Goal: Task Accomplishment & Management: Manage account settings

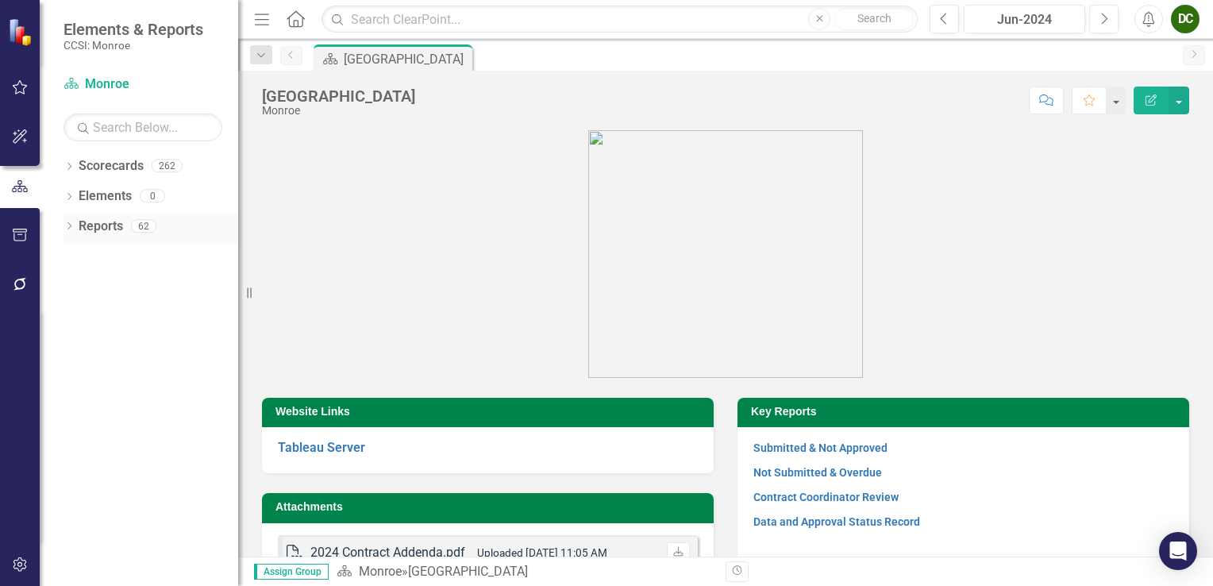
click at [69, 227] on icon "Dropdown" at bounding box center [69, 227] width 11 height 9
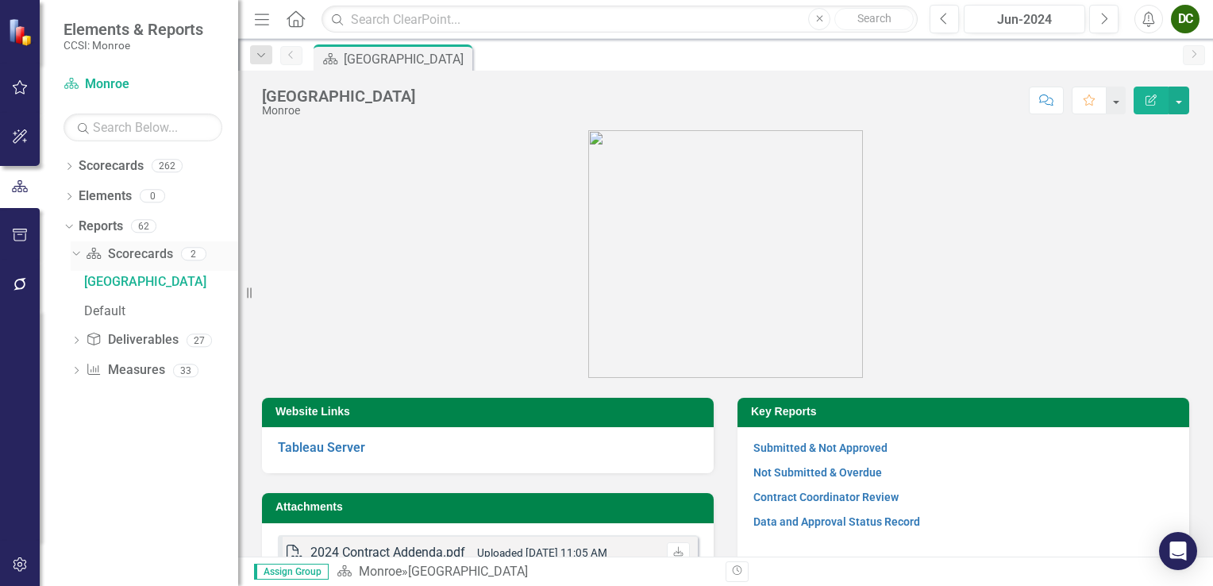
click at [74, 256] on icon "Dropdown" at bounding box center [74, 253] width 9 height 11
click at [76, 285] on icon at bounding box center [77, 283] width 4 height 7
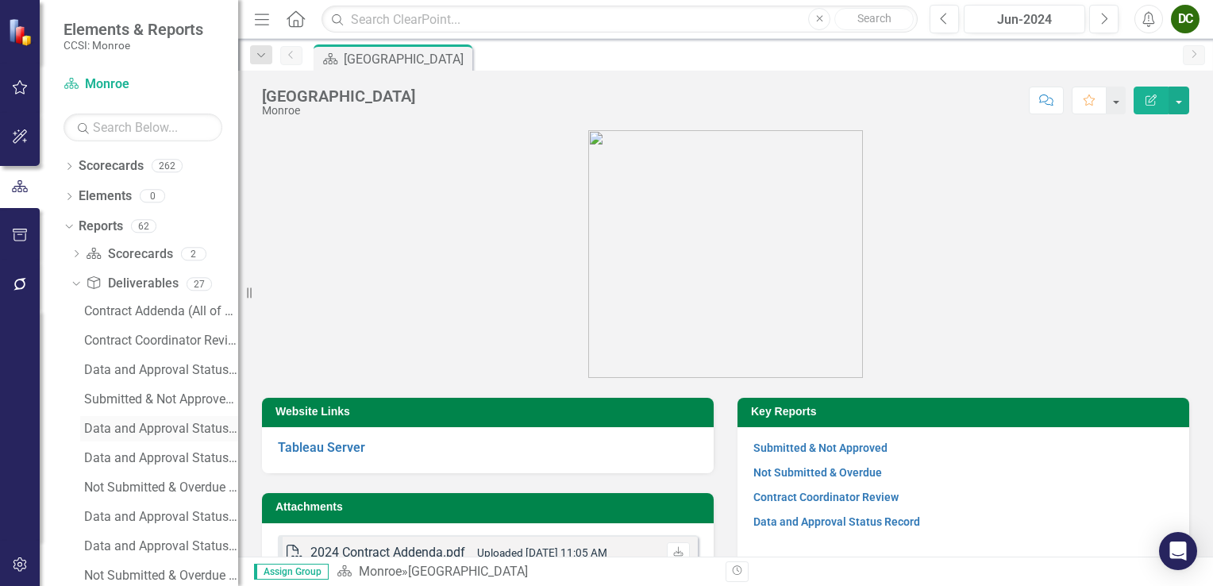
scroll to position [79, 0]
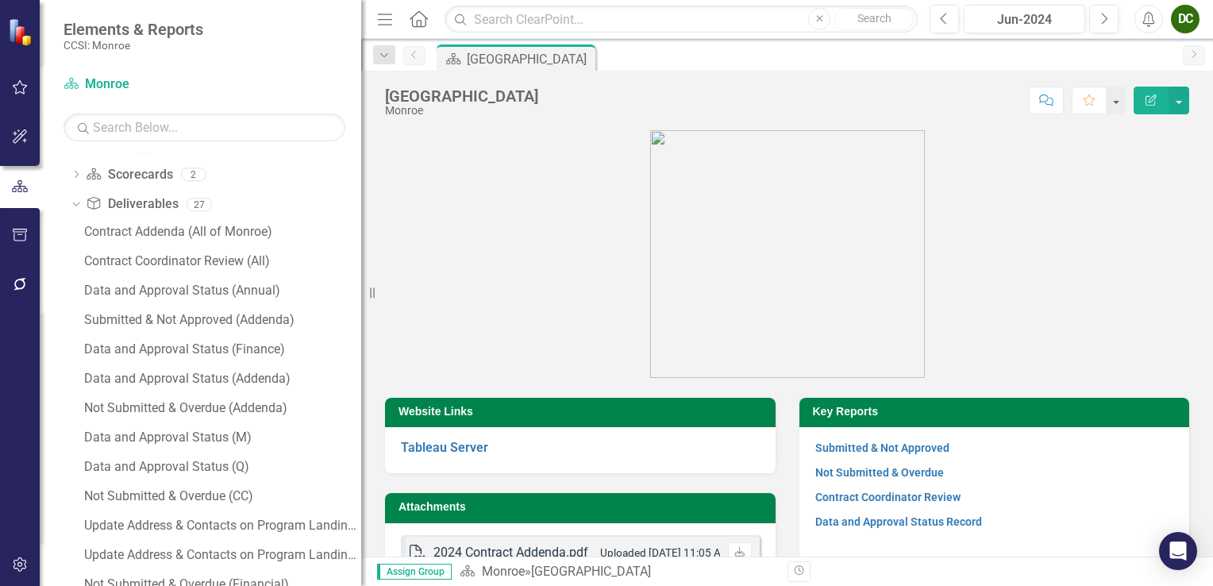
drag, startPoint x: 243, startPoint y: 298, endPoint x: 361, endPoint y: 292, distance: 118.5
click at [361, 292] on div "Resize" at bounding box center [367, 293] width 13 height 586
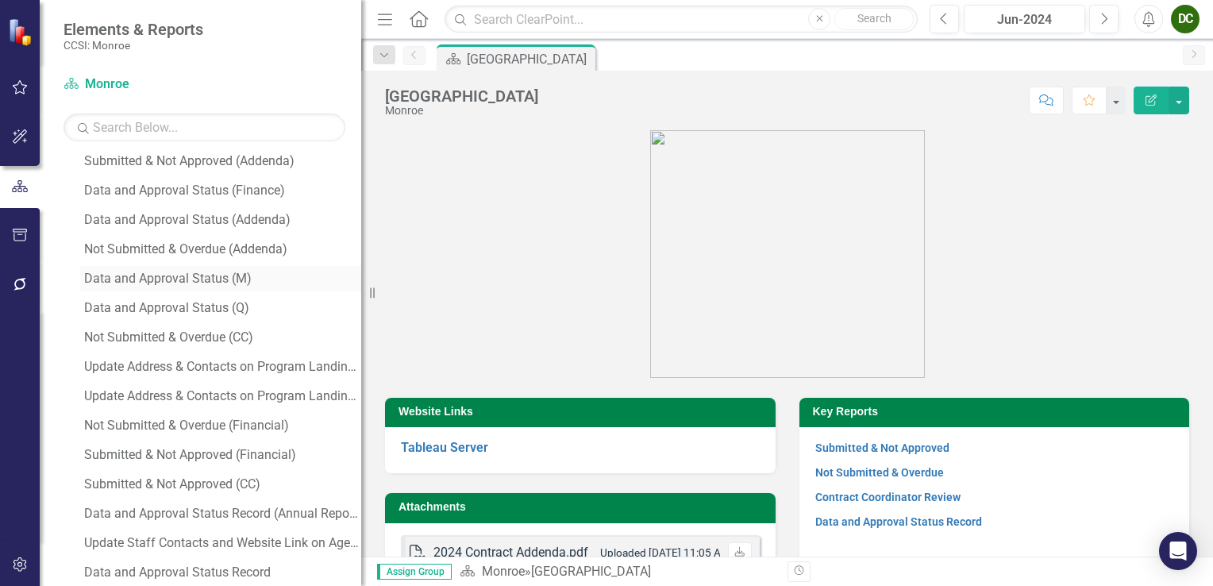
scroll to position [318, 0]
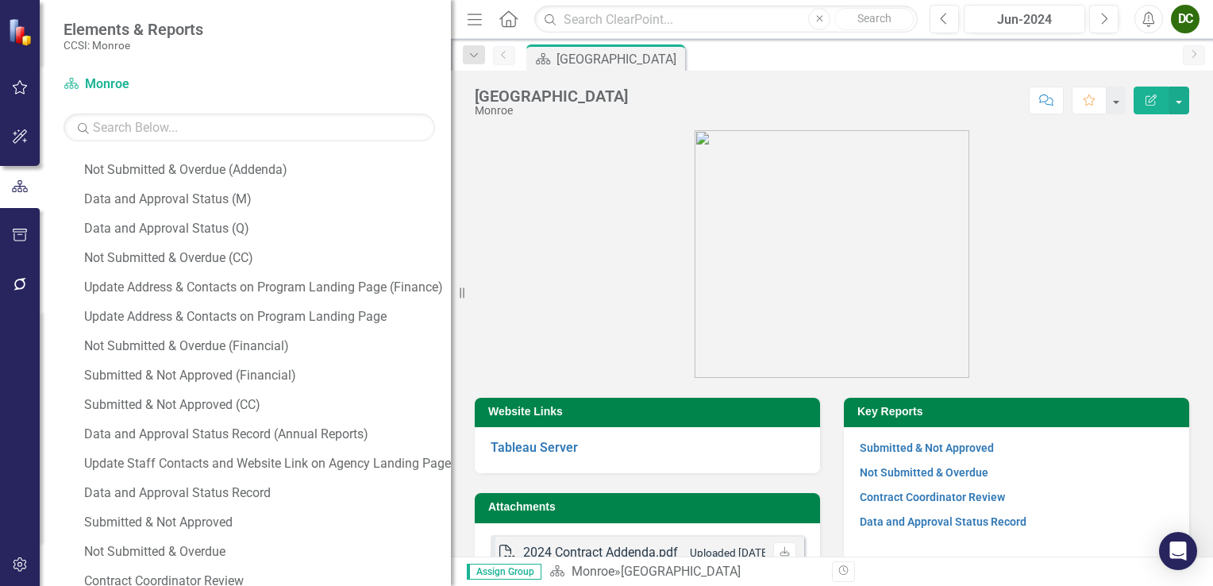
drag, startPoint x: 372, startPoint y: 301, endPoint x: 451, endPoint y: 294, distance: 79.7
click at [451, 294] on div "Resize" at bounding box center [457, 293] width 13 height 586
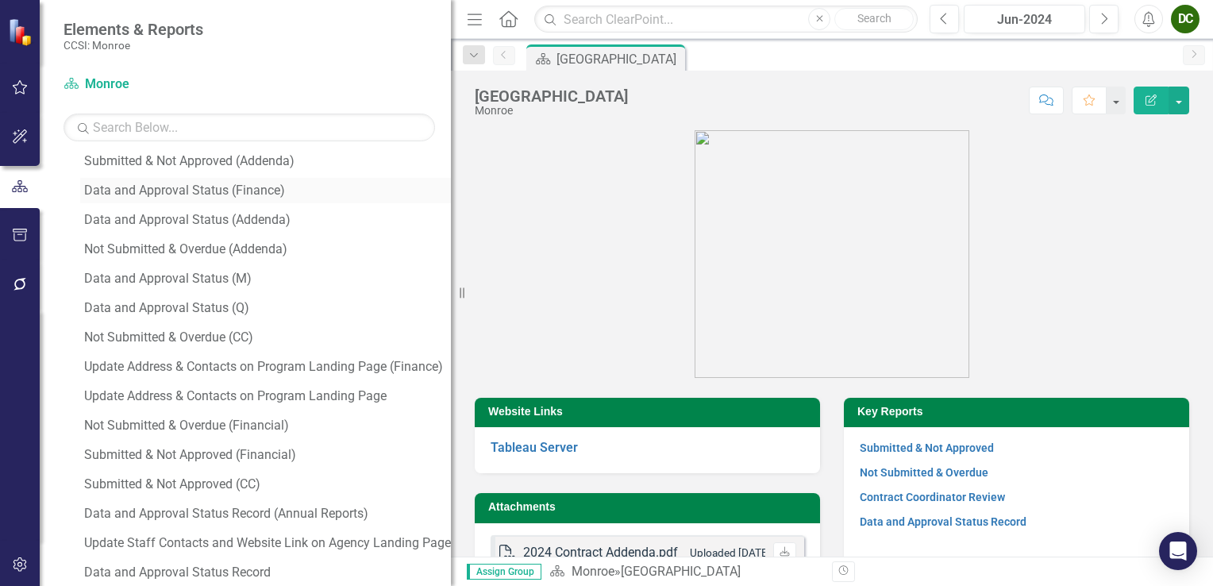
scroll to position [79, 0]
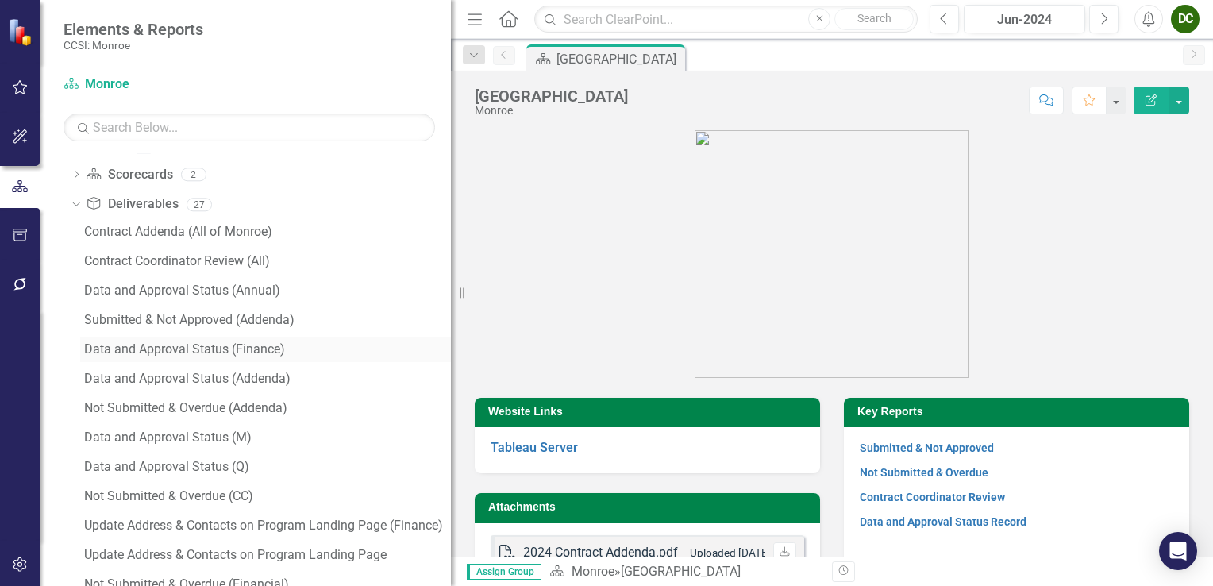
click at [176, 345] on div "Data and Approval Status (Finance)" at bounding box center [267, 349] width 367 height 14
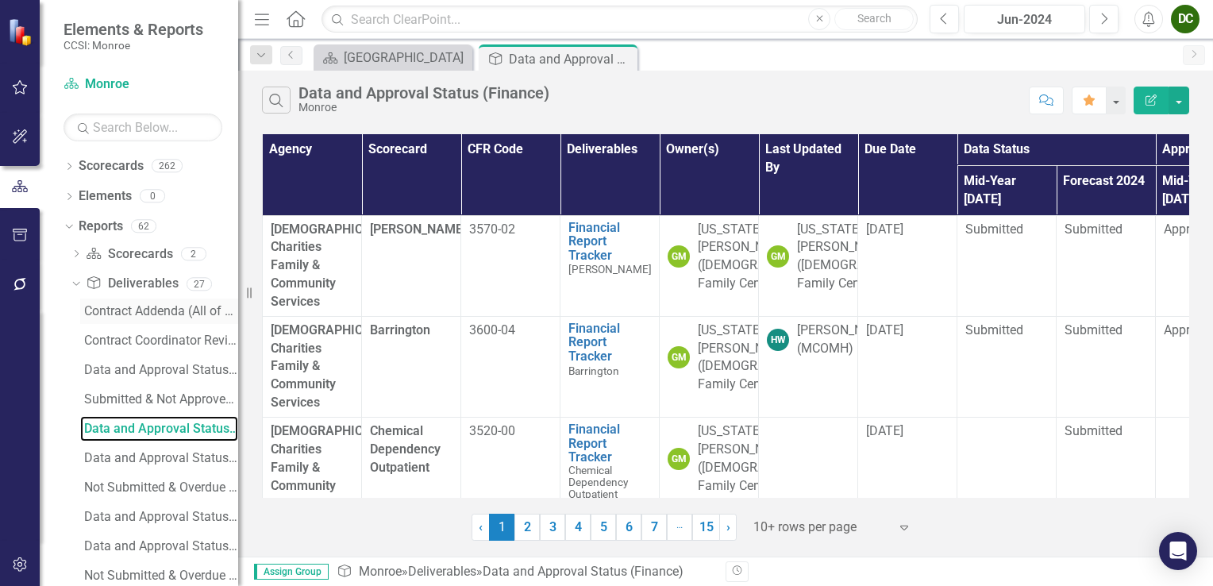
drag, startPoint x: 462, startPoint y: 289, endPoint x: 159, endPoint y: 306, distance: 303.8
click at [159, 306] on div "Elements & Reports CCSI: Monroe Scorecard Monroe Search Dropdown Scorecards 262…" at bounding box center [119, 293] width 238 height 586
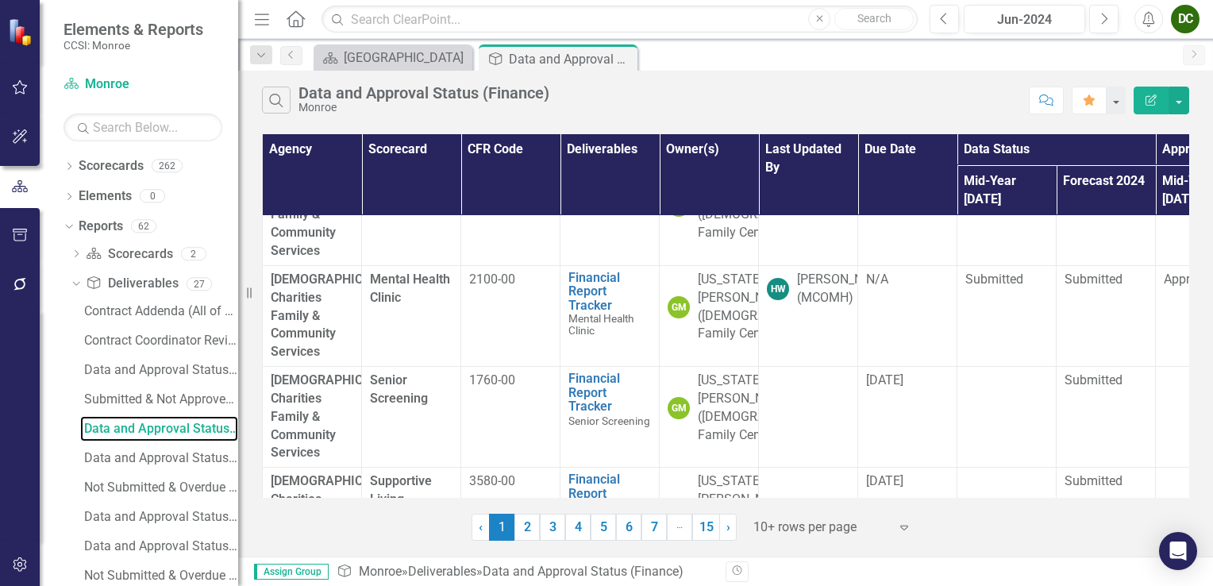
scroll to position [816, 0]
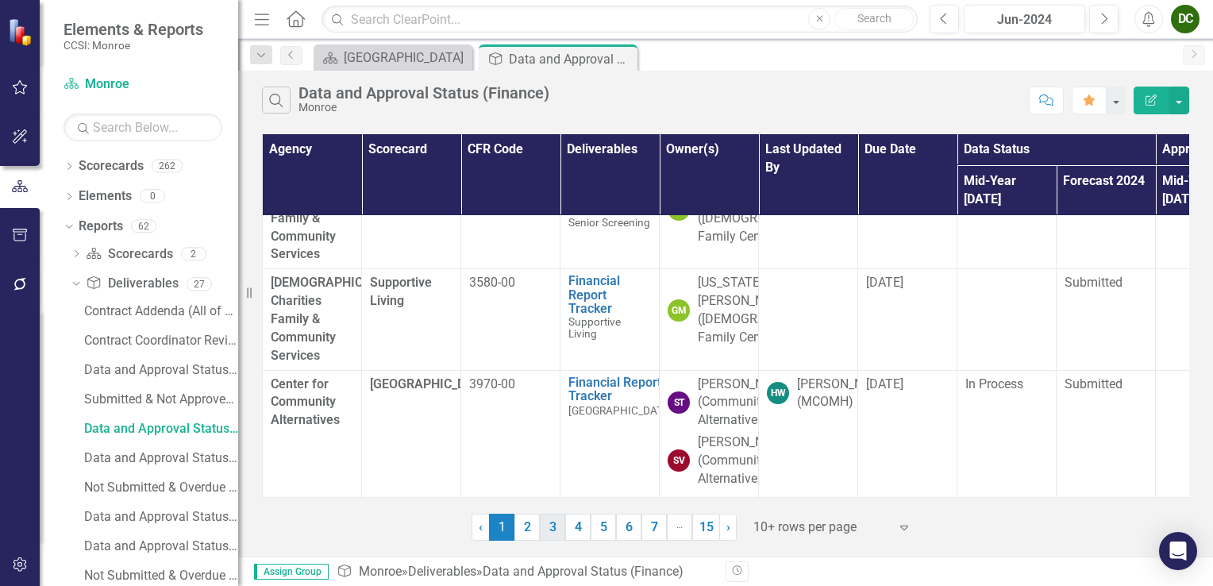
click at [553, 524] on link "3" at bounding box center [552, 527] width 25 height 27
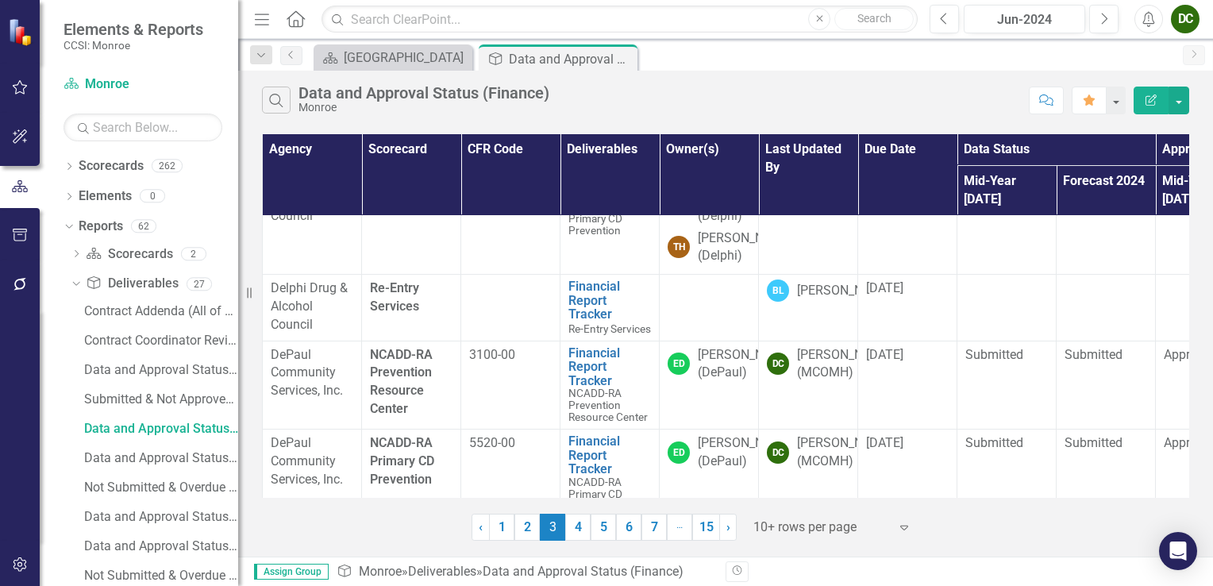
scroll to position [651, 0]
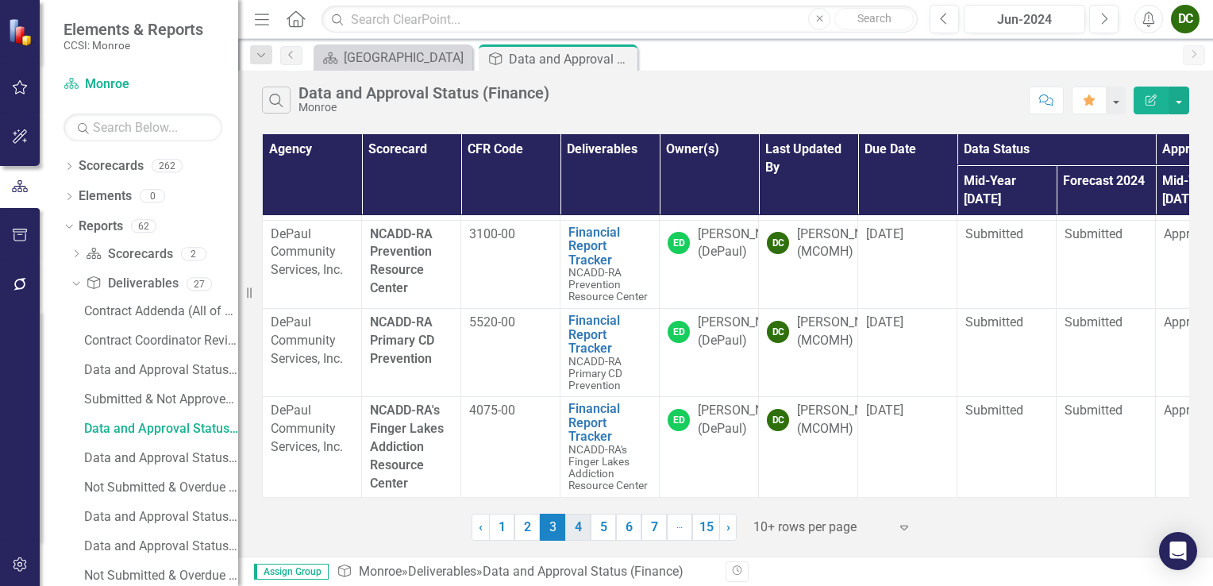
click at [578, 523] on link "4" at bounding box center [577, 527] width 25 height 27
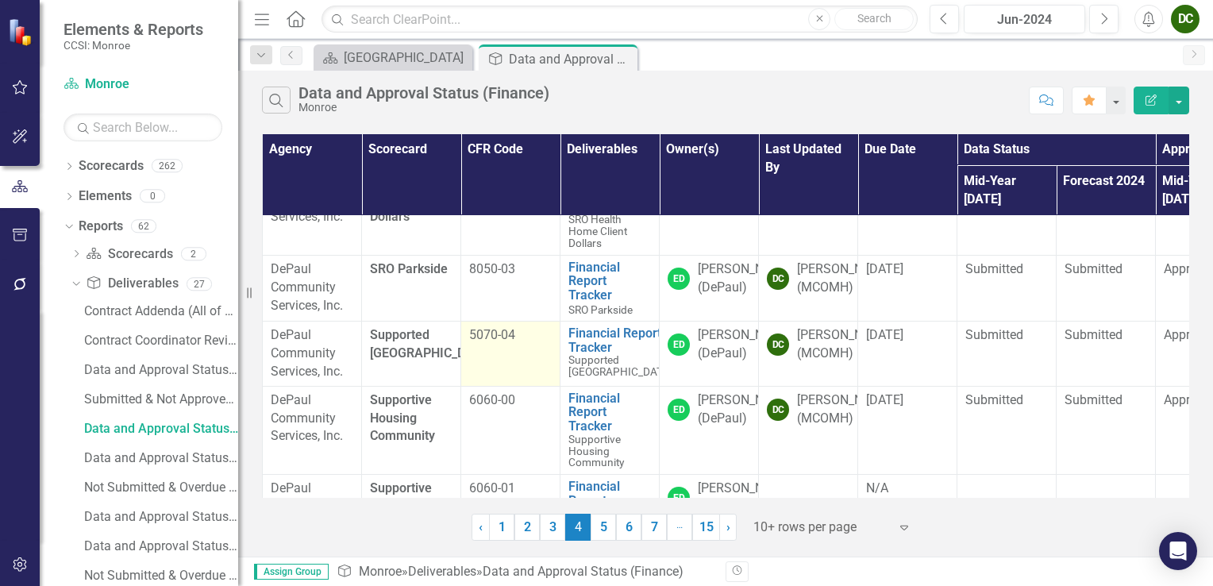
scroll to position [538, 0]
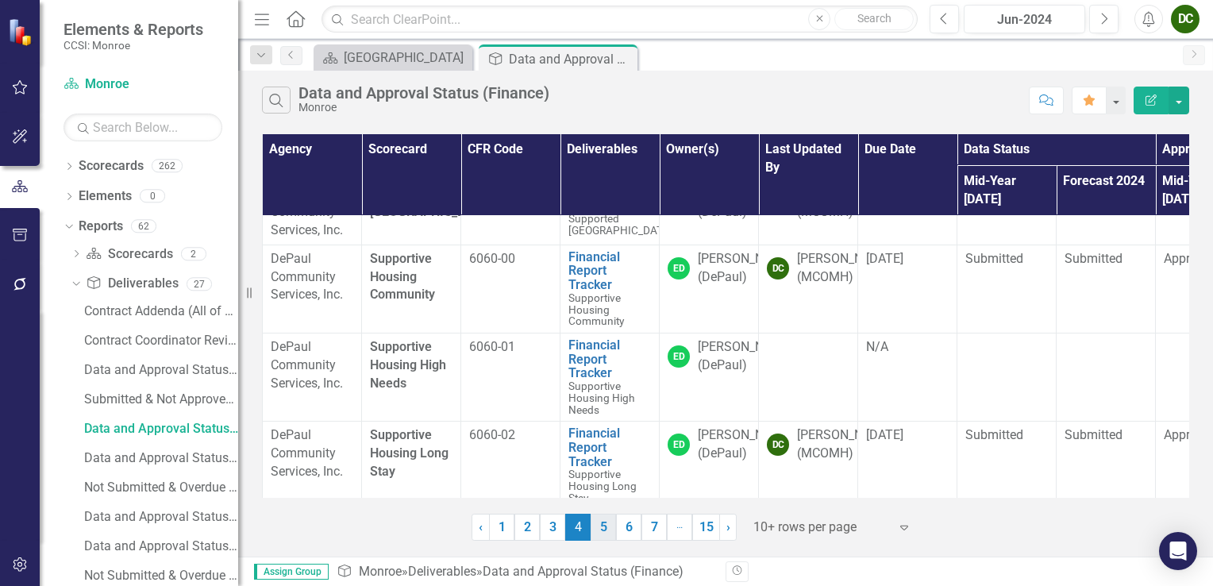
click at [612, 534] on link "5" at bounding box center [603, 527] width 25 height 27
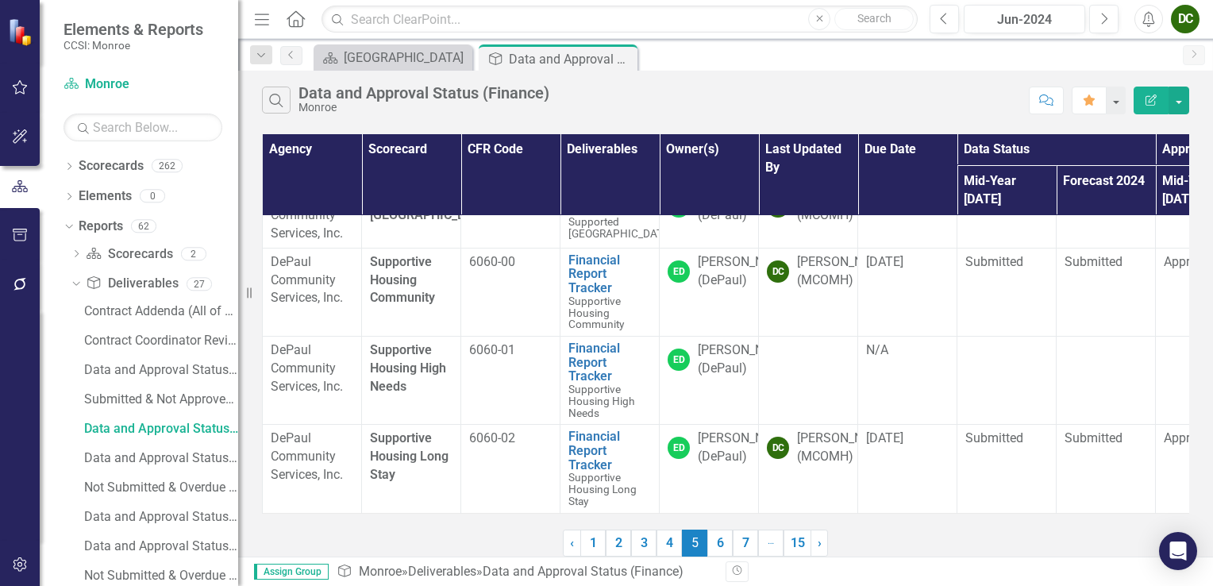
scroll to position [0, 0]
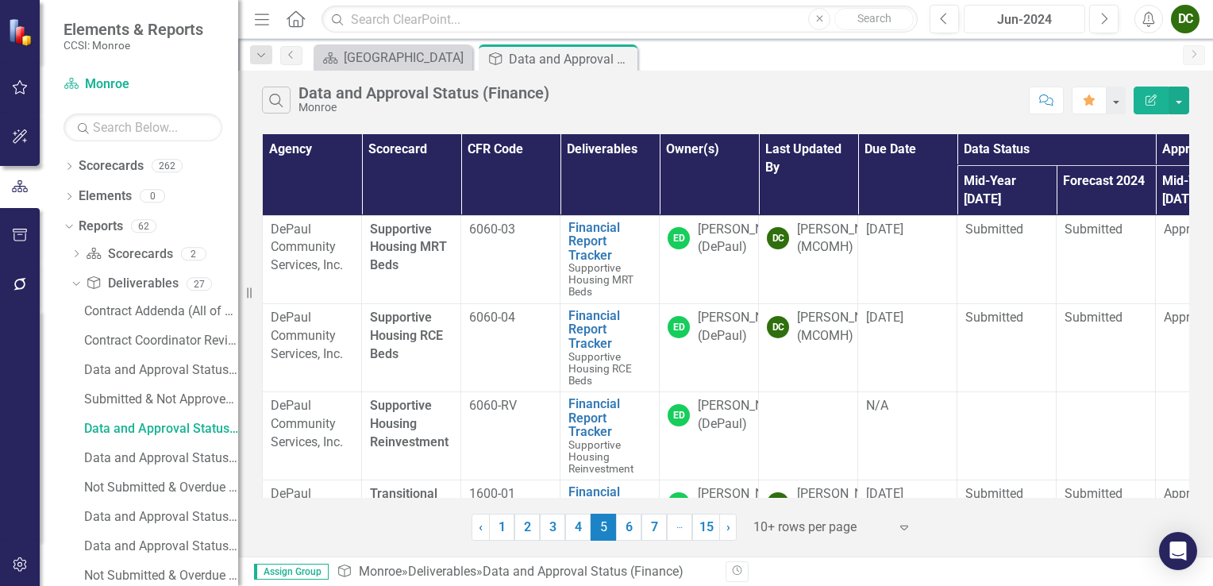
click at [1020, 27] on div "Jun-2024" at bounding box center [1025, 19] width 110 height 19
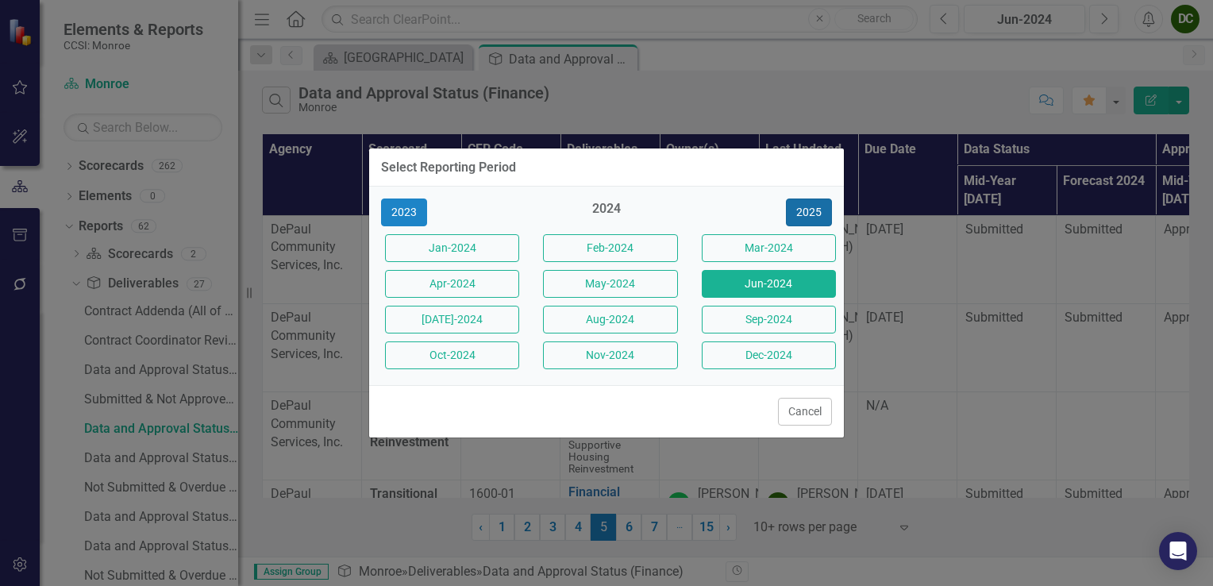
click at [804, 217] on button "2025" at bounding box center [809, 213] width 46 height 28
click at [773, 287] on button "Jun-2025" at bounding box center [769, 284] width 134 height 28
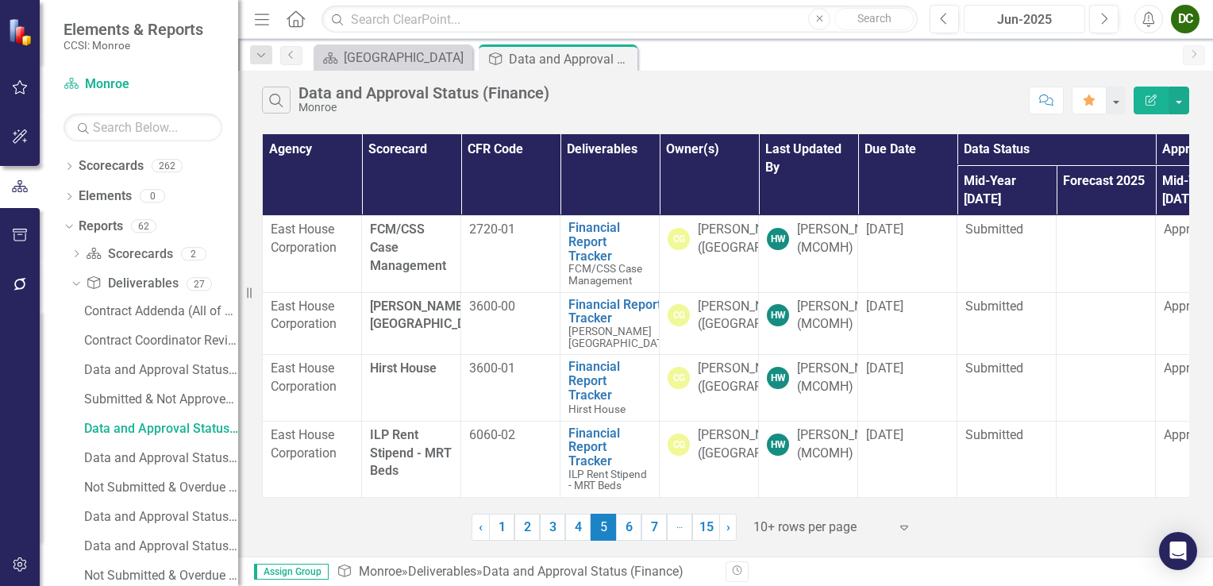
scroll to position [691, 0]
click at [637, 522] on link "6" at bounding box center [628, 527] width 25 height 27
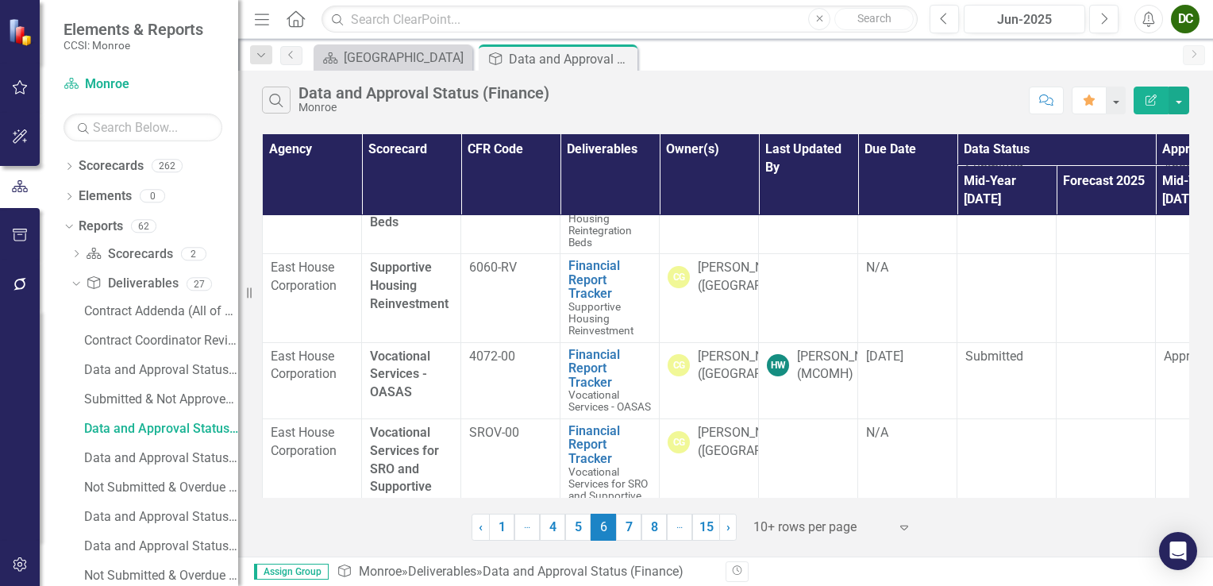
scroll to position [871, 0]
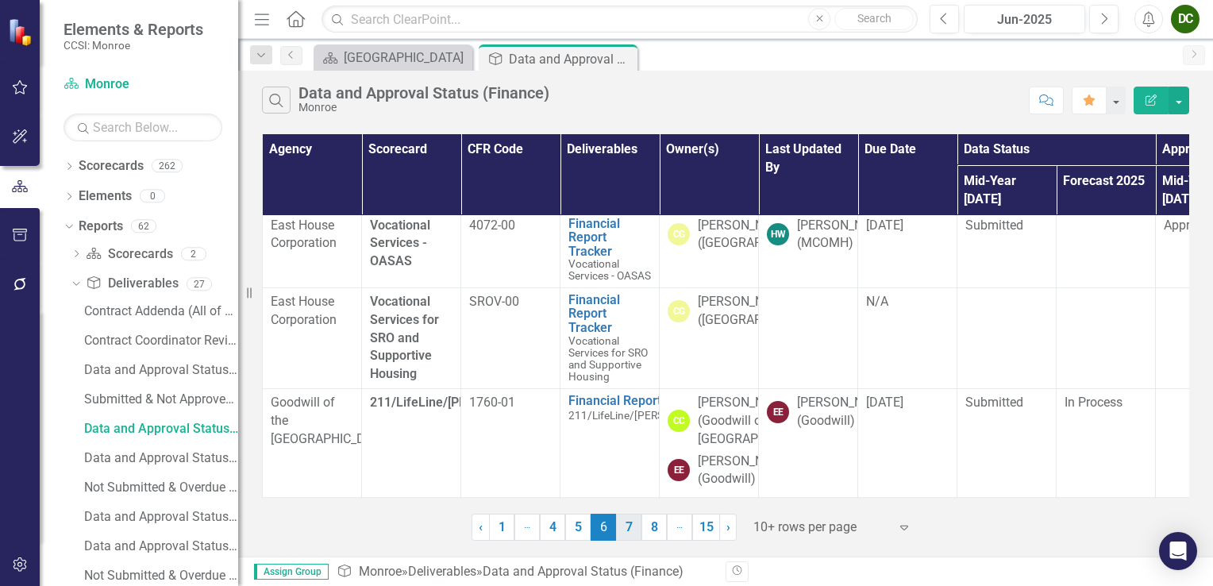
click at [627, 534] on link "7" at bounding box center [628, 527] width 25 height 27
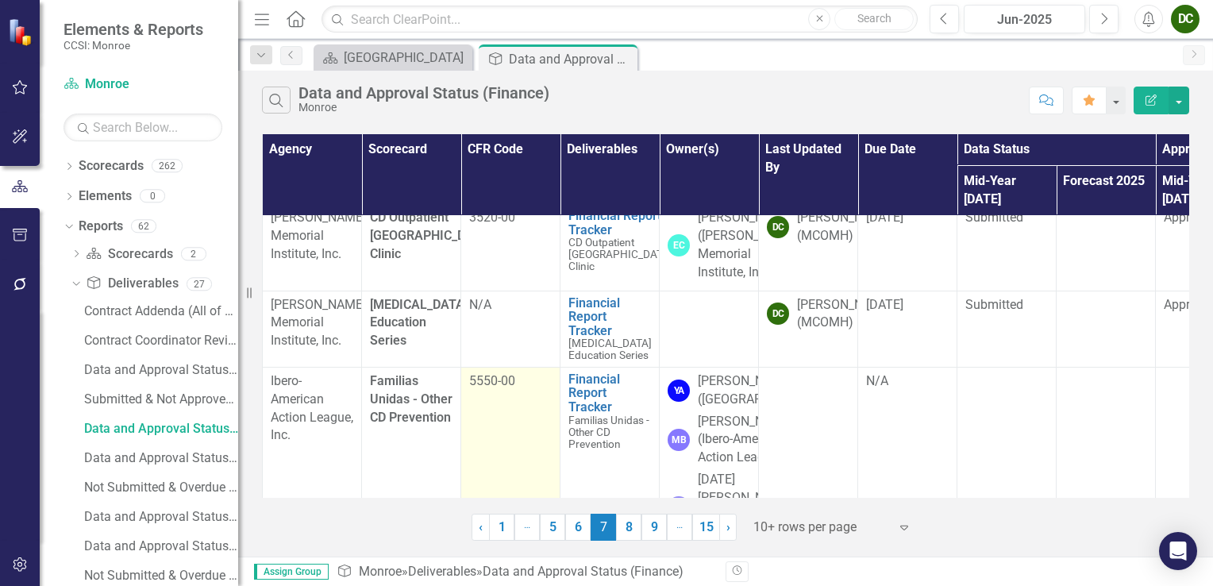
scroll to position [318, 0]
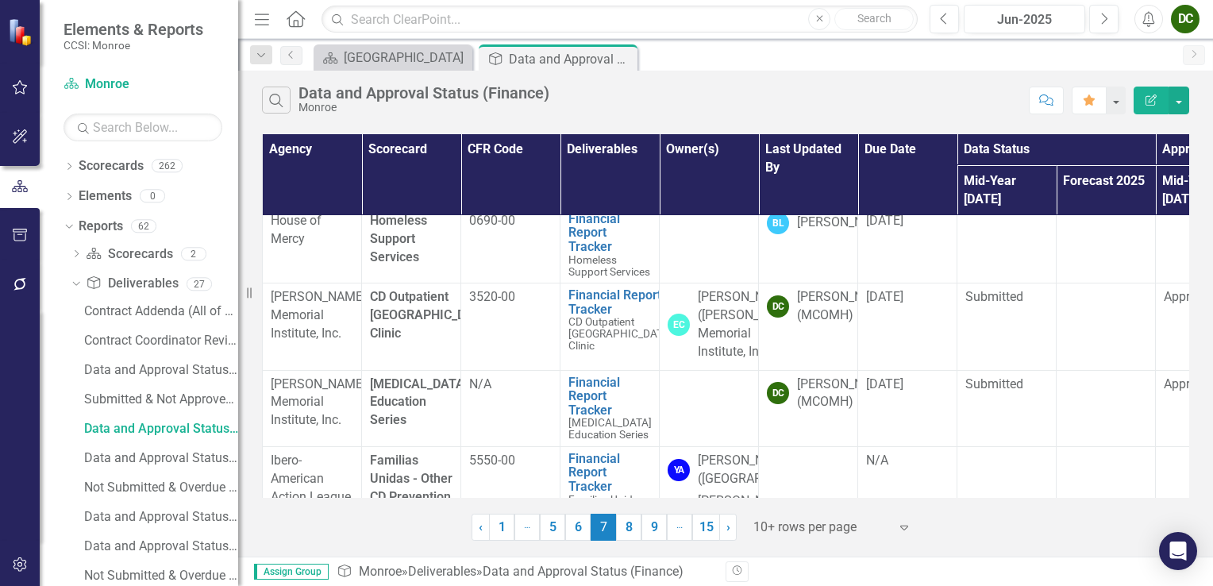
click at [0, 0] on icon "Close" at bounding box center [0, 0] width 0 height 0
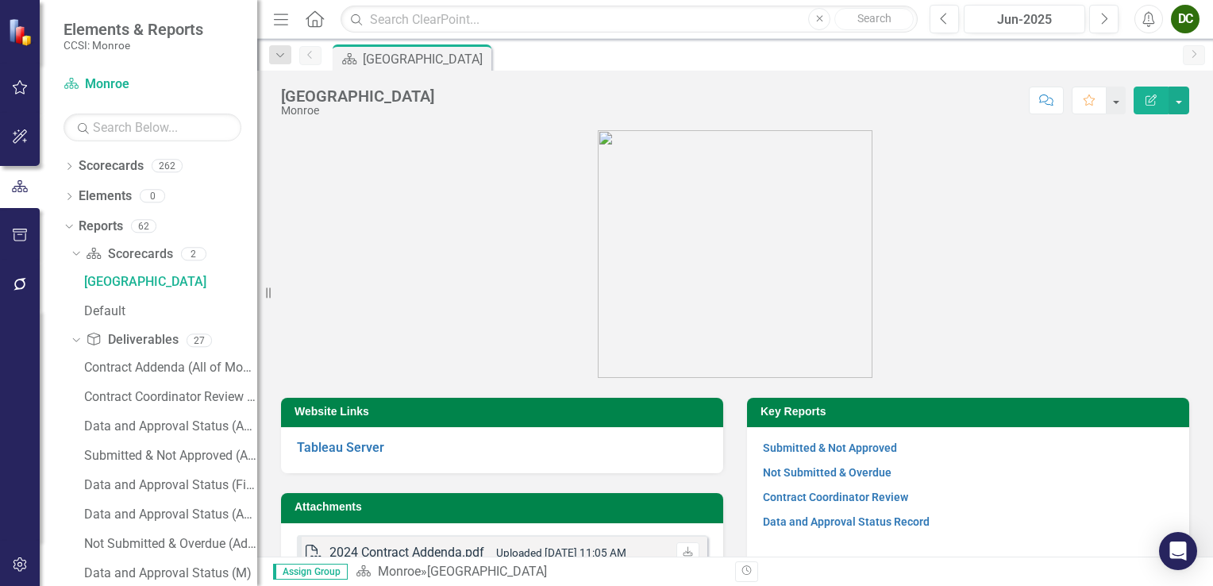
click at [257, 300] on div "Resize" at bounding box center [263, 293] width 13 height 586
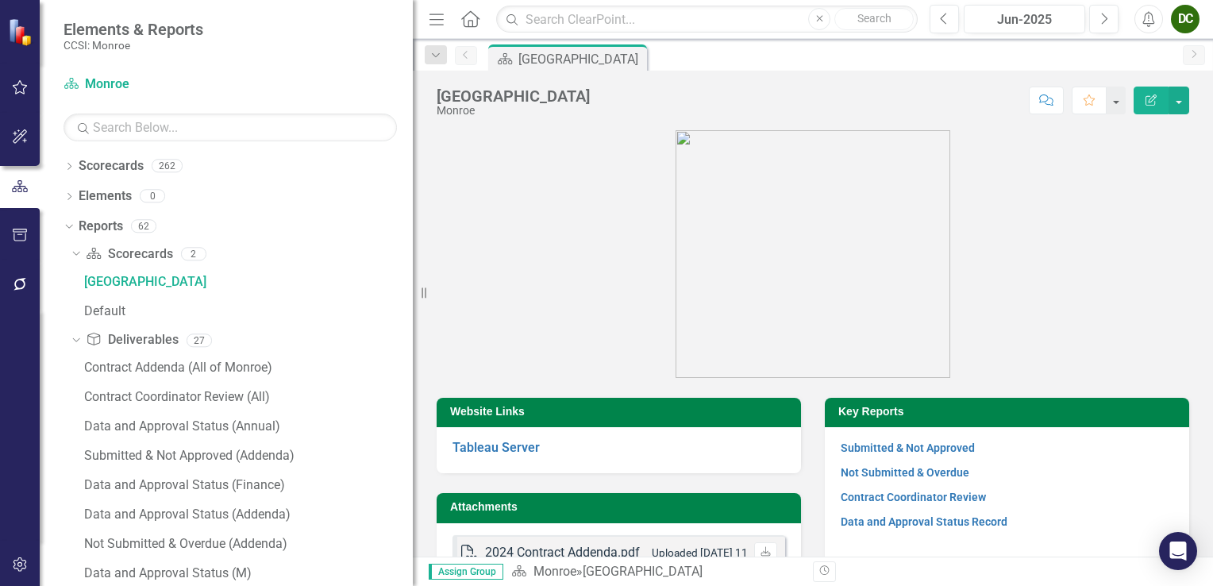
drag, startPoint x: 271, startPoint y: 295, endPoint x: 412, endPoint y: 299, distance: 141.4
click at [413, 299] on div "Resize" at bounding box center [419, 293] width 13 height 586
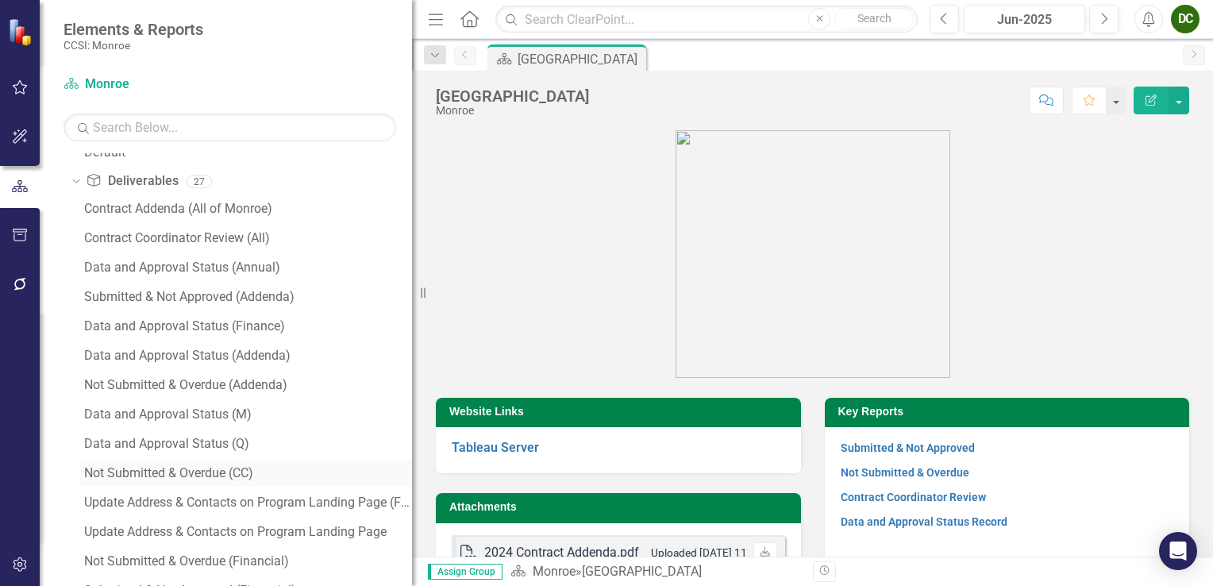
scroll to position [238, 0]
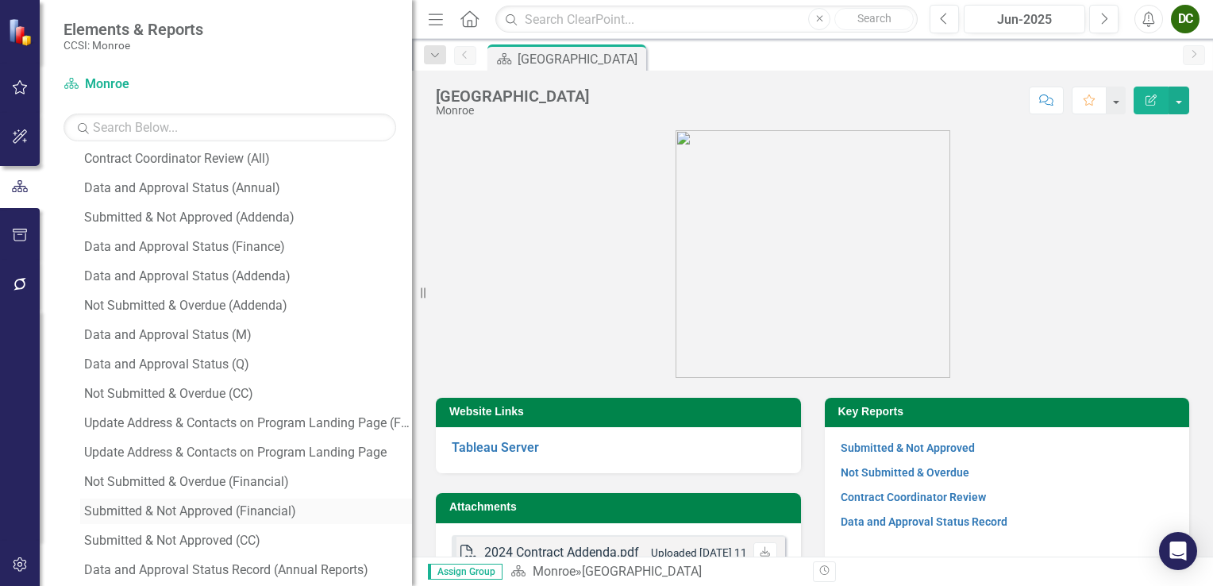
click at [182, 516] on div "Submitted & Not Approved (Financial)" at bounding box center [248, 511] width 328 height 14
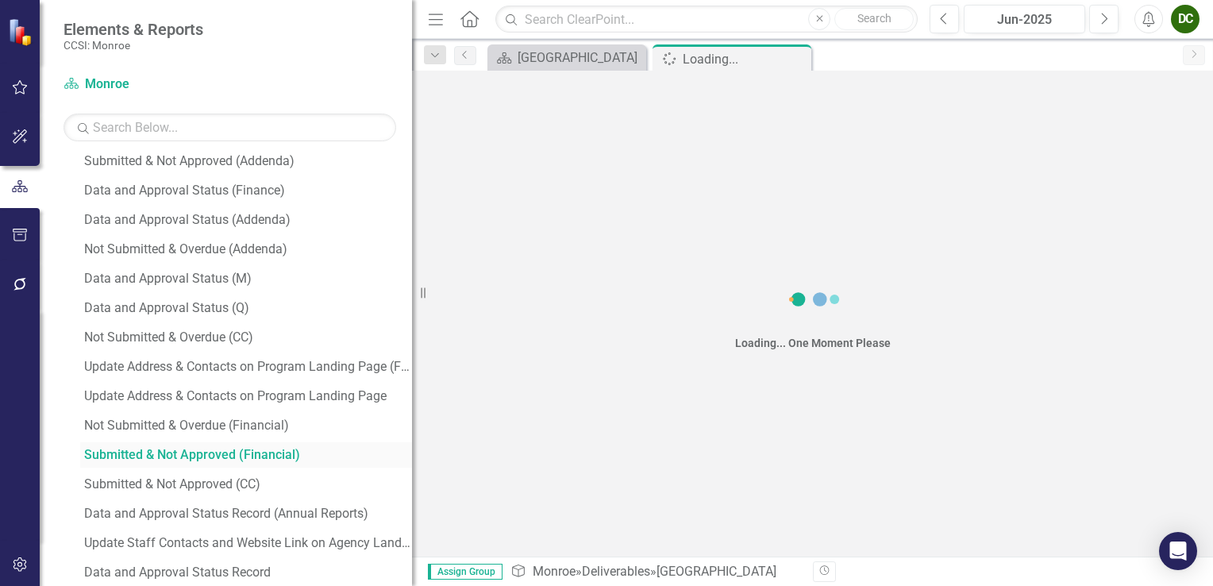
scroll to position [119, 0]
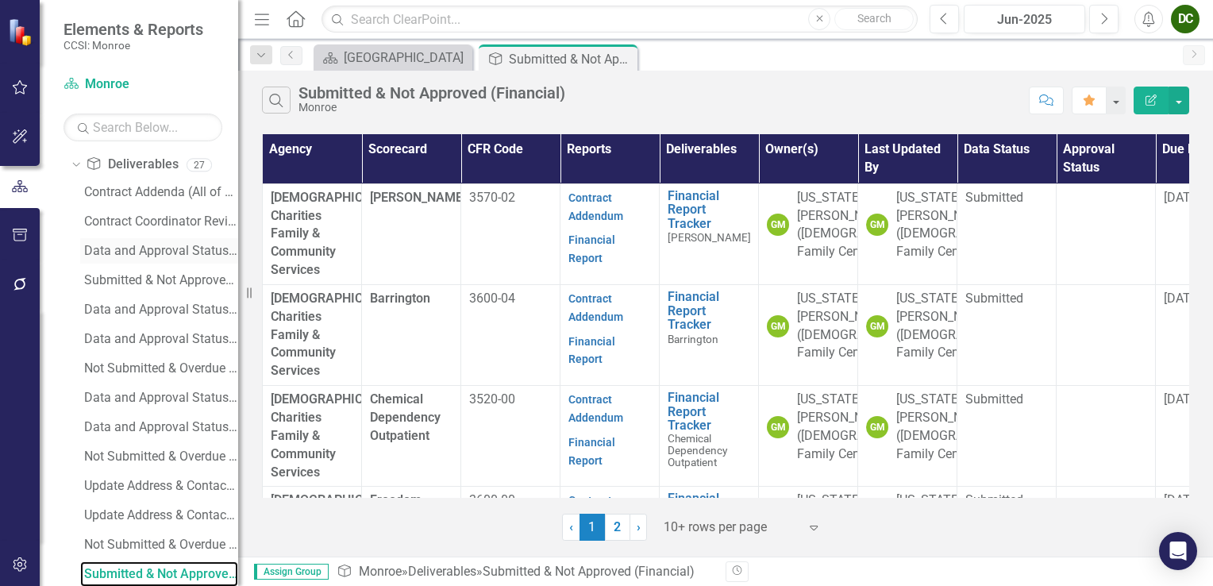
drag, startPoint x: 428, startPoint y: 295, endPoint x: 125, endPoint y: 260, distance: 304.6
click at [125, 259] on div "Elements & Reports CCSI: Monroe Scorecard Monroe Search Dropdown Scorecards 262…" at bounding box center [119, 293] width 238 height 586
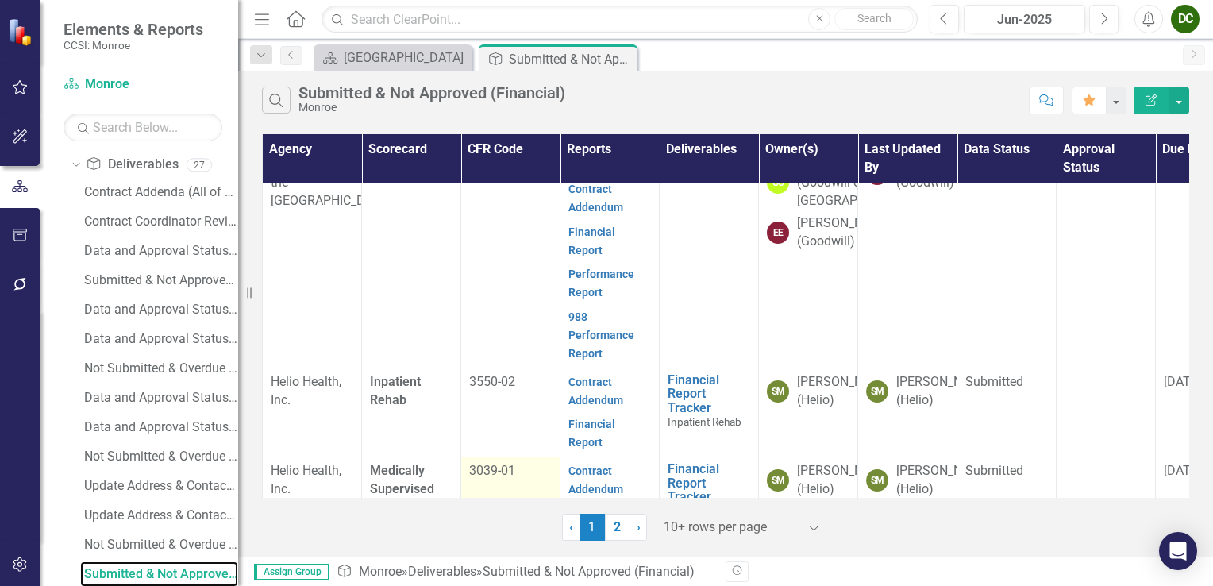
scroll to position [820, 0]
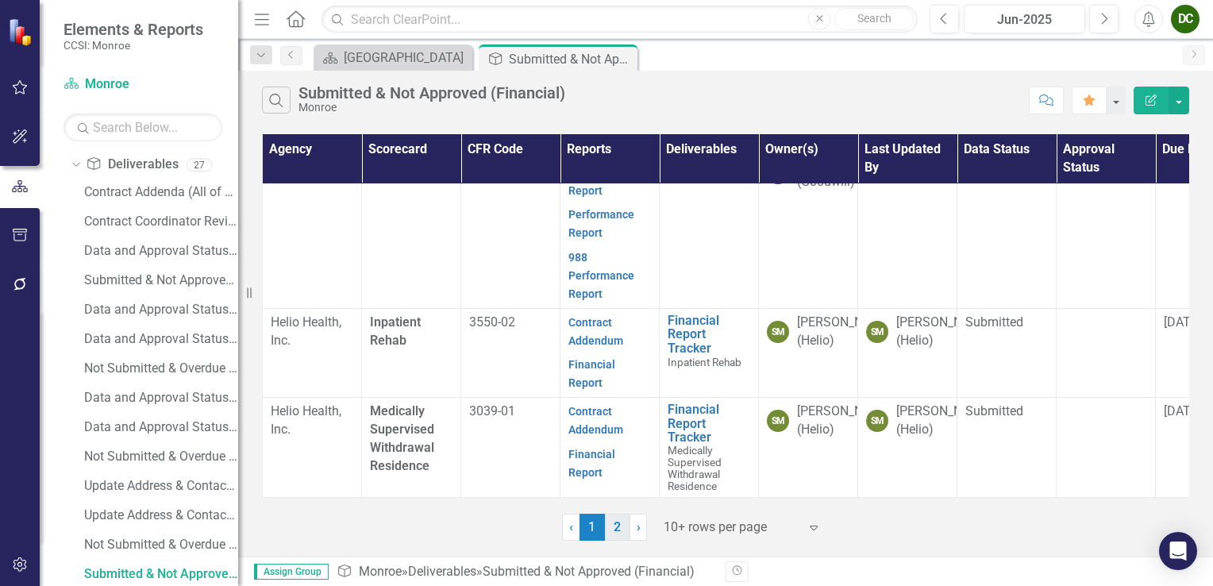
click at [612, 532] on link "2" at bounding box center [617, 527] width 25 height 27
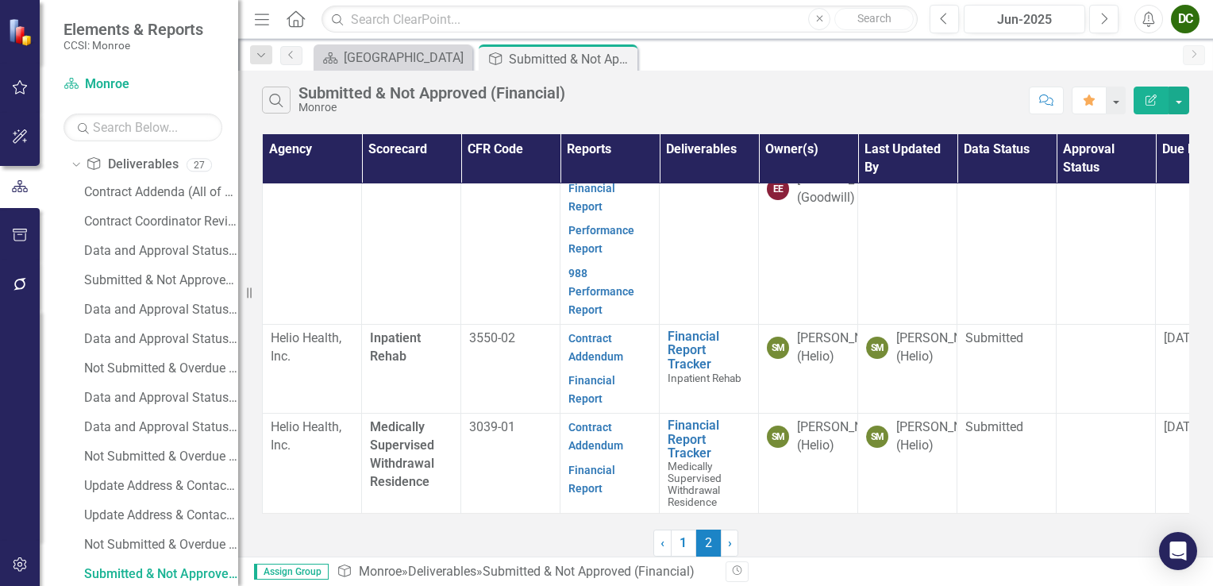
scroll to position [0, 0]
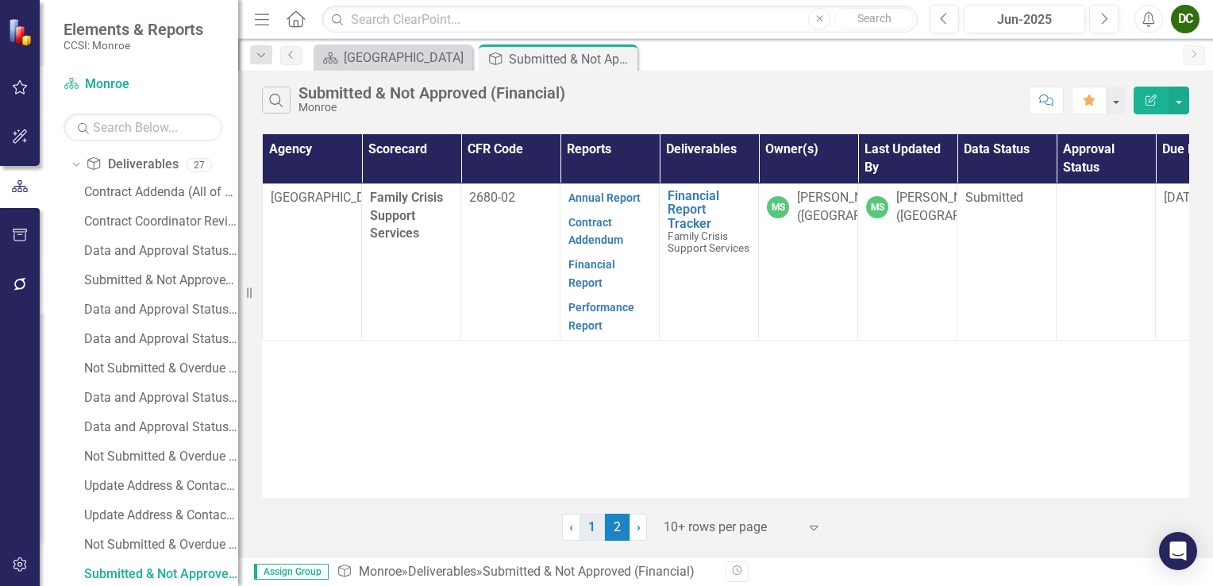
click at [593, 523] on link "1" at bounding box center [592, 527] width 25 height 27
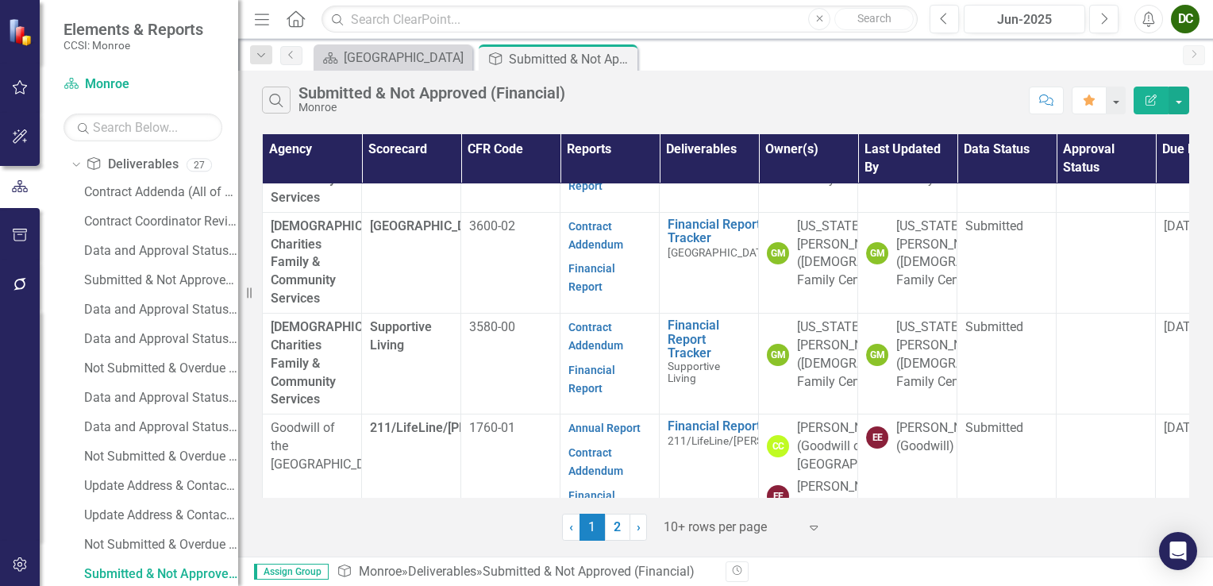
scroll to position [820, 0]
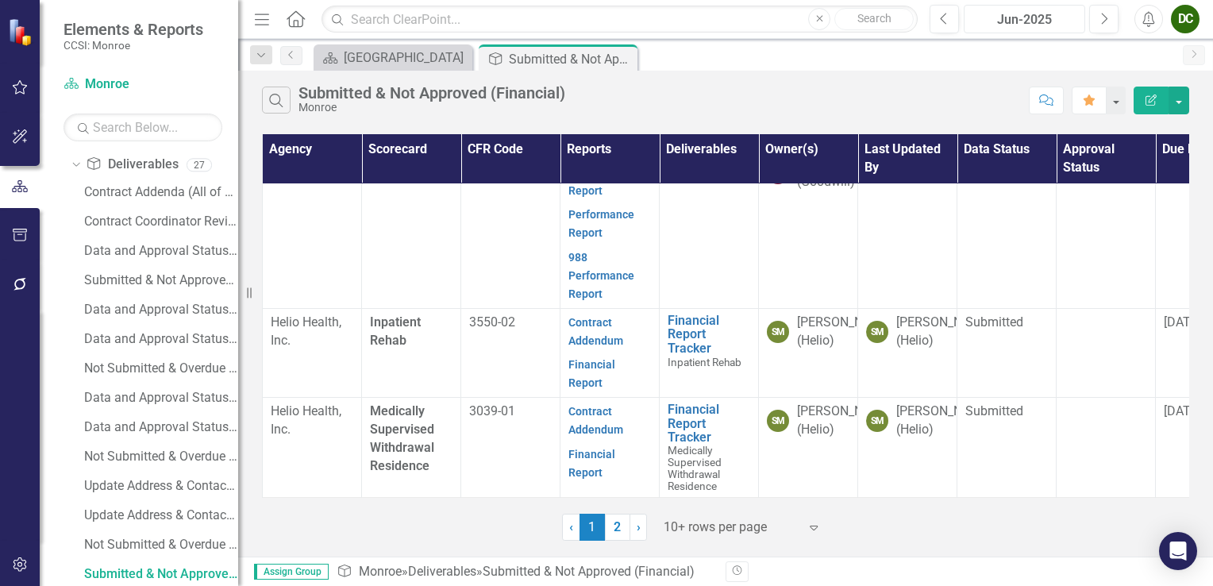
click at [1067, 25] on div "Jun-2025" at bounding box center [1025, 19] width 110 height 19
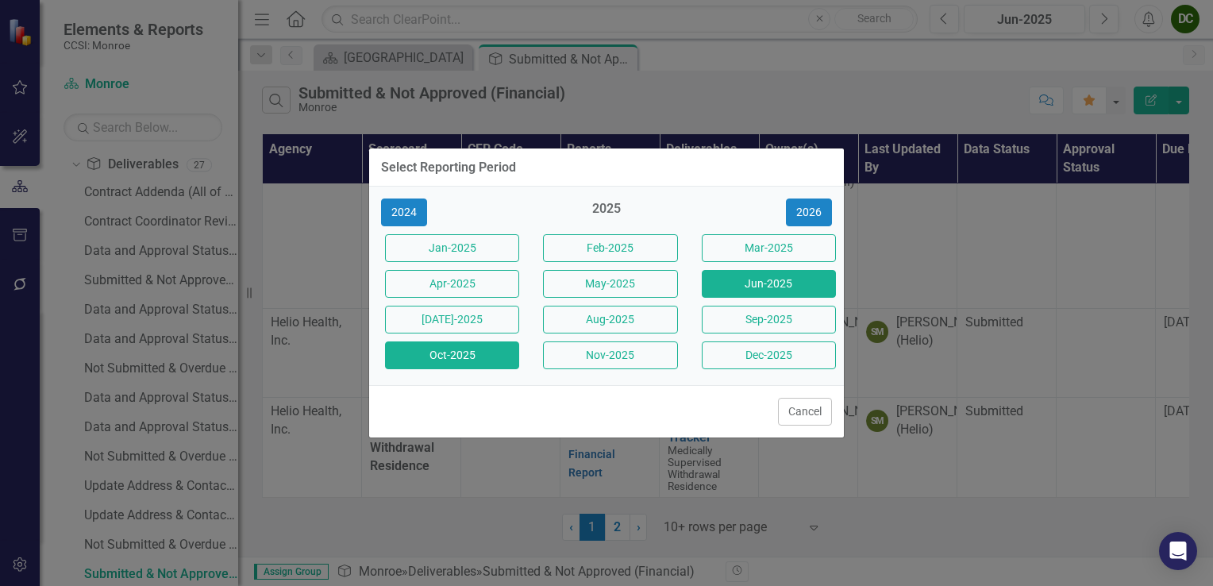
click at [470, 356] on button "Oct-2025" at bounding box center [452, 355] width 134 height 28
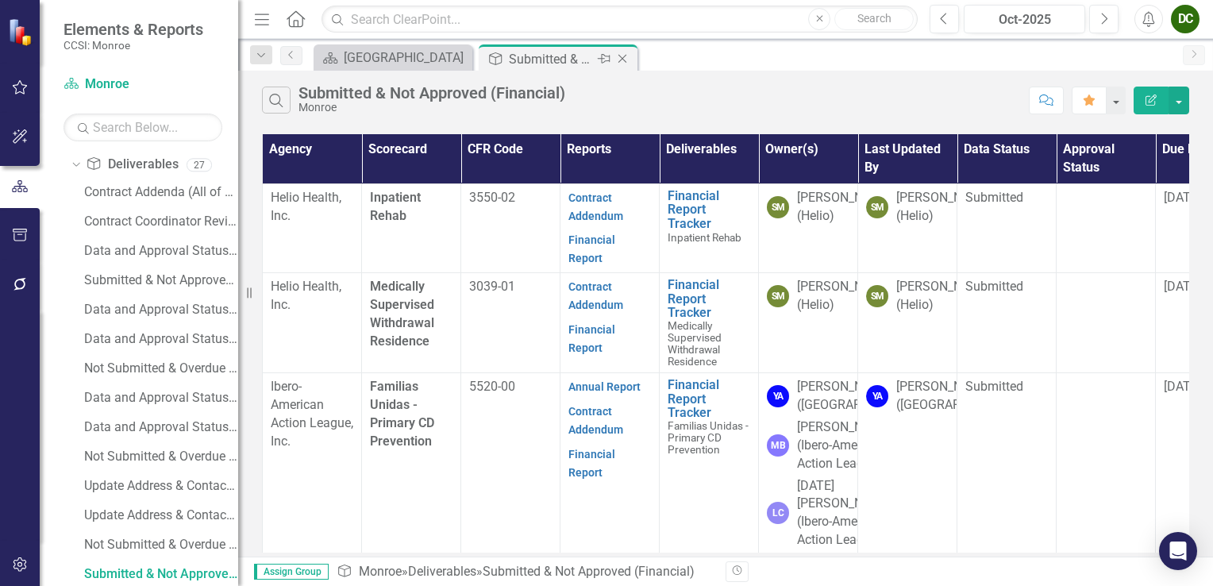
click at [618, 59] on icon "Close" at bounding box center [623, 58] width 16 height 13
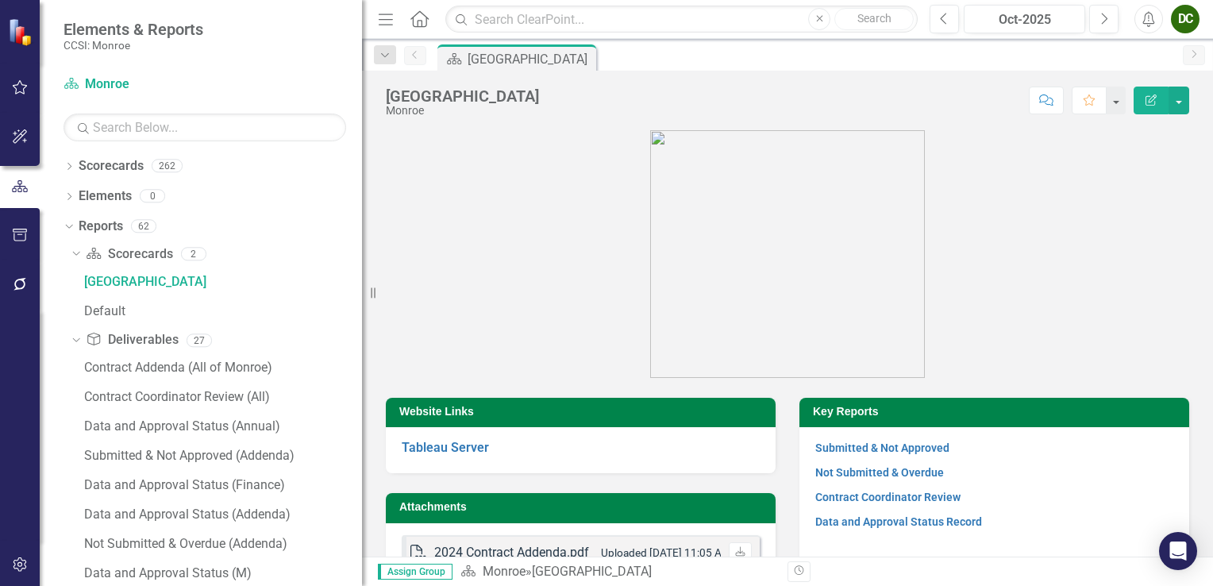
drag, startPoint x: 249, startPoint y: 297, endPoint x: 368, endPoint y: 314, distance: 120.3
click at [368, 314] on div "Resize" at bounding box center [368, 293] width 13 height 586
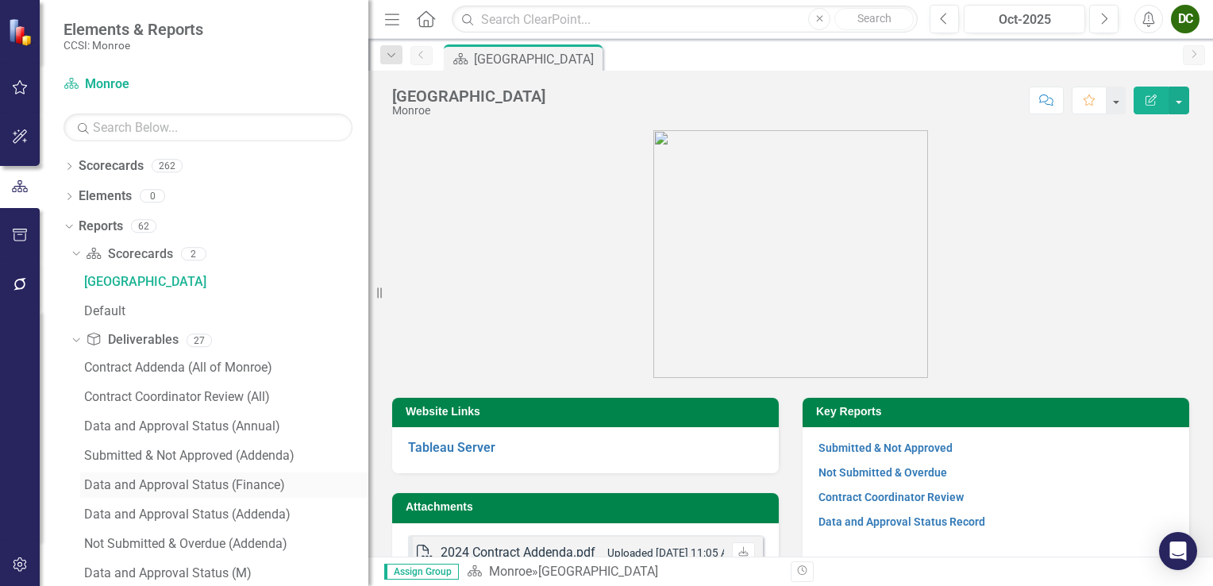
click at [156, 483] on div "Data and Approval Status (Finance)" at bounding box center [226, 485] width 284 height 14
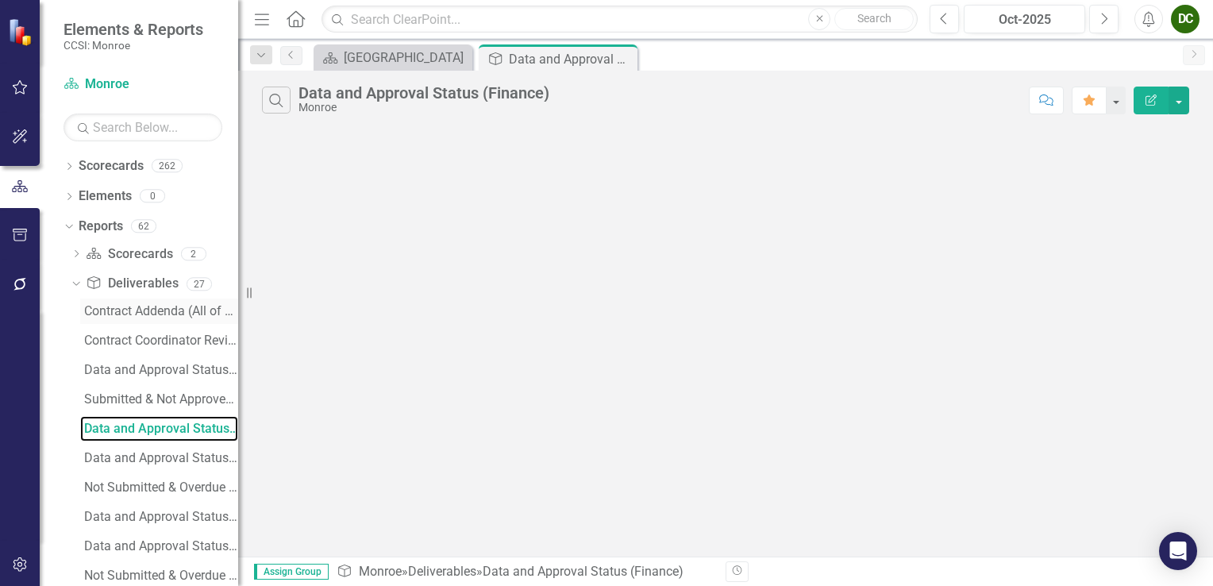
drag, startPoint x: 376, startPoint y: 298, endPoint x: 139, endPoint y: 305, distance: 237.6
click at [139, 305] on div "Elements & Reports CCSI: Monroe Scorecard Monroe Search Dropdown Scorecards 262…" at bounding box center [119, 293] width 238 height 586
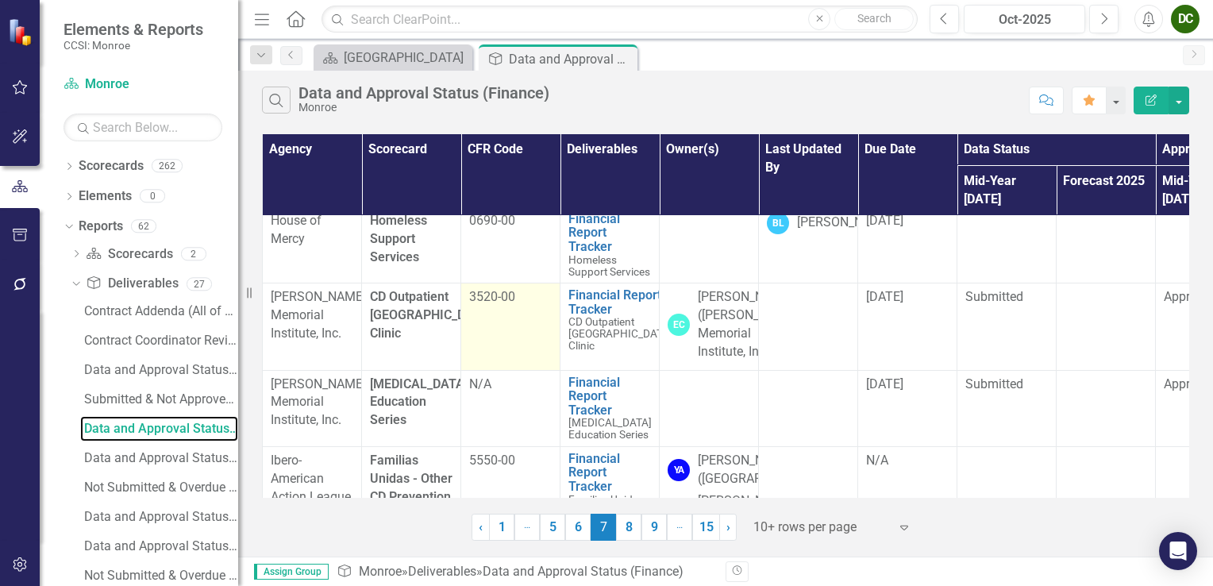
scroll to position [397, 0]
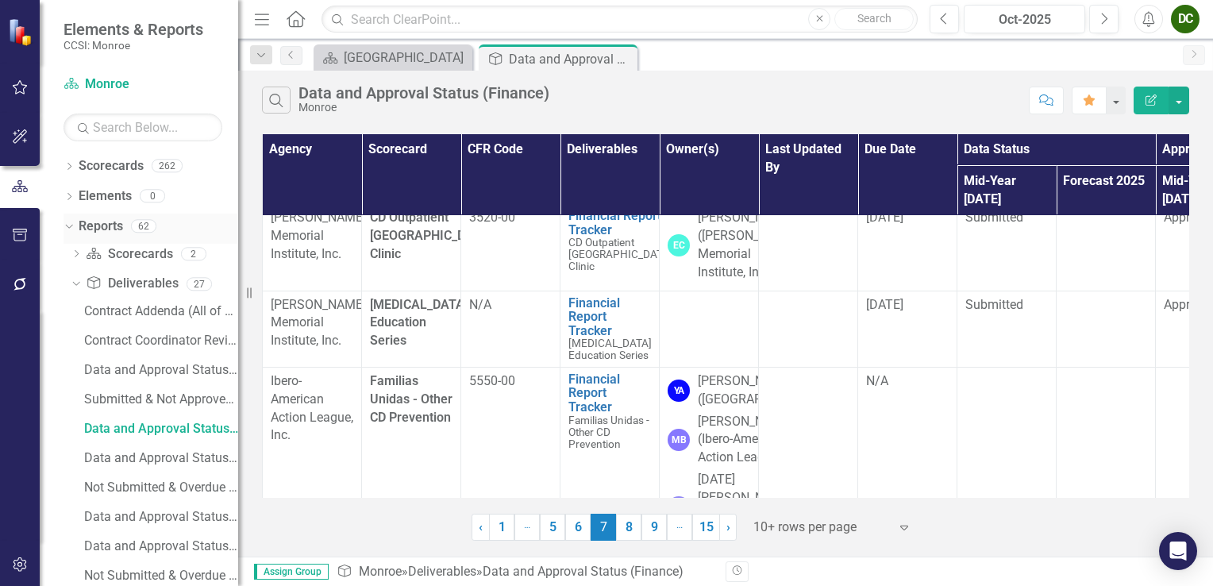
click at [67, 228] on icon "Dropdown" at bounding box center [67, 225] width 9 height 11
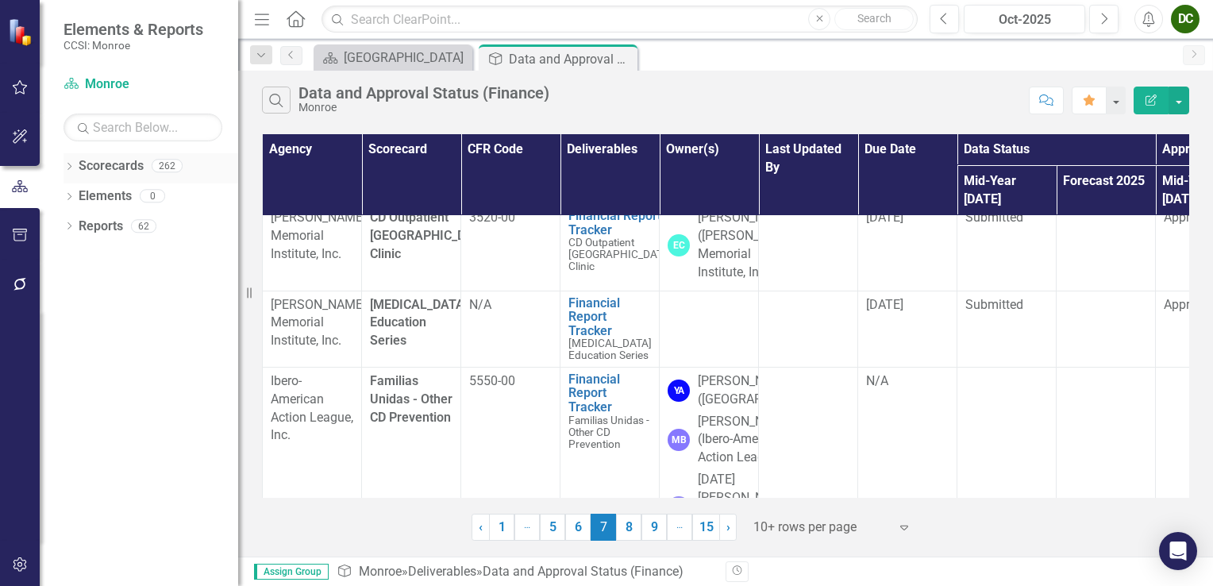
click at [70, 164] on icon "Dropdown" at bounding box center [69, 168] width 11 height 9
click at [76, 195] on icon "Dropdown" at bounding box center [77, 196] width 12 height 10
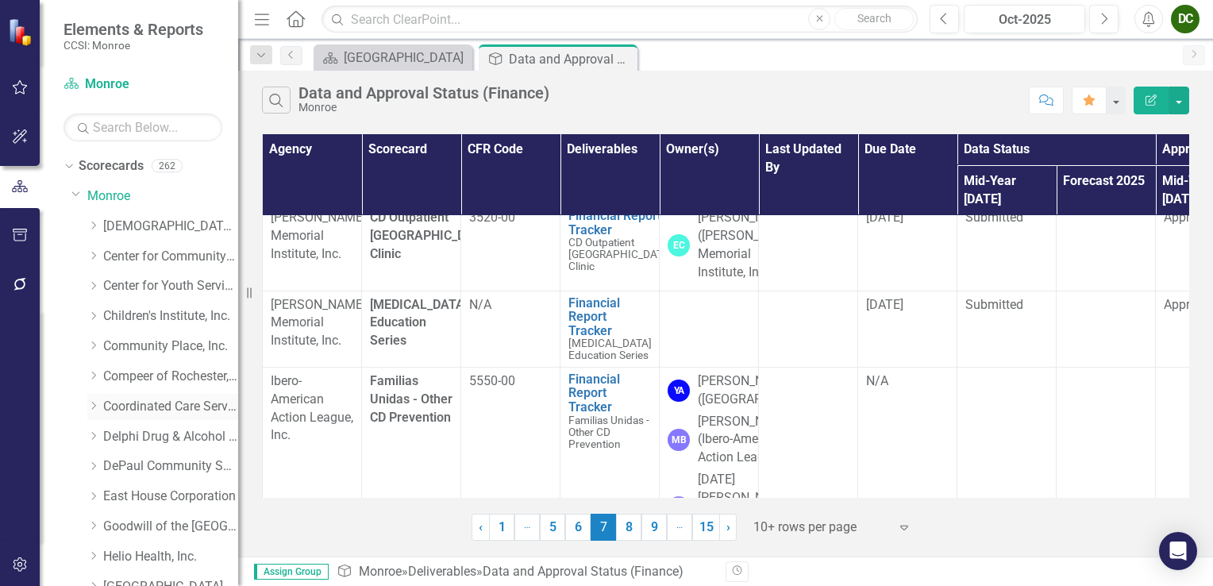
scroll to position [159, 0]
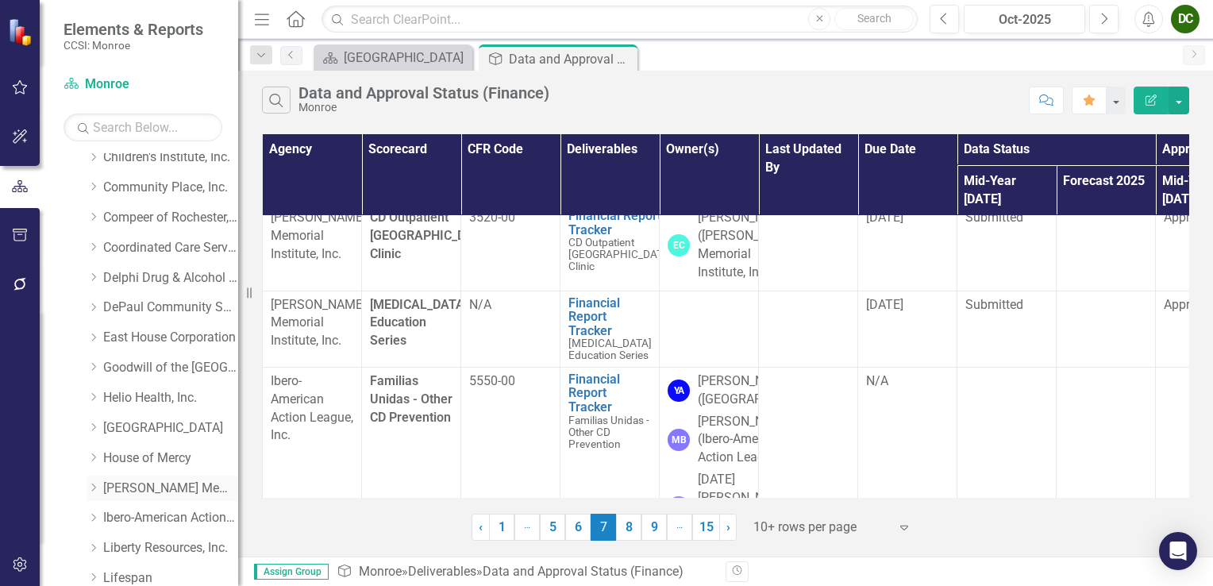
click at [87, 491] on icon "Dropdown" at bounding box center [93, 488] width 12 height 10
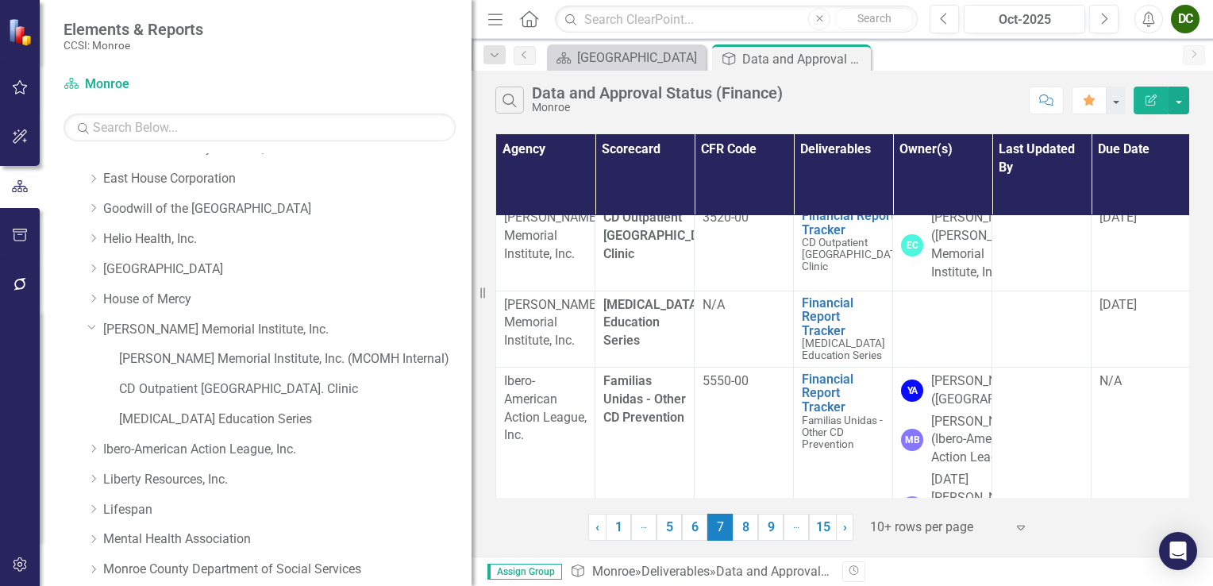
drag, startPoint x: 249, startPoint y: 294, endPoint x: 472, endPoint y: 275, distance: 224.0
click at [472, 275] on div "Resize" at bounding box center [478, 293] width 13 height 586
click at [235, 419] on link "[MEDICAL_DATA] Education Series" at bounding box center [295, 420] width 353 height 18
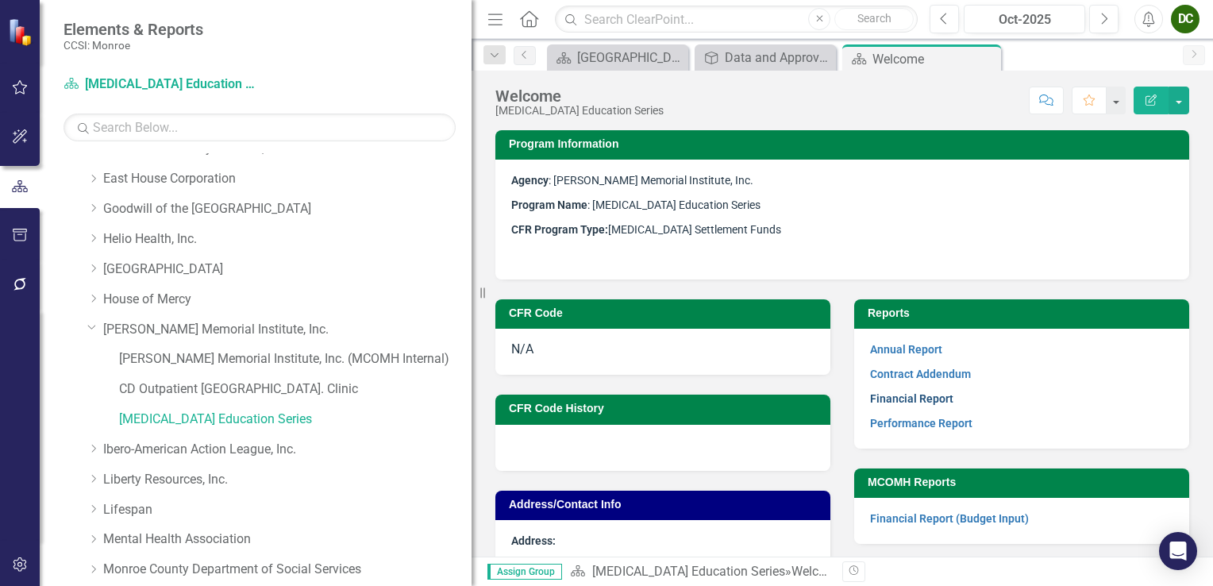
click at [901, 395] on link "Financial Report" at bounding box center [911, 398] width 83 height 13
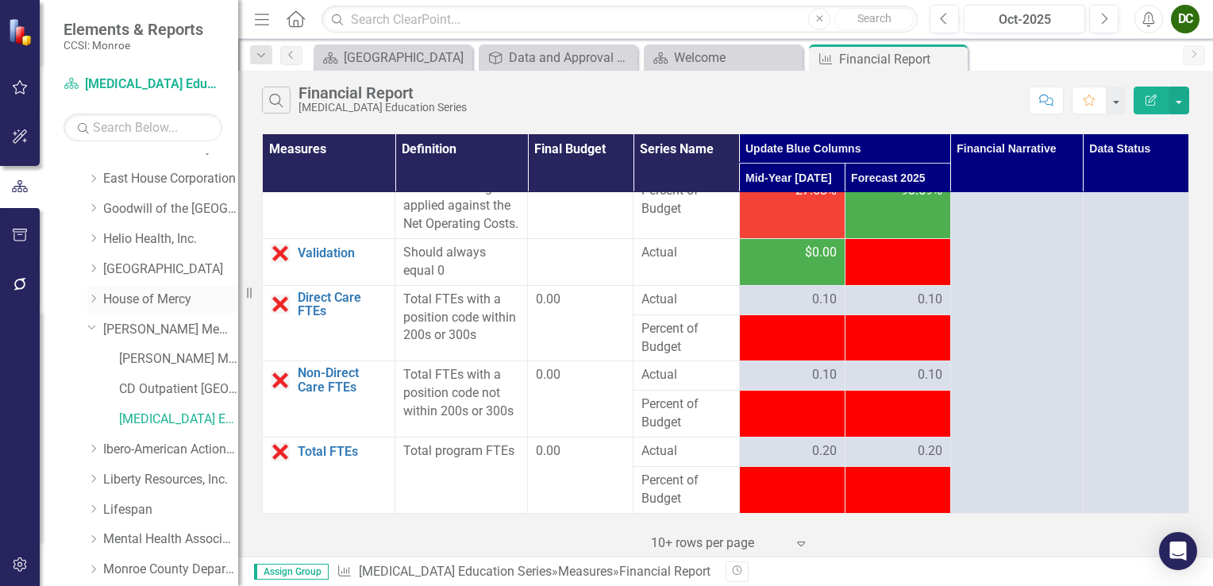
scroll to position [3483, 0]
drag, startPoint x: 477, startPoint y: 299, endPoint x: 145, endPoint y: 306, distance: 332.8
click at [145, 306] on div "Elements & Reports CCSI: Monroe Scorecard Opioid Education Series Search Dropdo…" at bounding box center [119, 293] width 238 height 586
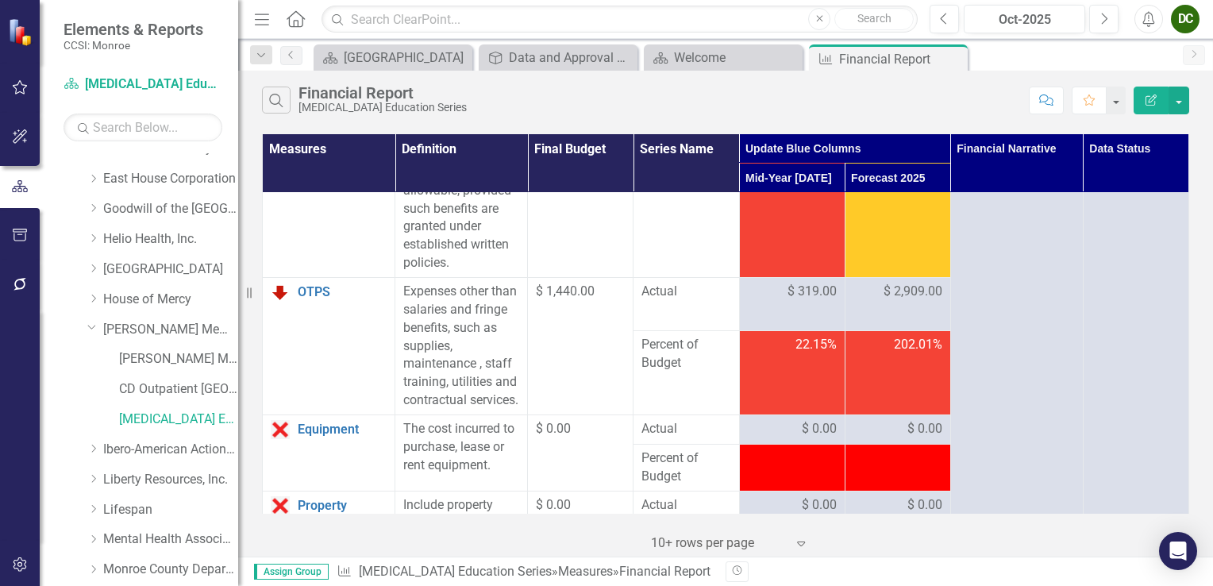
scroll to position [0, 0]
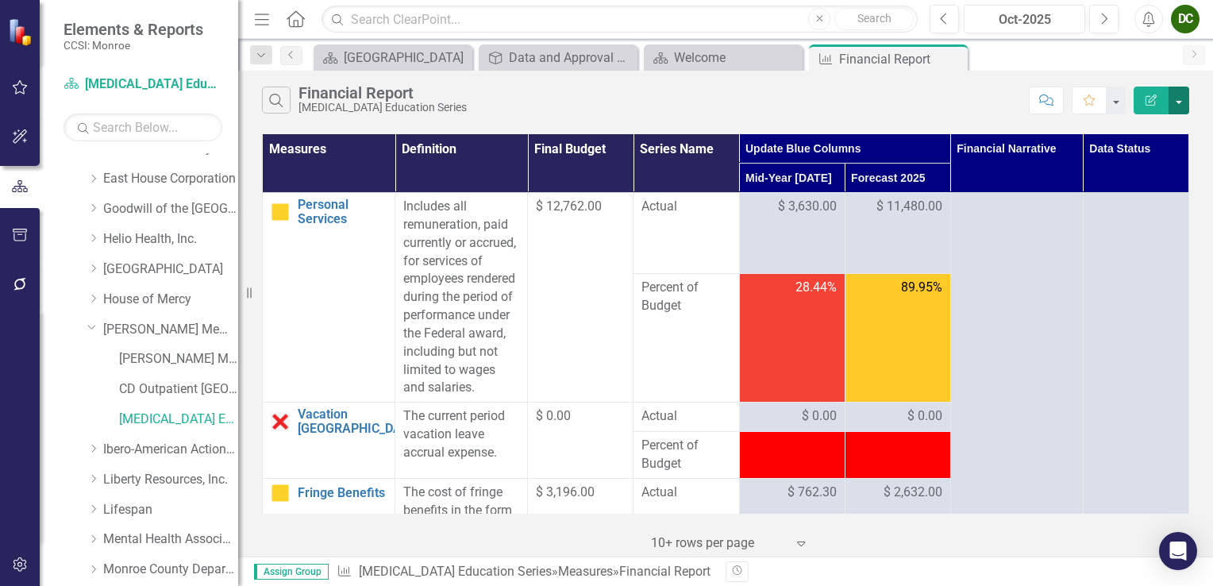
click at [1177, 103] on button "button" at bounding box center [1179, 101] width 21 height 28
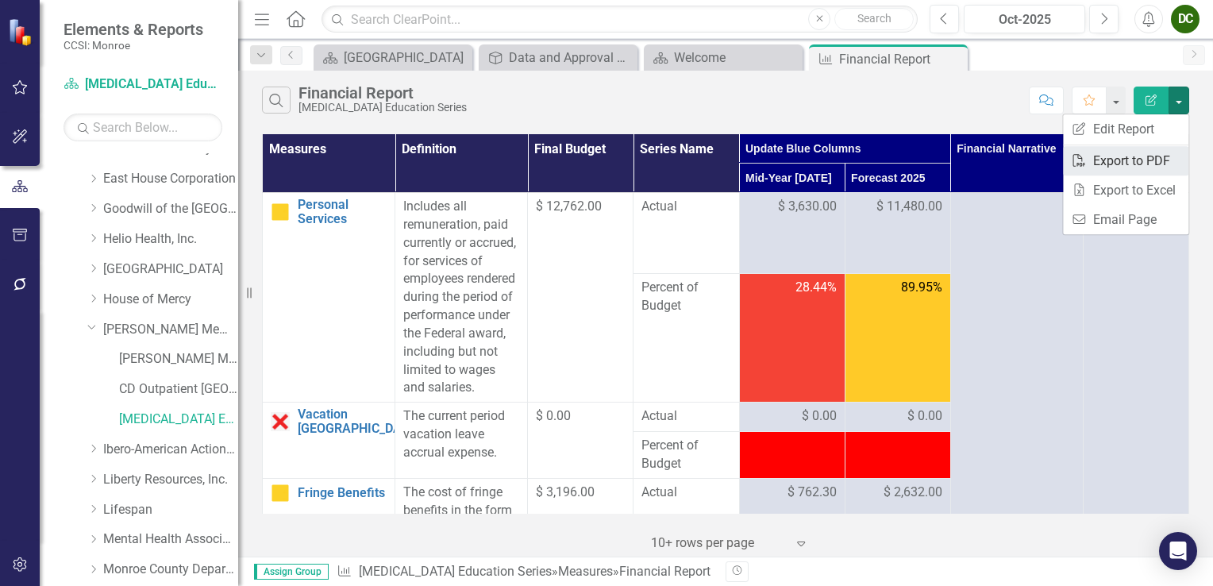
click at [1117, 168] on link "PDF Export to PDF" at bounding box center [1125, 160] width 125 height 29
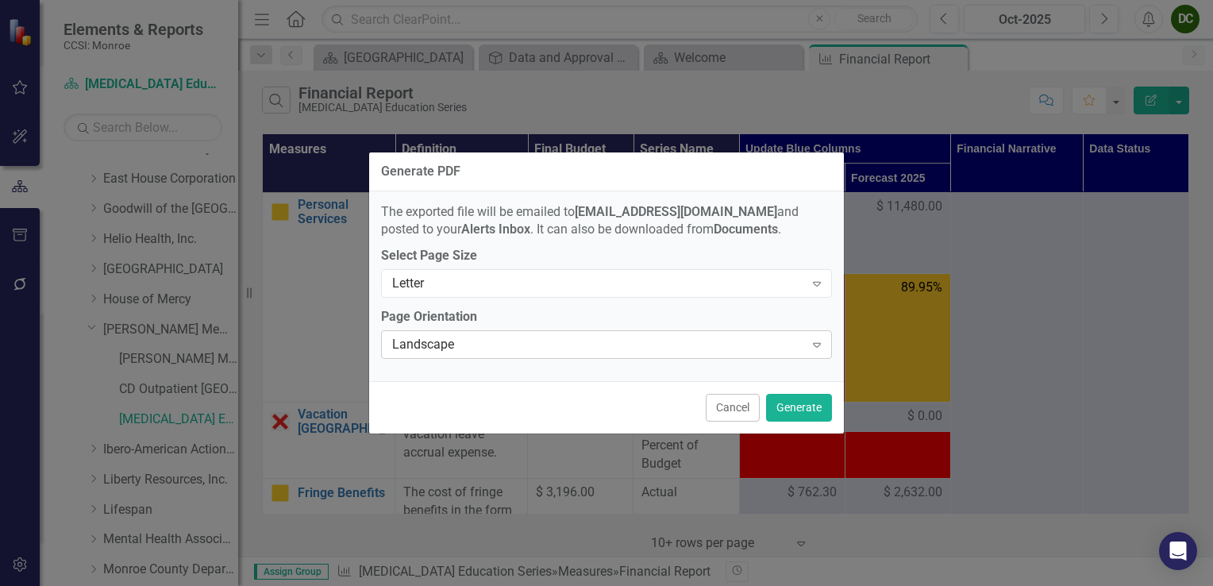
click at [816, 349] on icon "Expand" at bounding box center [817, 344] width 16 height 13
click at [809, 407] on button "Generate" at bounding box center [799, 408] width 66 height 28
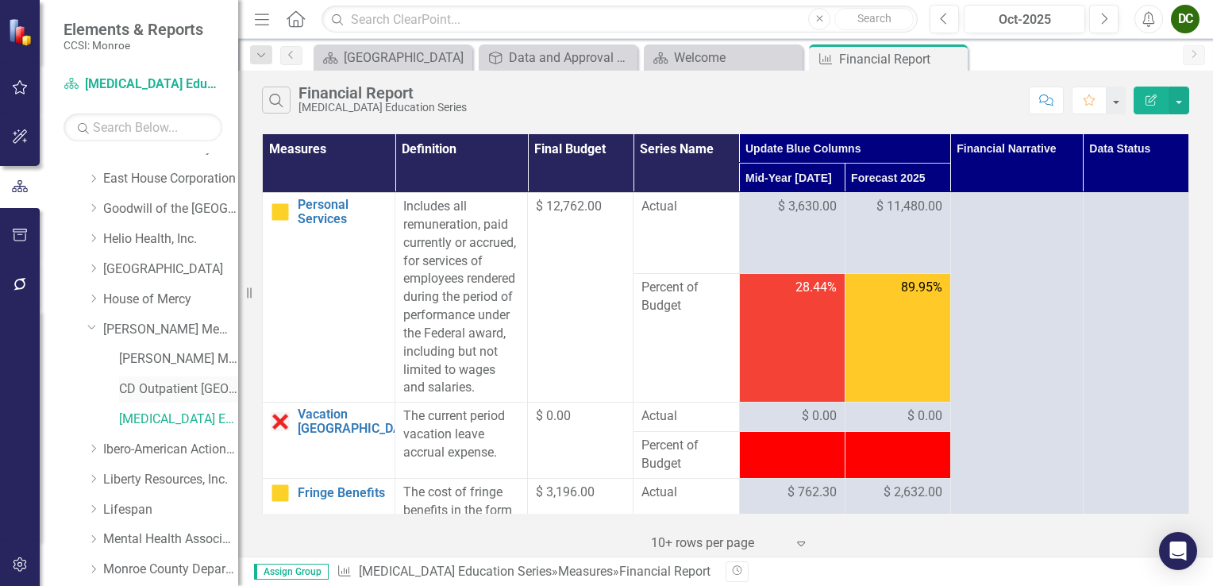
click at [187, 384] on link "CD Outpatient [GEOGRAPHIC_DATA]. Clinic" at bounding box center [178, 389] width 119 height 18
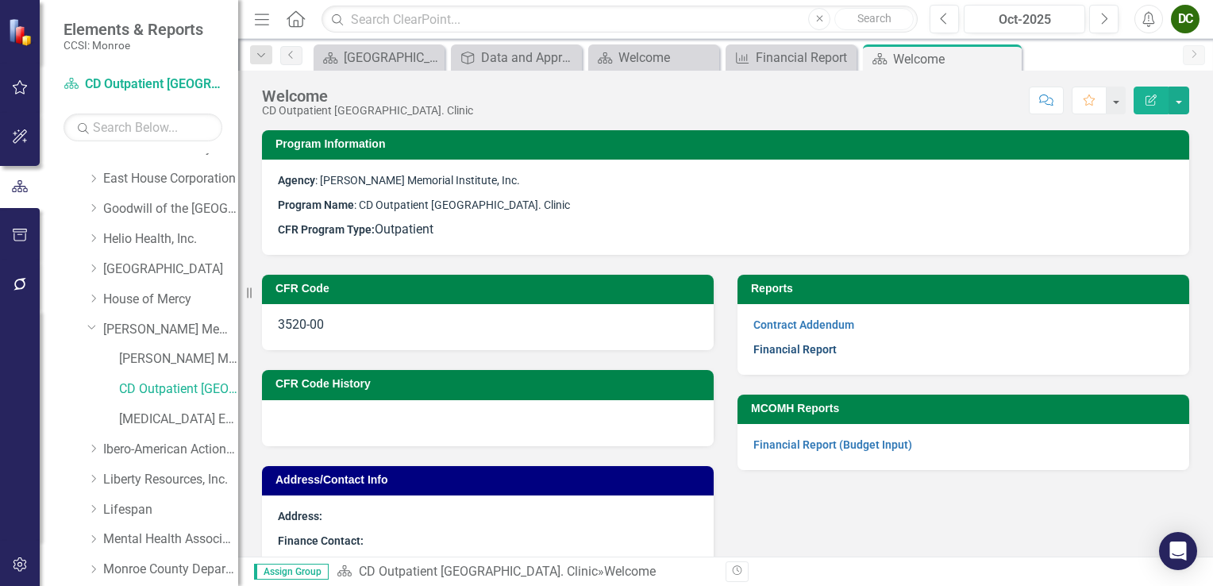
click at [813, 351] on link "Financial Report" at bounding box center [795, 349] width 83 height 13
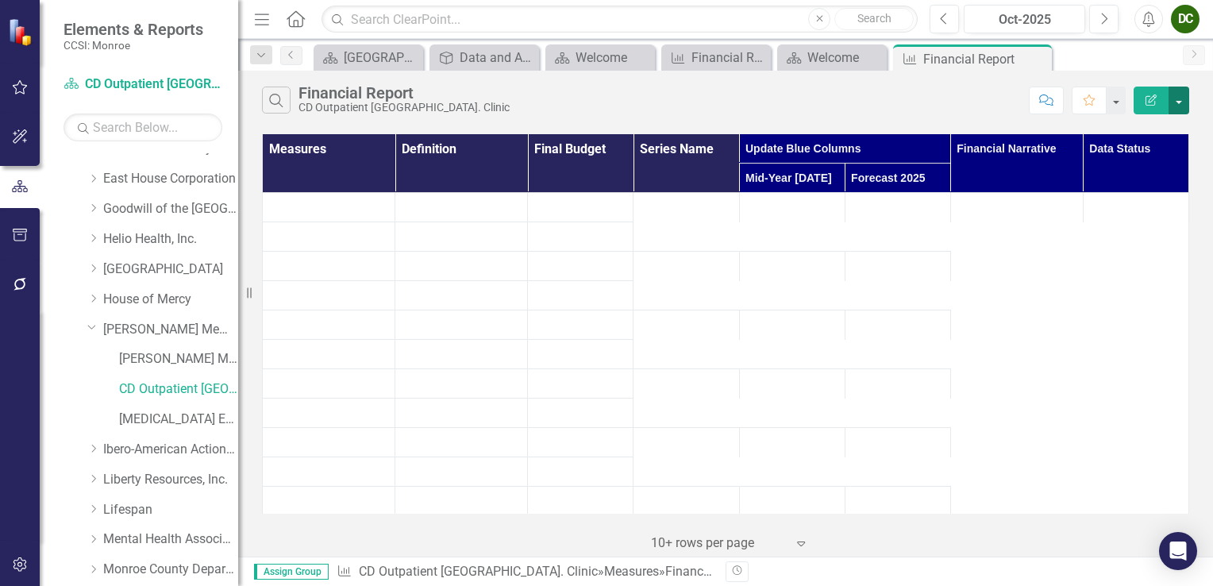
click at [1179, 97] on button "button" at bounding box center [1179, 101] width 21 height 28
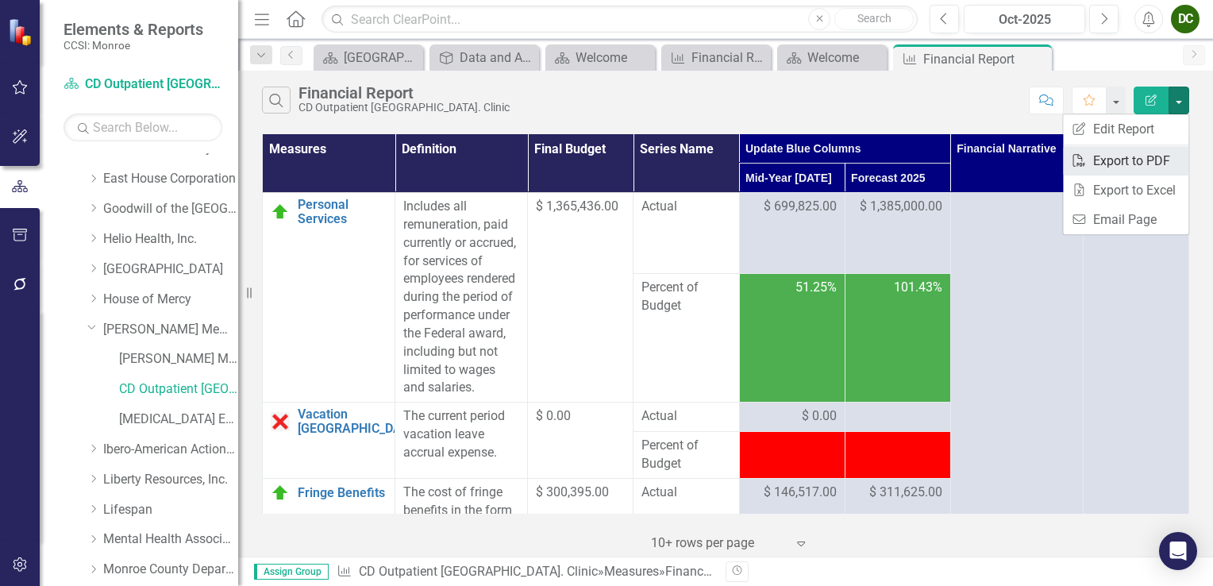
click at [1113, 164] on link "PDF Export to PDF" at bounding box center [1125, 160] width 125 height 29
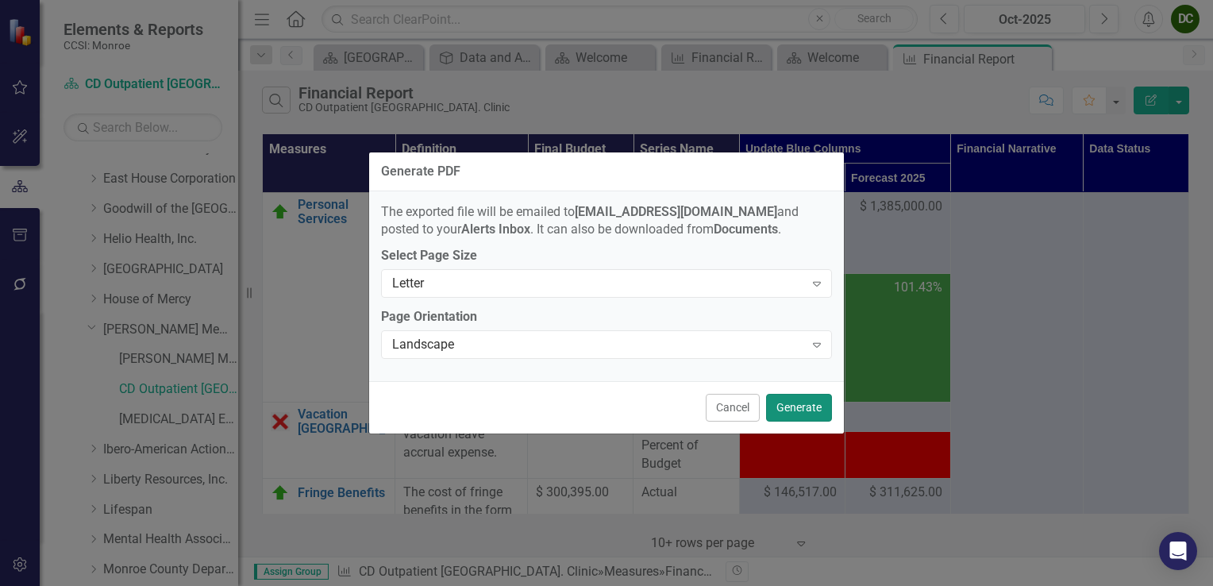
click at [792, 418] on button "Generate" at bounding box center [799, 408] width 66 height 28
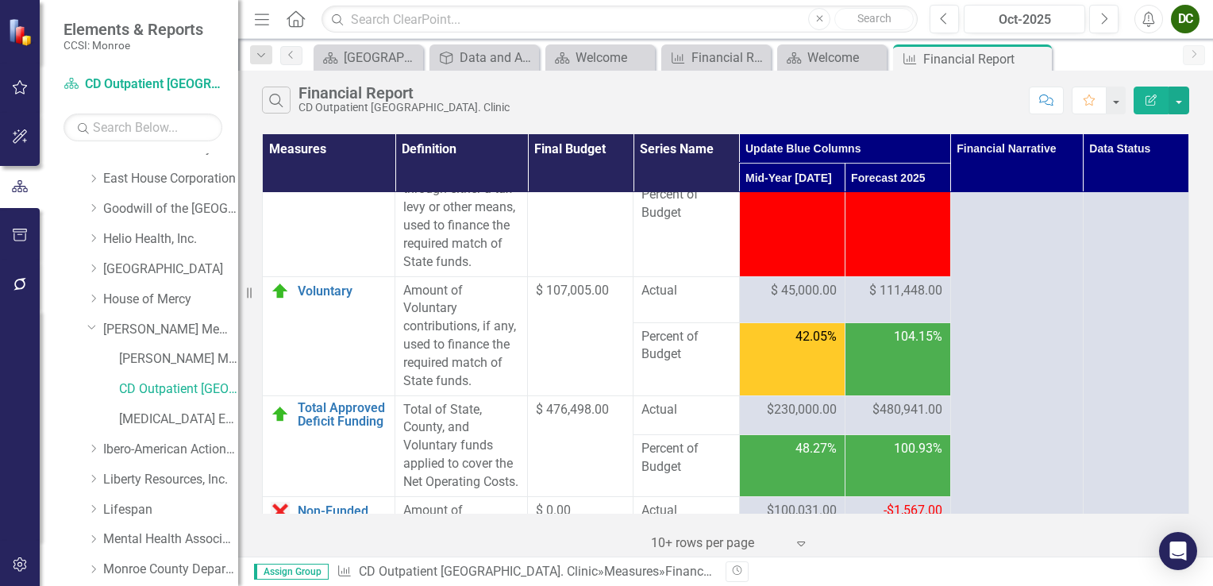
scroll to position [2859, 0]
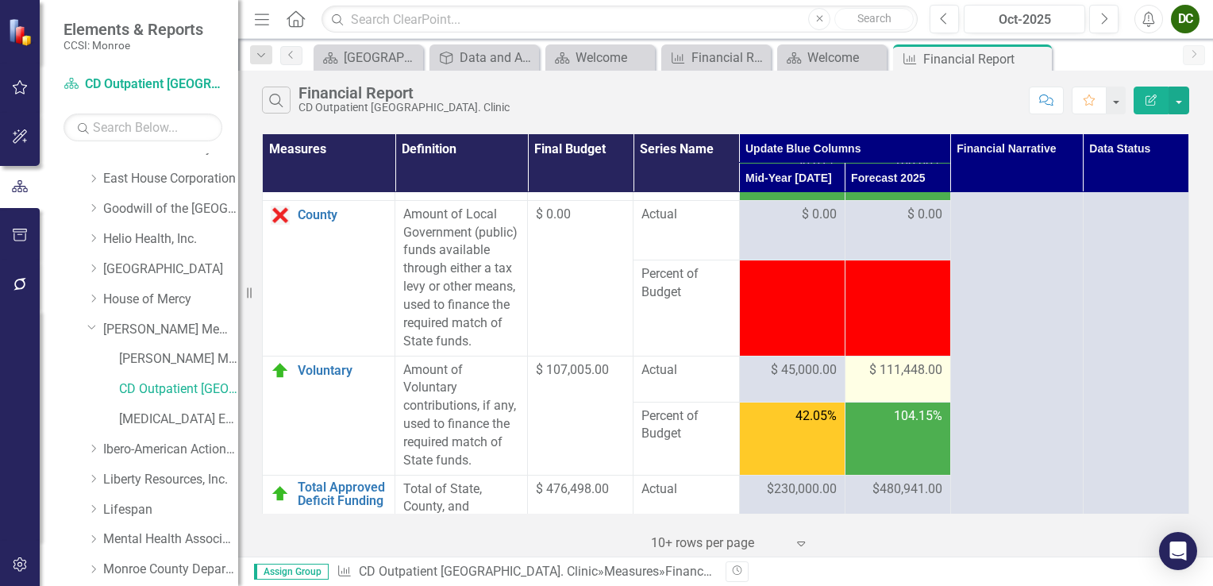
click at [889, 380] on div "$ 111,448.00" at bounding box center [898, 370] width 89 height 19
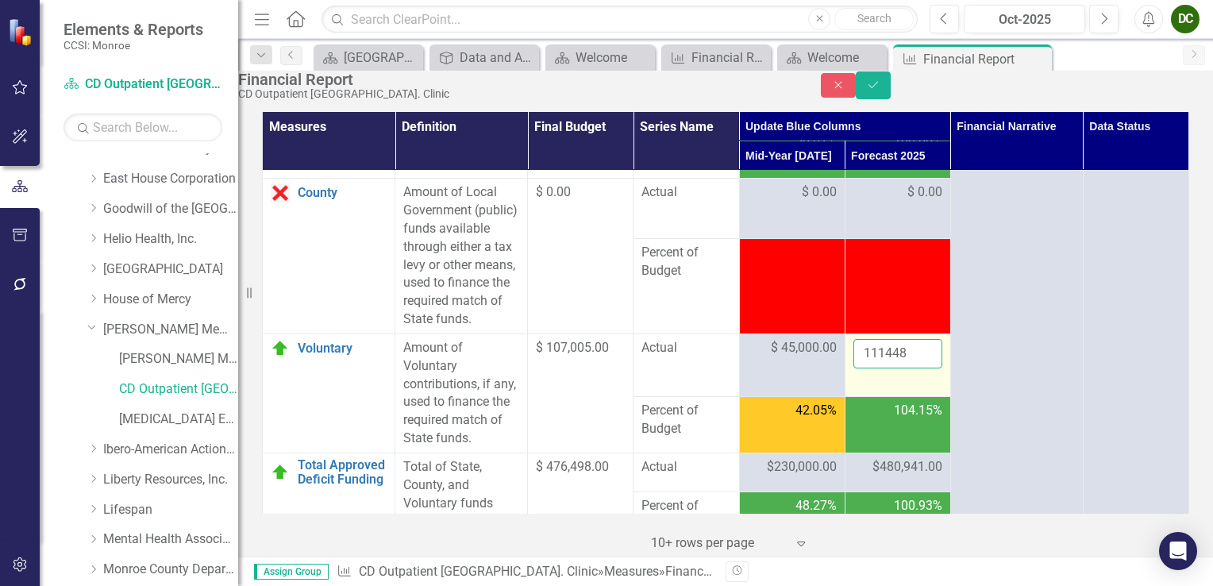
drag, startPoint x: 889, startPoint y: 411, endPoint x: 901, endPoint y: 411, distance: 11.9
click at [901, 368] on input "111448" at bounding box center [898, 353] width 89 height 29
type input "111447"
click at [917, 368] on input "111447" at bounding box center [898, 353] width 89 height 29
click at [1152, 95] on div "Close Save" at bounding box center [1017, 85] width 392 height 28
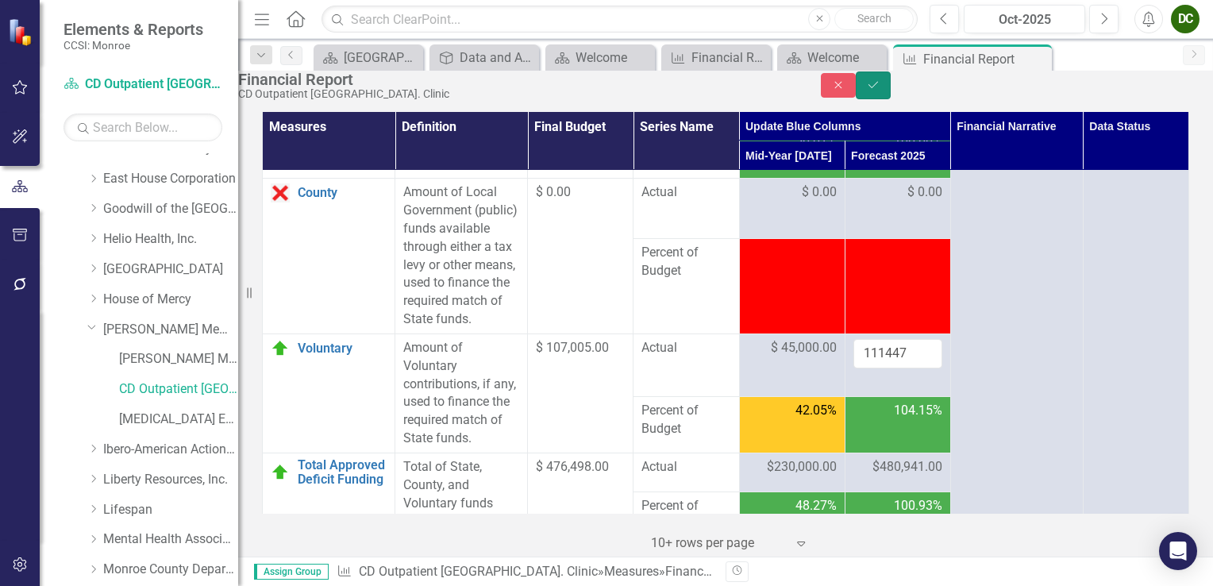
click at [891, 96] on button "Save" at bounding box center [873, 85] width 35 height 28
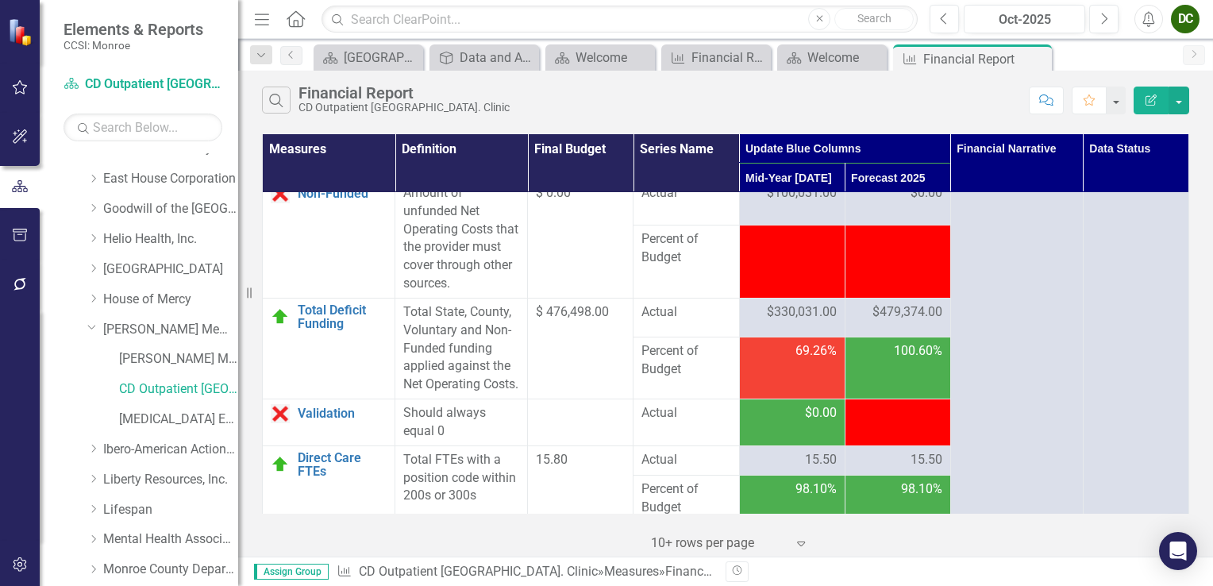
scroll to position [3336, 0]
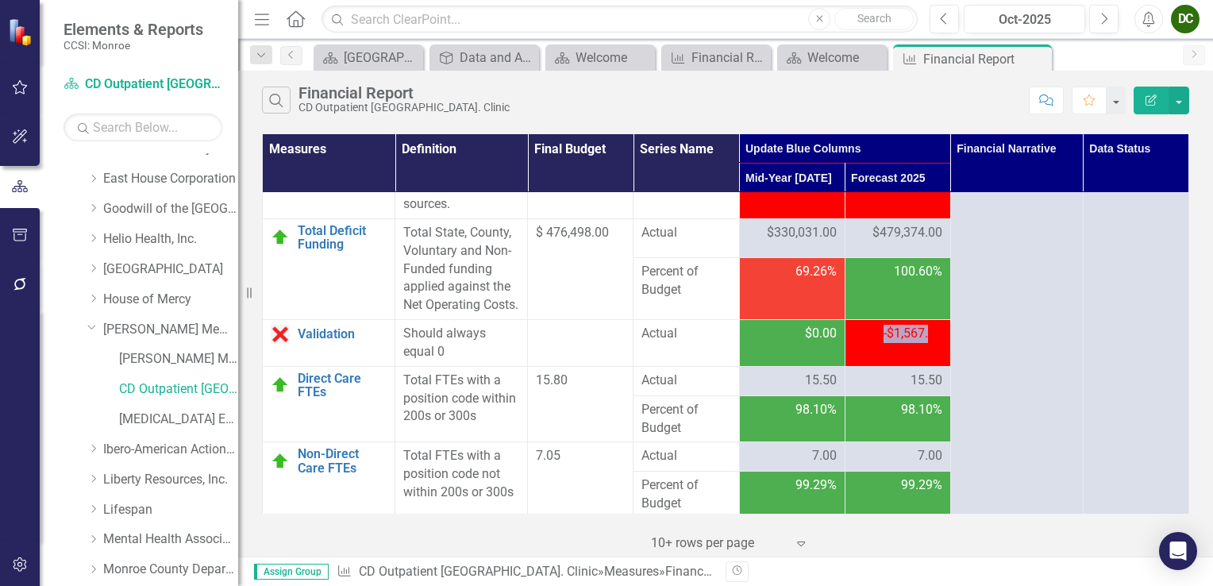
drag, startPoint x: 919, startPoint y: 394, endPoint x: 832, endPoint y: 399, distance: 86.7
click at [832, 367] on tr "Validation Edit Edit Measure Link Open Element Should always equal 0 Actual $0.…" at bounding box center [726, 343] width 927 height 47
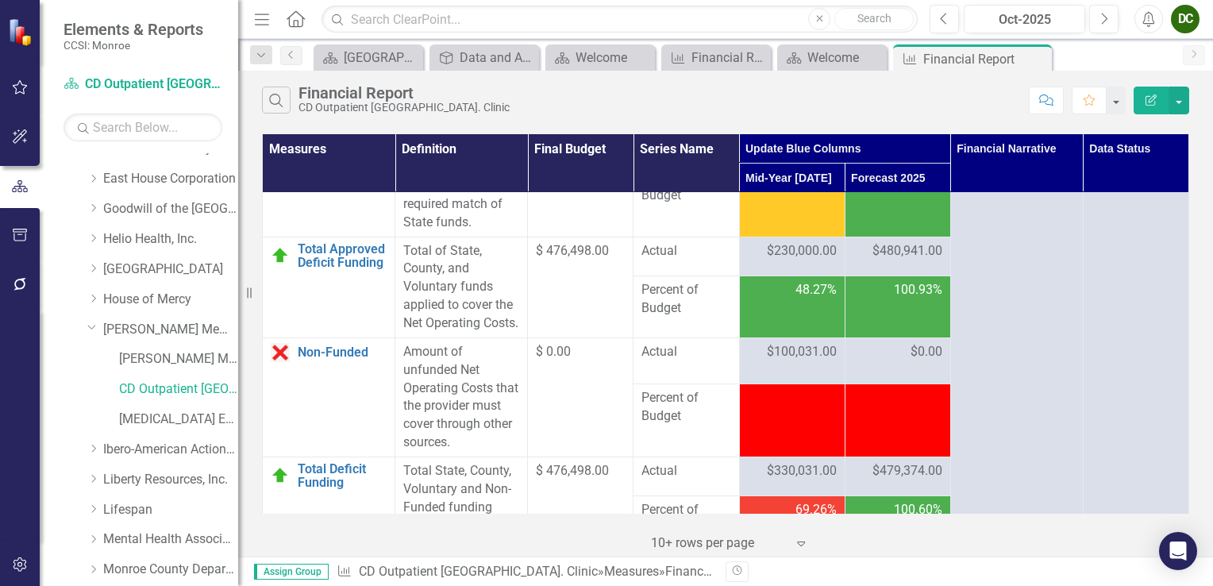
scroll to position [2938, 0]
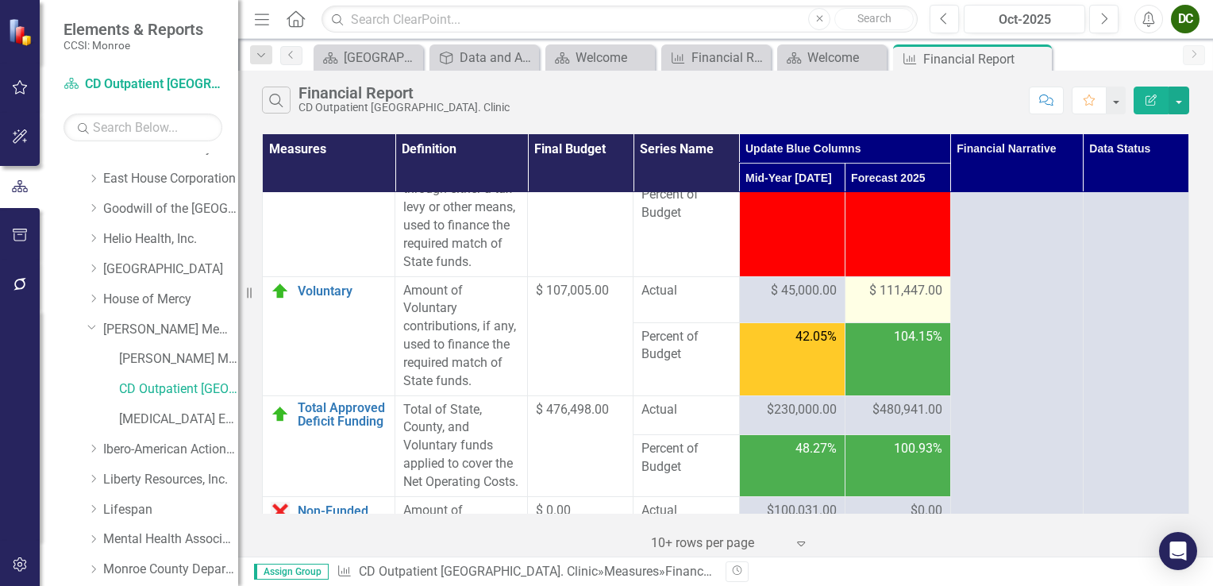
click at [907, 300] on span "$ 111,447.00" at bounding box center [906, 291] width 73 height 18
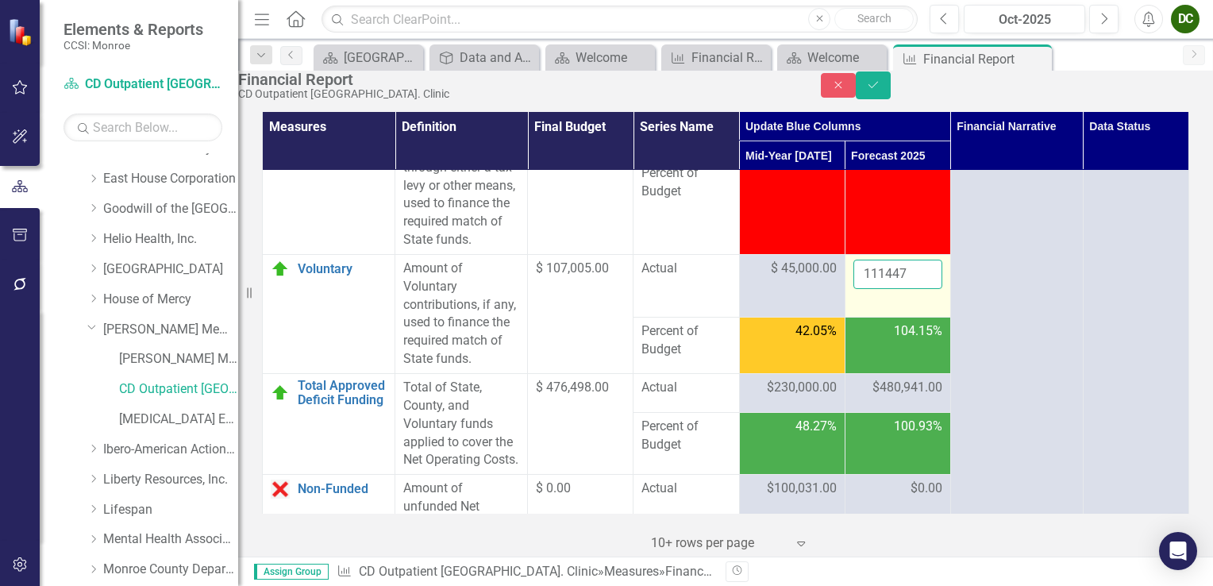
drag, startPoint x: 907, startPoint y: 322, endPoint x: 915, endPoint y: 323, distance: 8.0
click at [915, 289] on input "111447" at bounding box center [898, 274] width 89 height 29
type input "111448"
click at [919, 289] on input "111448" at bounding box center [898, 274] width 89 height 29
click at [891, 99] on button "Save" at bounding box center [873, 85] width 35 height 28
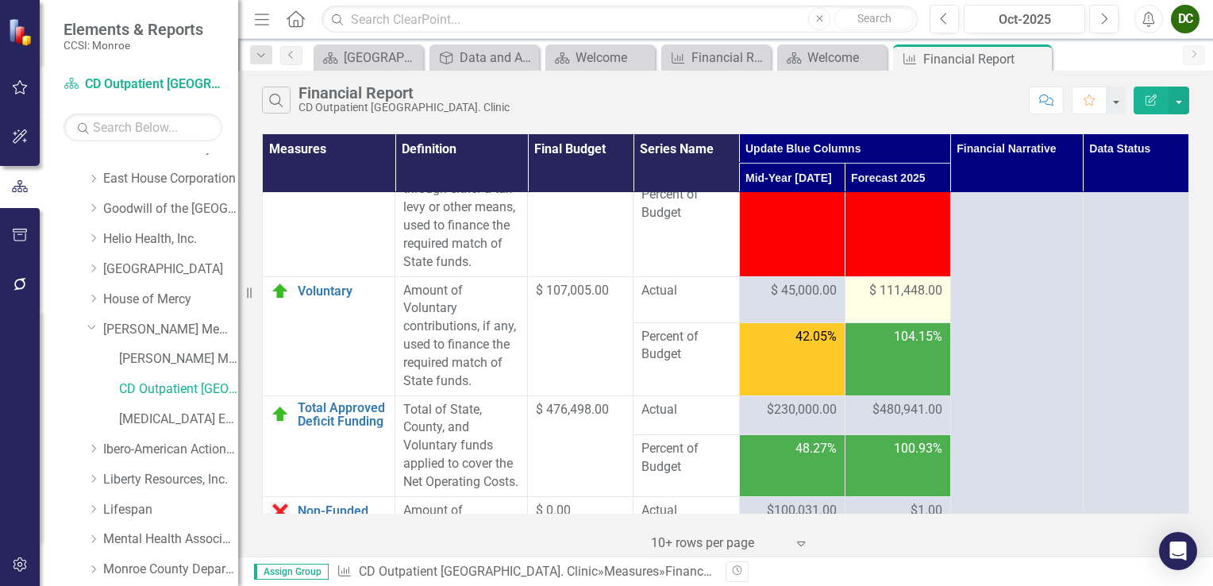
click at [909, 300] on span "$ 111,448.00" at bounding box center [906, 291] width 73 height 18
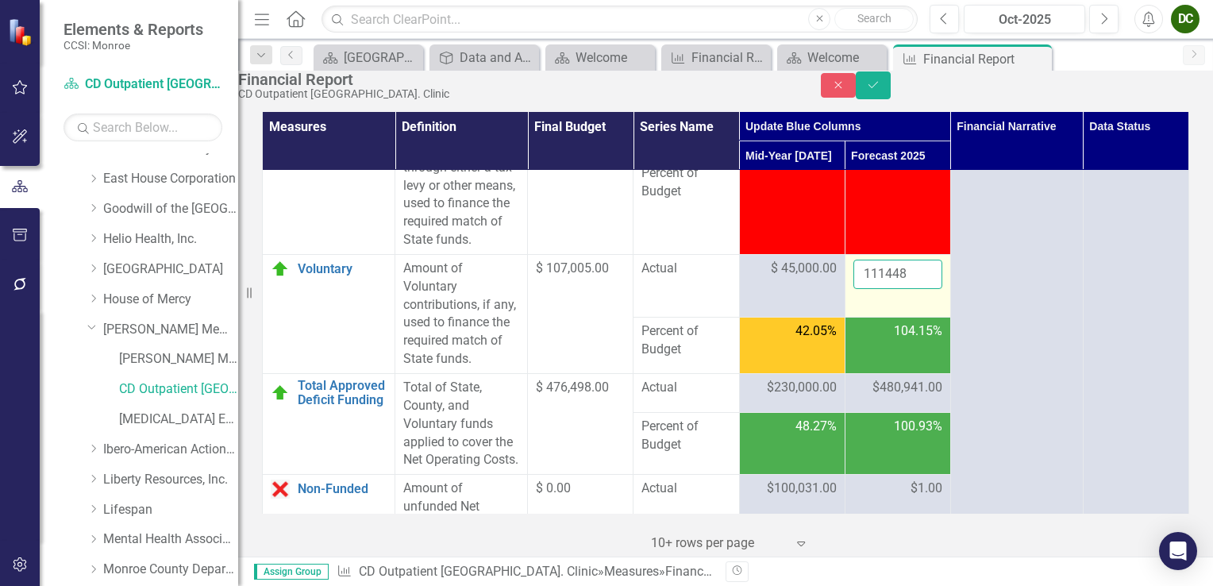
drag, startPoint x: 909, startPoint y: 322, endPoint x: 893, endPoint y: 326, distance: 16.4
click at [890, 289] on input "111448" at bounding box center [898, 274] width 89 height 29
click at [901, 289] on input "111448" at bounding box center [898, 274] width 89 height 29
type input "111447"
click at [916, 289] on input "111447" at bounding box center [898, 274] width 89 height 29
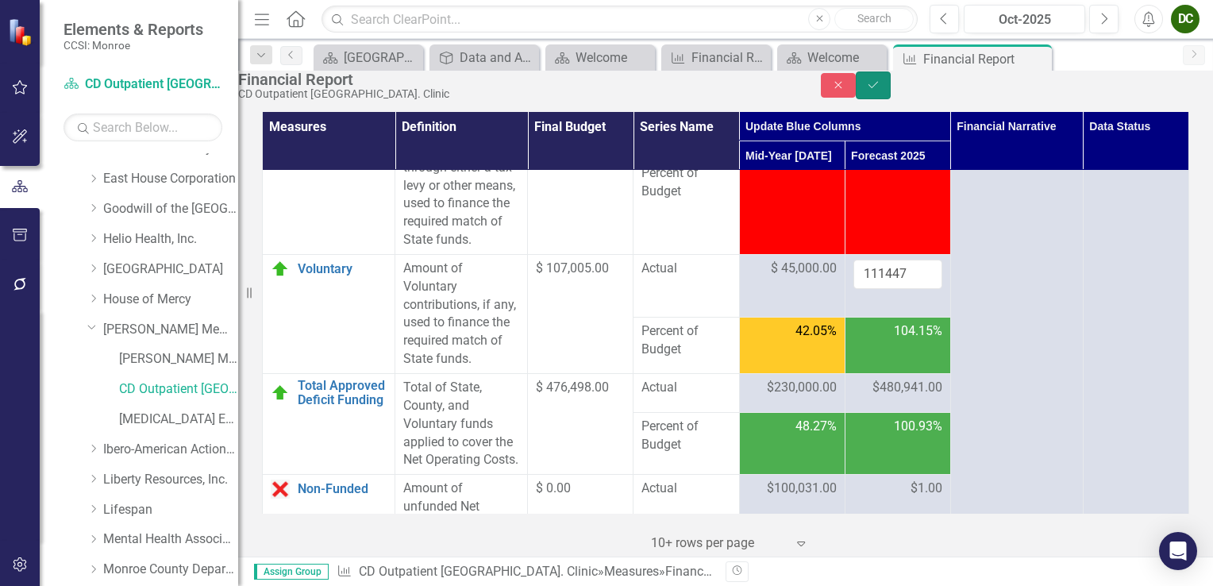
click at [891, 94] on button "Save" at bounding box center [873, 85] width 35 height 28
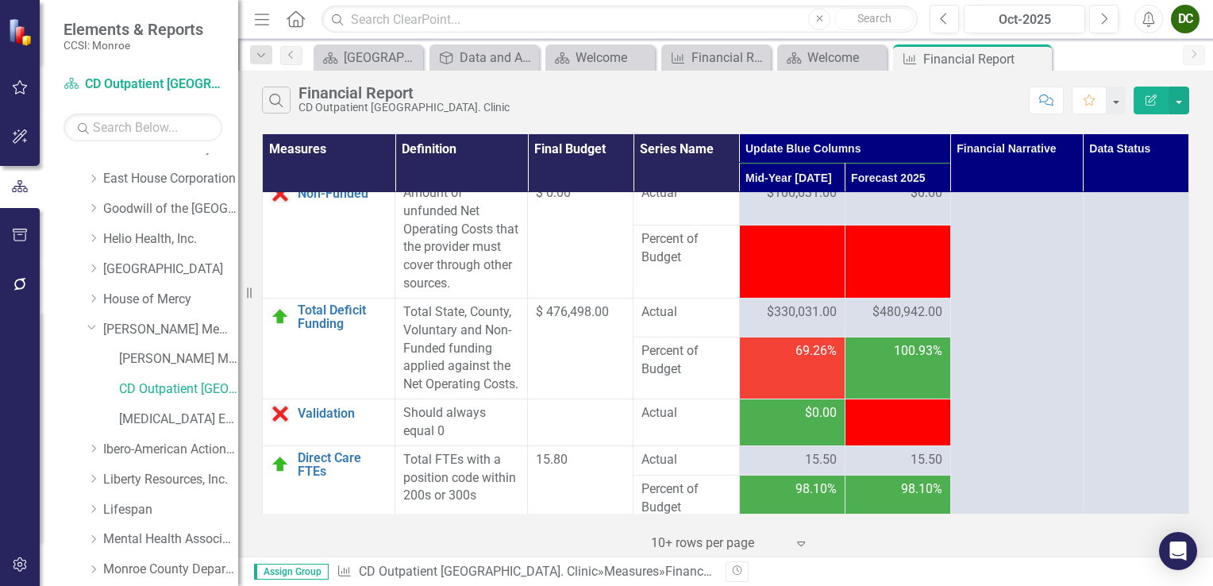
scroll to position [3483, 0]
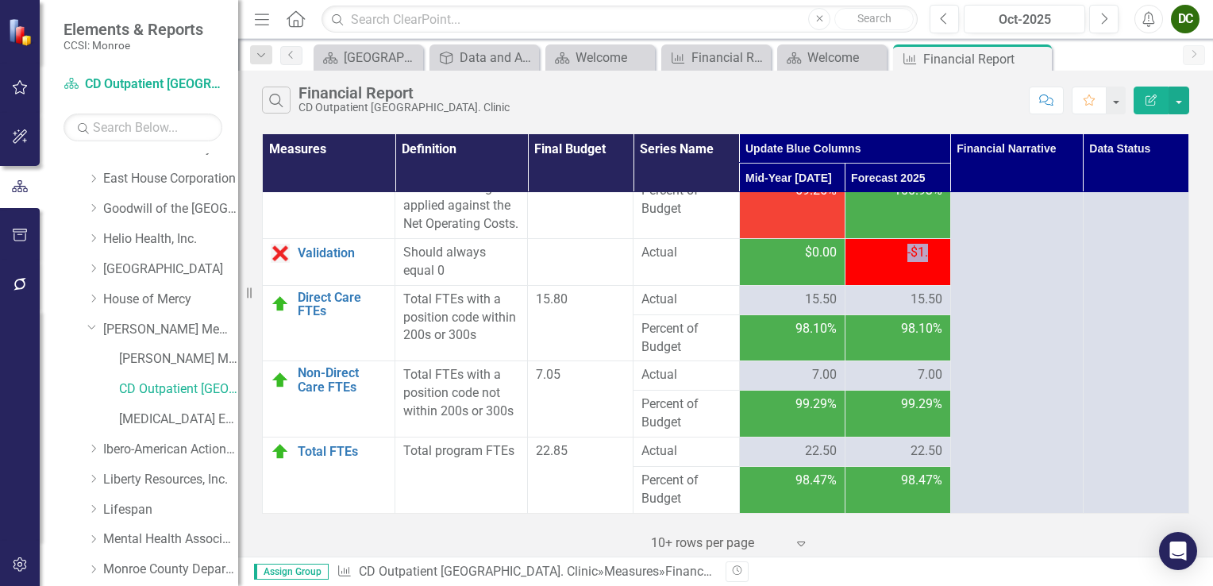
drag, startPoint x: 918, startPoint y: 253, endPoint x: 854, endPoint y: 266, distance: 65.7
click at [854, 266] on td "-$1.00" at bounding box center [898, 262] width 106 height 47
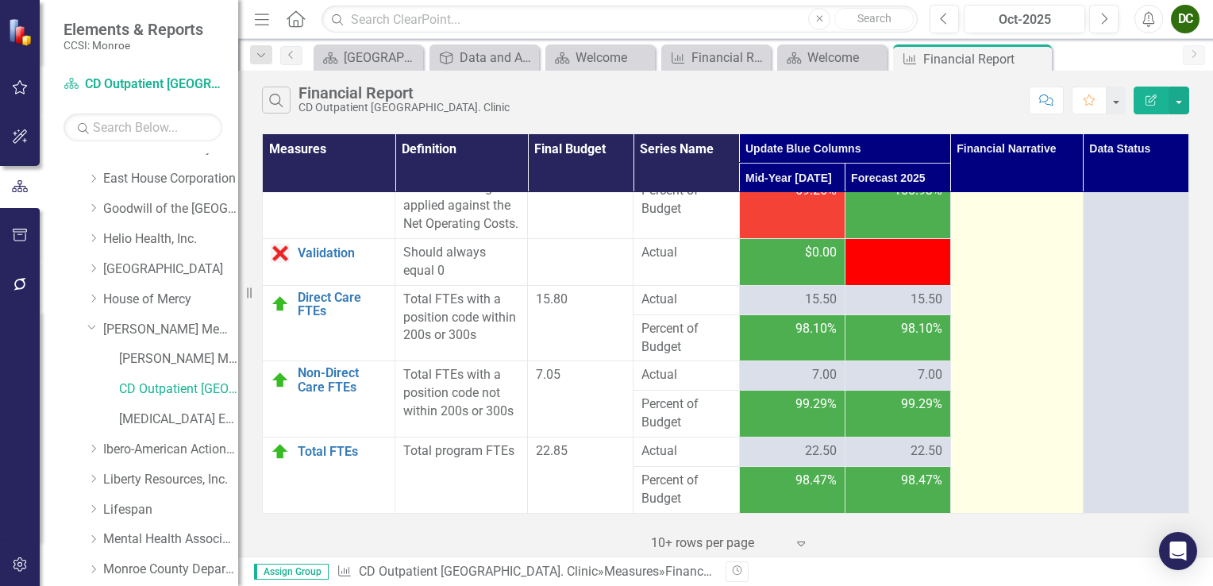
drag, startPoint x: 854, startPoint y: 266, endPoint x: 1032, endPoint y: 284, distance: 178.8
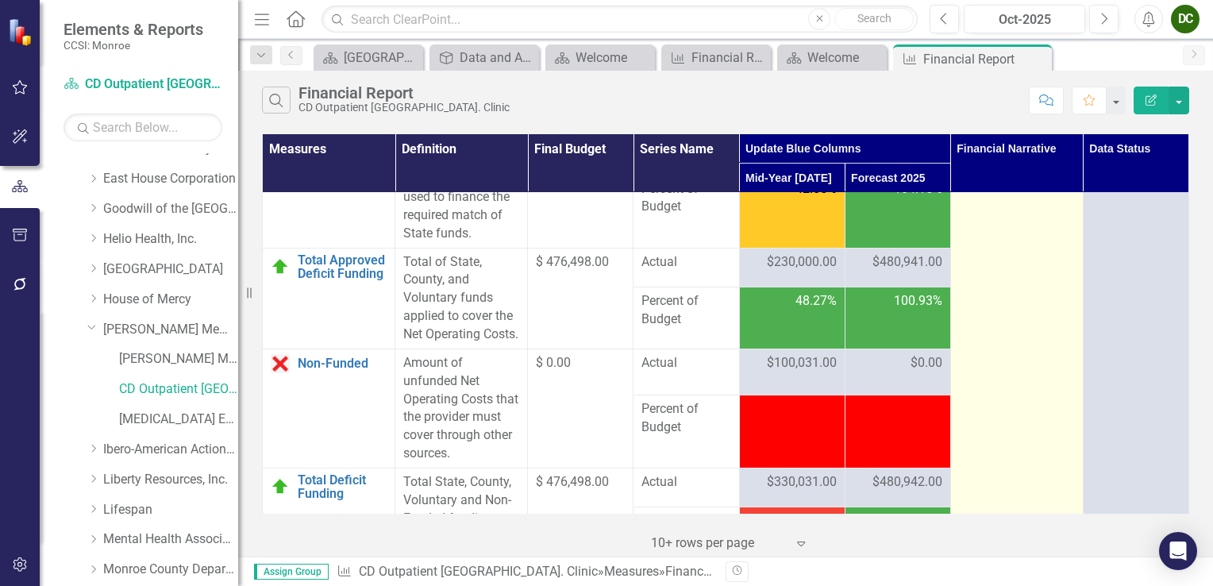
scroll to position [2927, 0]
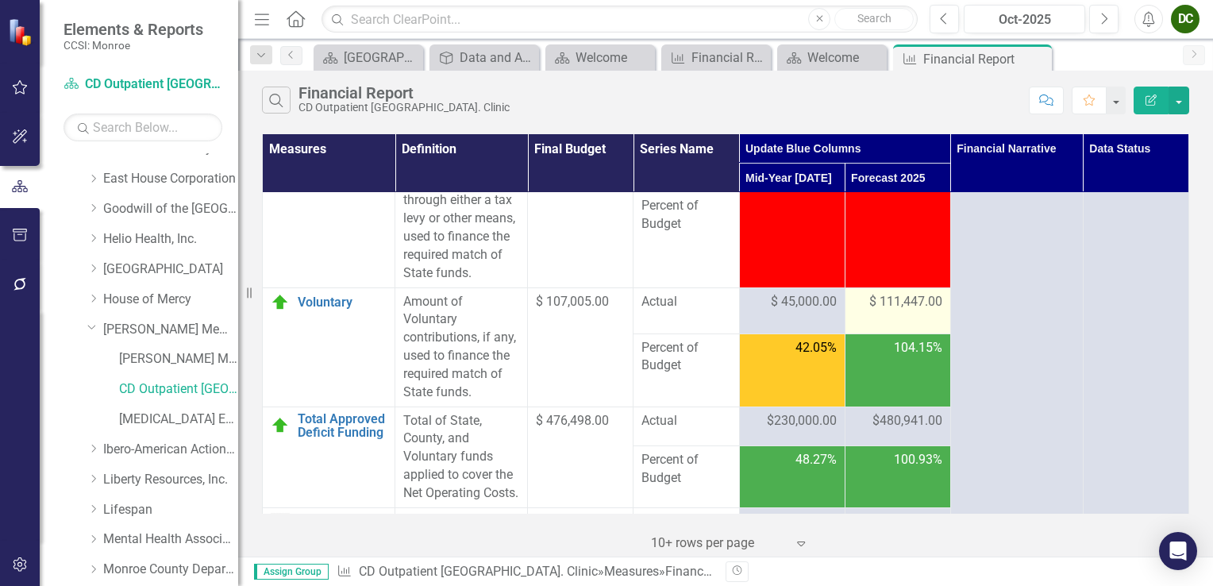
click at [918, 311] on span "$ 111,447.00" at bounding box center [906, 302] width 73 height 18
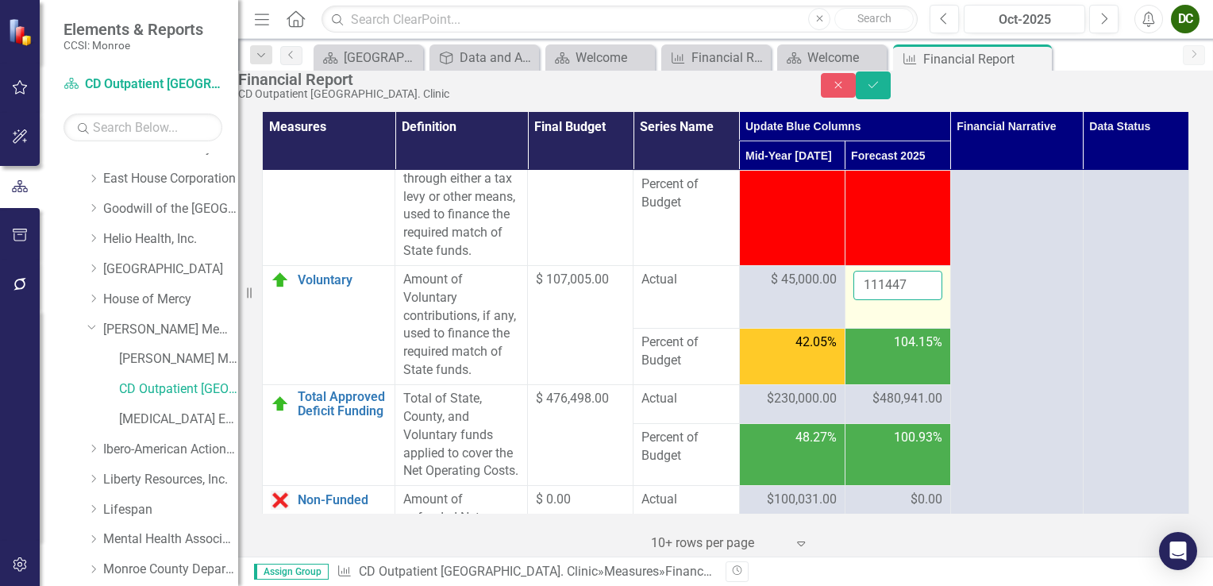
drag, startPoint x: 918, startPoint y: 329, endPoint x: 903, endPoint y: 335, distance: 16.4
click at [903, 300] on input "111447" at bounding box center [898, 285] width 89 height 29
type input "111448"
click at [918, 300] on input "111448" at bounding box center [898, 285] width 89 height 29
click at [881, 88] on icon "Save" at bounding box center [873, 84] width 14 height 11
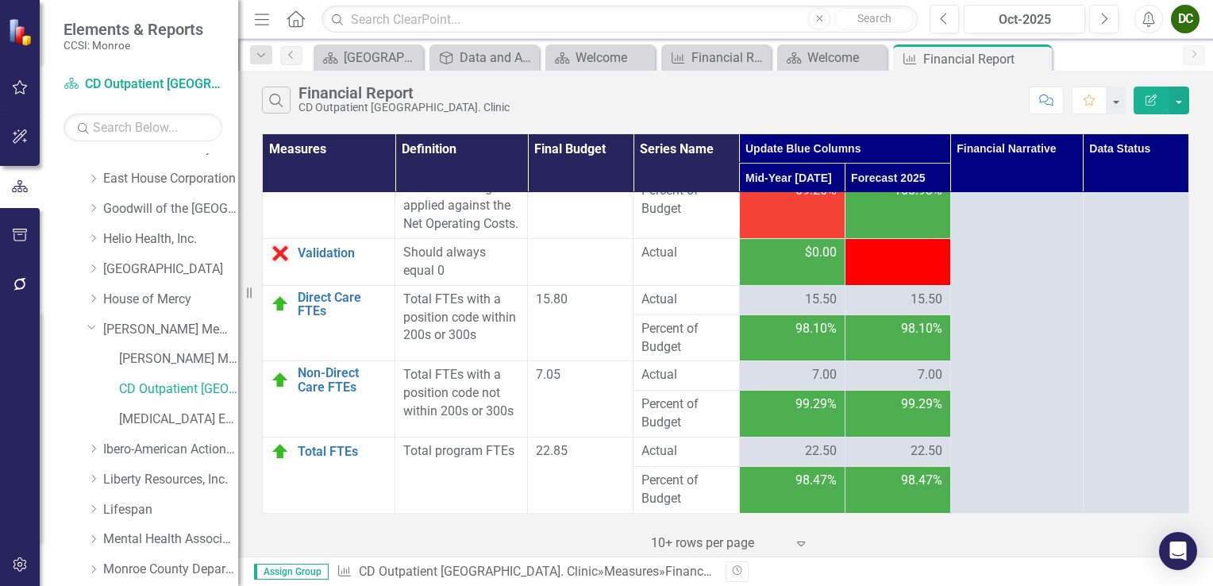
scroll to position [3404, 0]
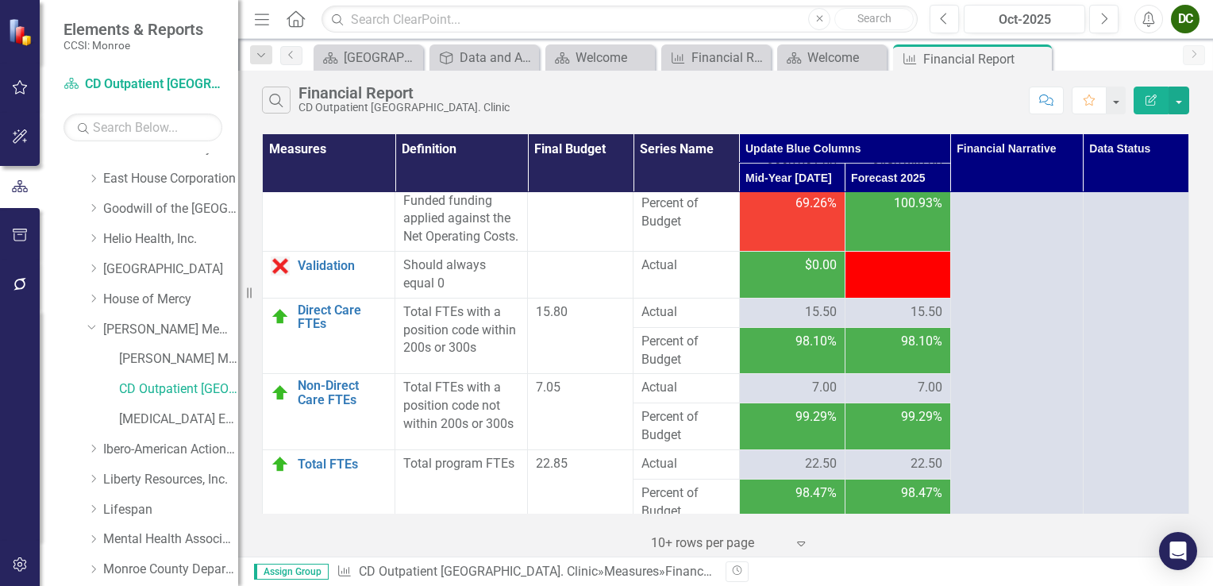
click at [916, 299] on td "-$1.00" at bounding box center [898, 275] width 106 height 47
drag, startPoint x: 924, startPoint y: 334, endPoint x: 862, endPoint y: 341, distance: 61.6
click at [862, 275] on div "-$1.00" at bounding box center [898, 266] width 89 height 18
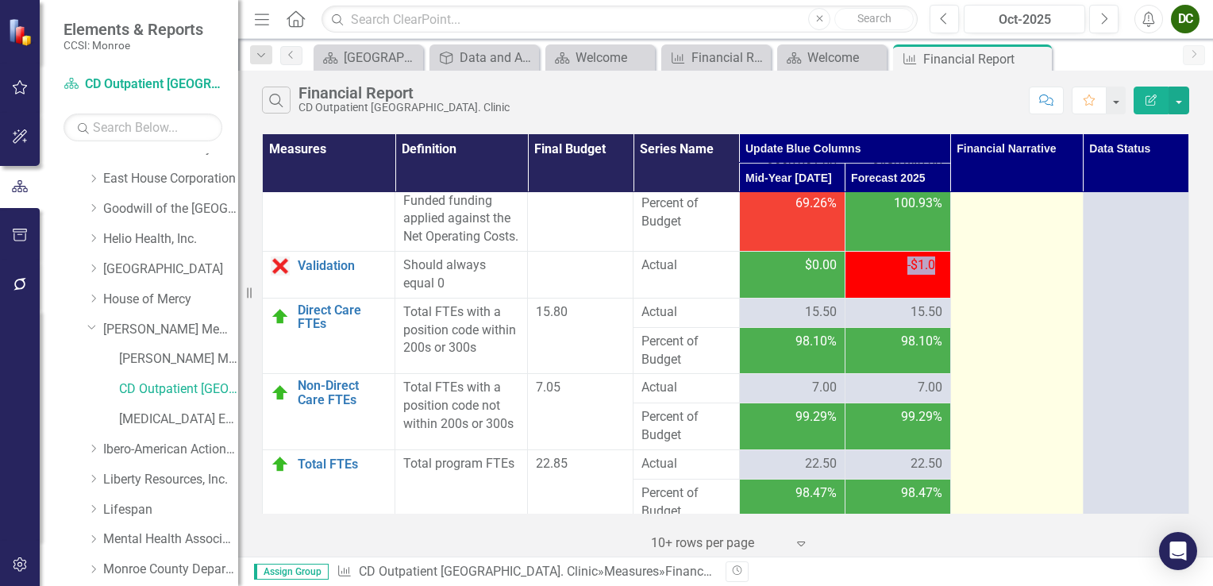
drag, startPoint x: 862, startPoint y: 341, endPoint x: 1016, endPoint y: 307, distance: 156.9
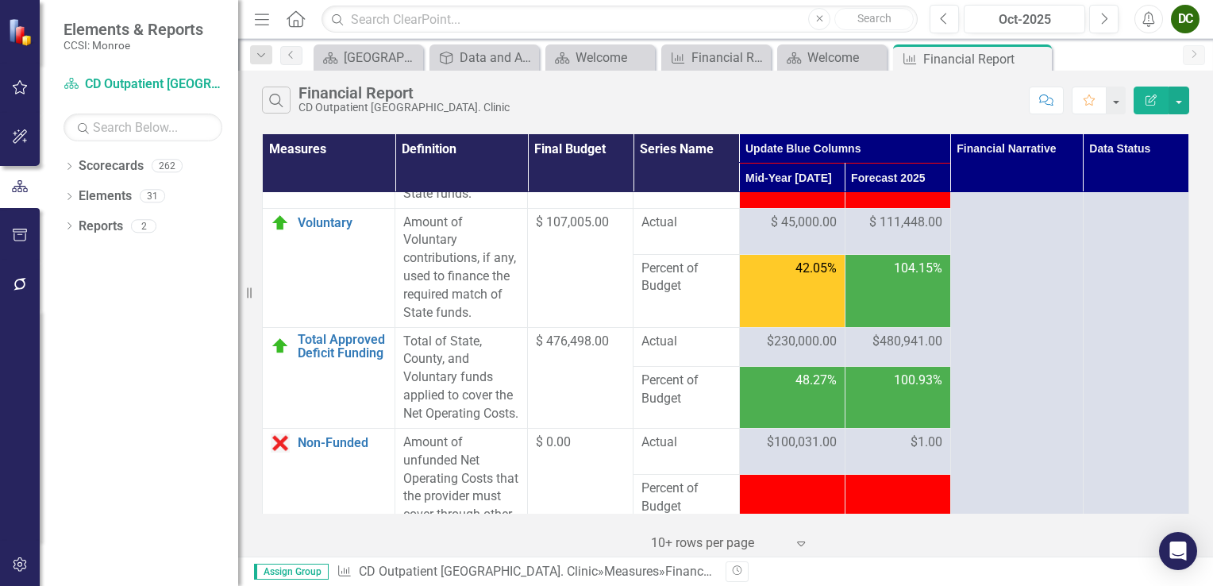
scroll to position [2848, 0]
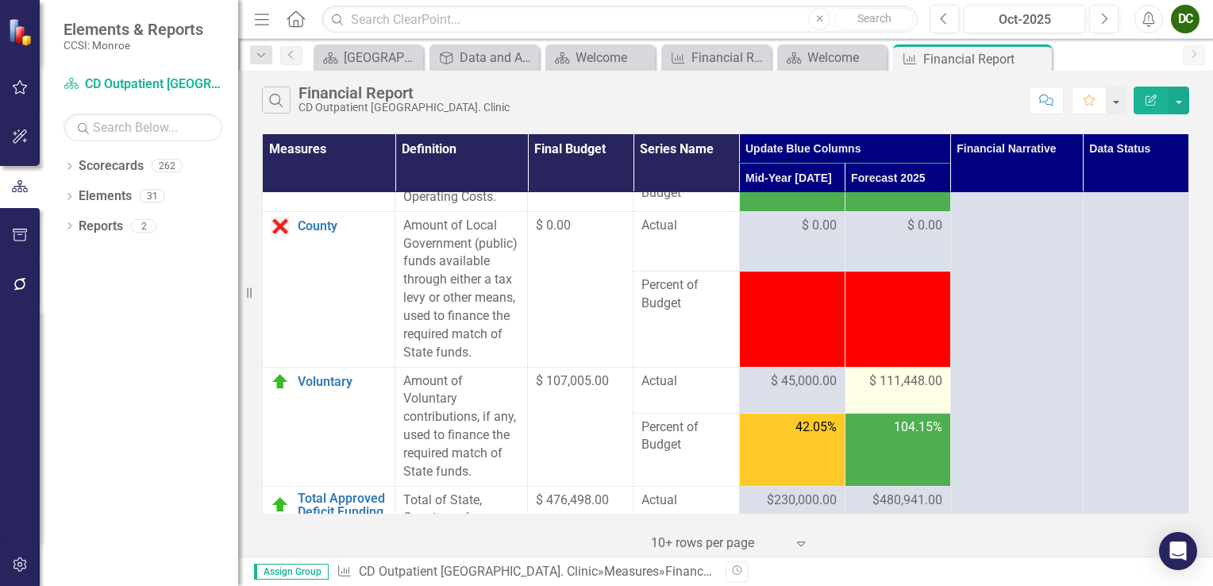
click at [902, 391] on span "$ 111,448.00" at bounding box center [906, 381] width 73 height 18
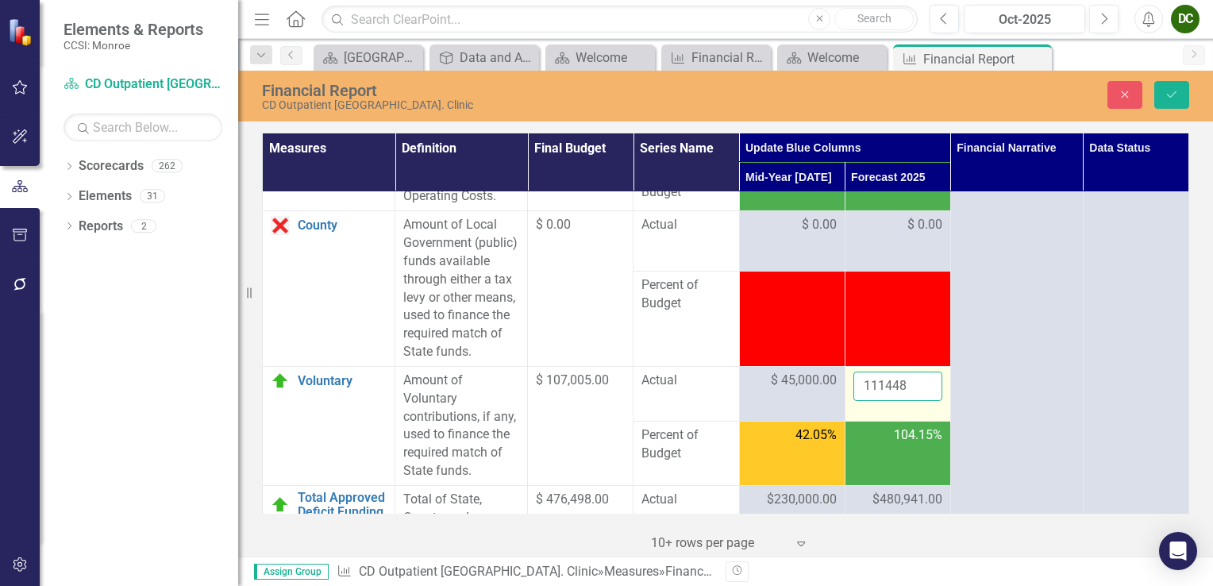
drag, startPoint x: 902, startPoint y: 415, endPoint x: 893, endPoint y: 417, distance: 9.7
click at [893, 401] on input "111448" at bounding box center [898, 386] width 89 height 29
click at [905, 401] on input "111448" at bounding box center [898, 386] width 89 height 29
type input "111447"
click at [917, 401] on input "111447" at bounding box center [898, 386] width 89 height 29
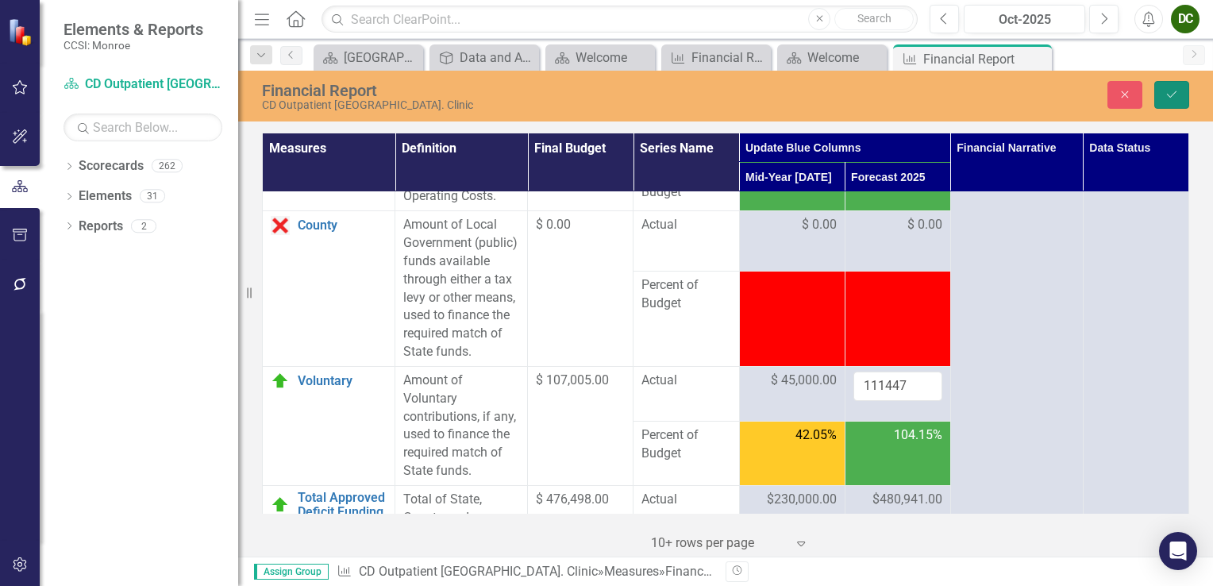
click at [1161, 97] on button "Save" at bounding box center [1172, 95] width 35 height 28
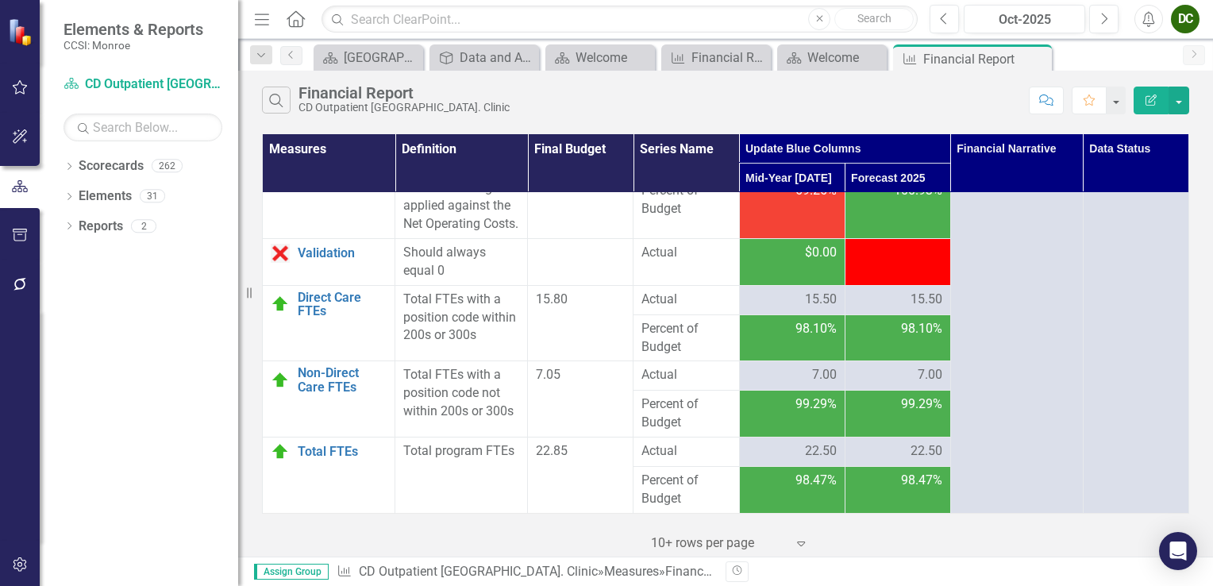
scroll to position [3404, 0]
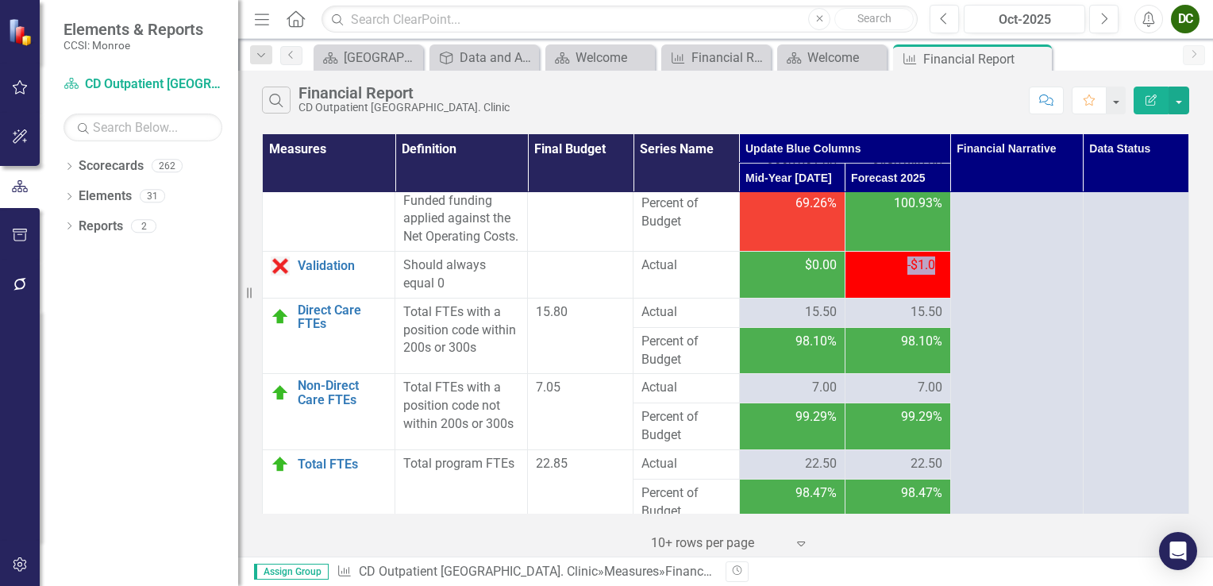
drag, startPoint x: 928, startPoint y: 338, endPoint x: 862, endPoint y: 336, distance: 65.1
click at [862, 275] on div "-$1.00" at bounding box center [898, 266] width 89 height 18
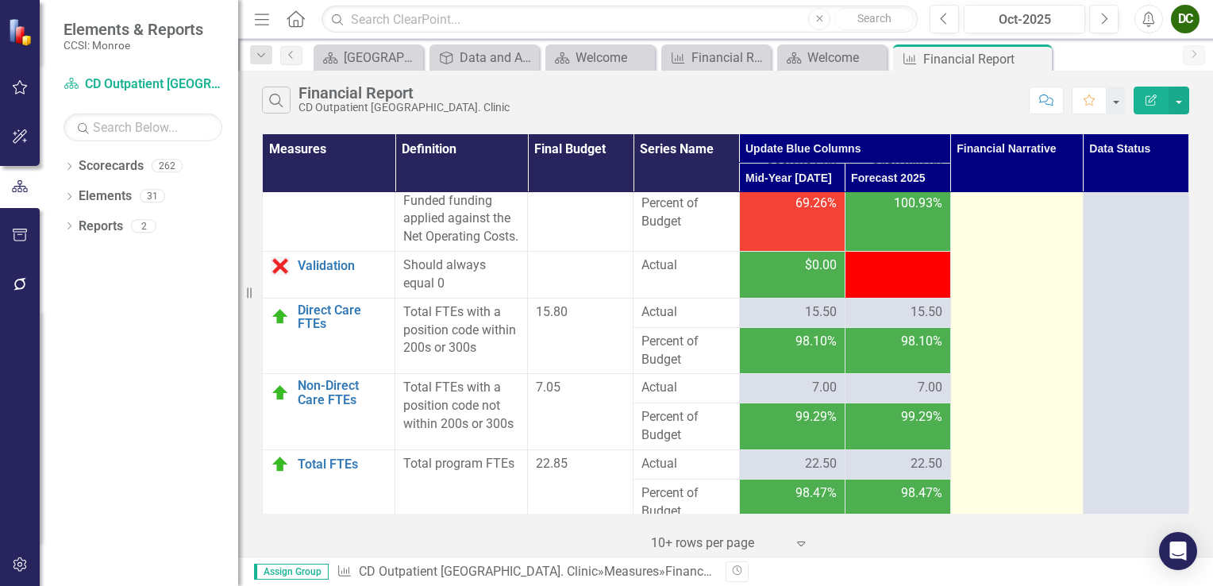
drag, startPoint x: 862, startPoint y: 336, endPoint x: 1063, endPoint y: 322, distance: 200.6
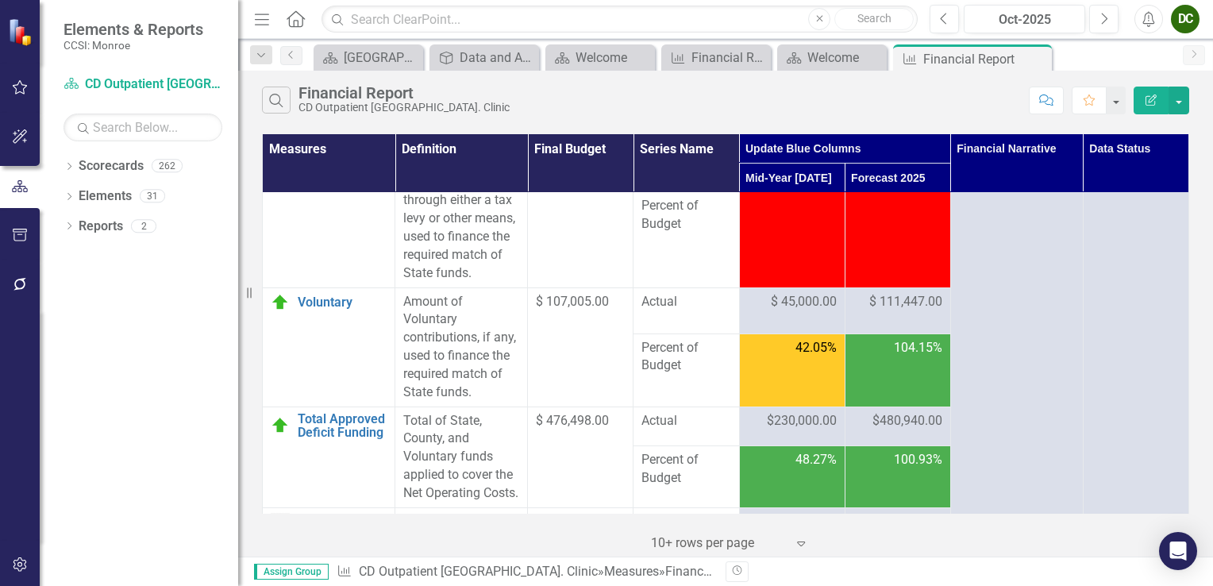
scroll to position [2848, 0]
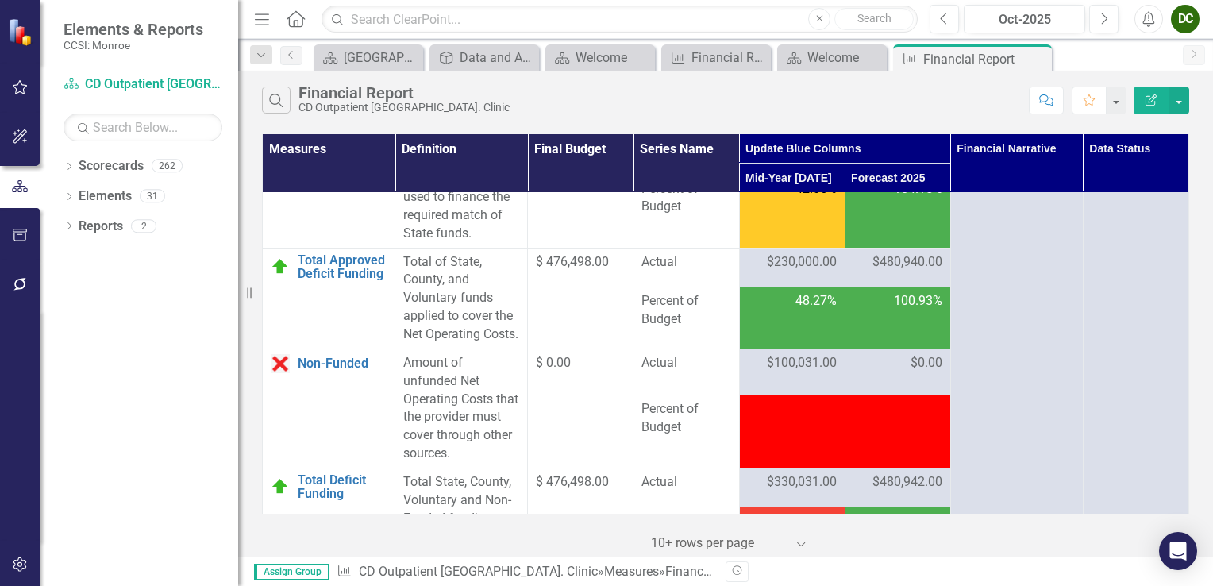
scroll to position [3007, 0]
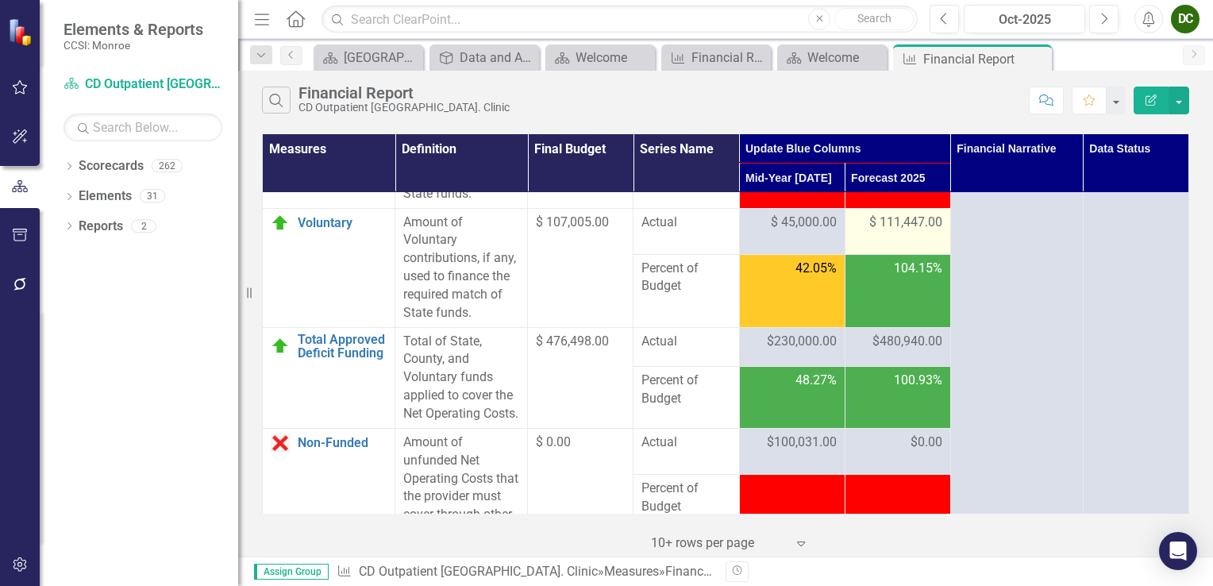
click at [901, 232] on span "$ 111,447.00" at bounding box center [906, 223] width 73 height 18
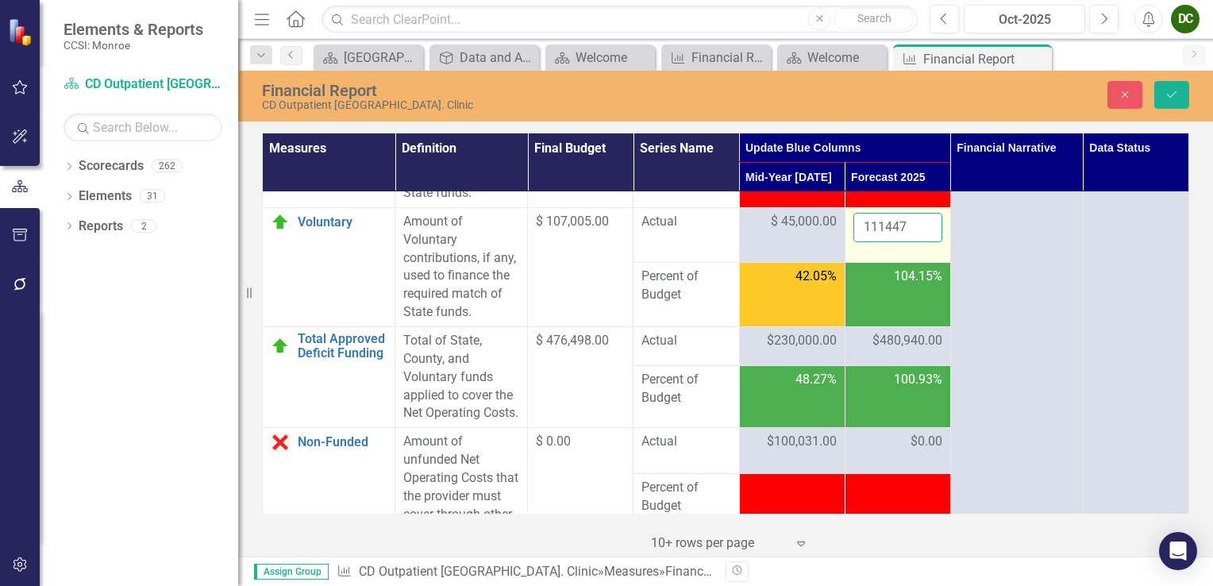
click at [898, 242] on input "111447" at bounding box center [898, 227] width 89 height 29
type input "111448"
click at [917, 242] on input "111448" at bounding box center [898, 227] width 89 height 29
click at [1167, 93] on icon "Save" at bounding box center [1172, 94] width 14 height 11
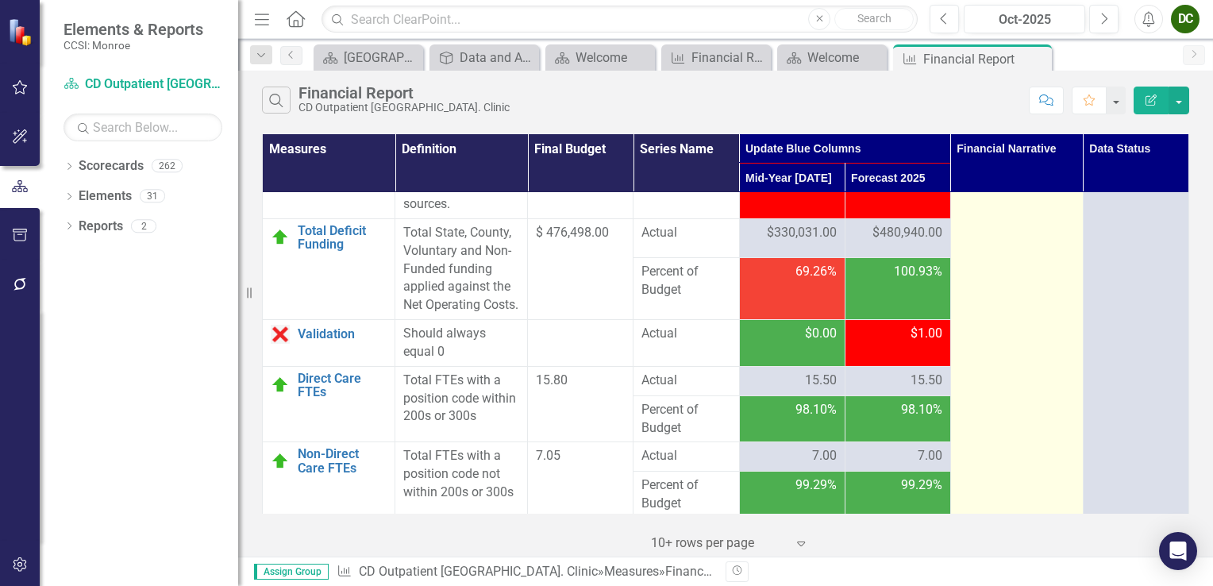
scroll to position [3415, 0]
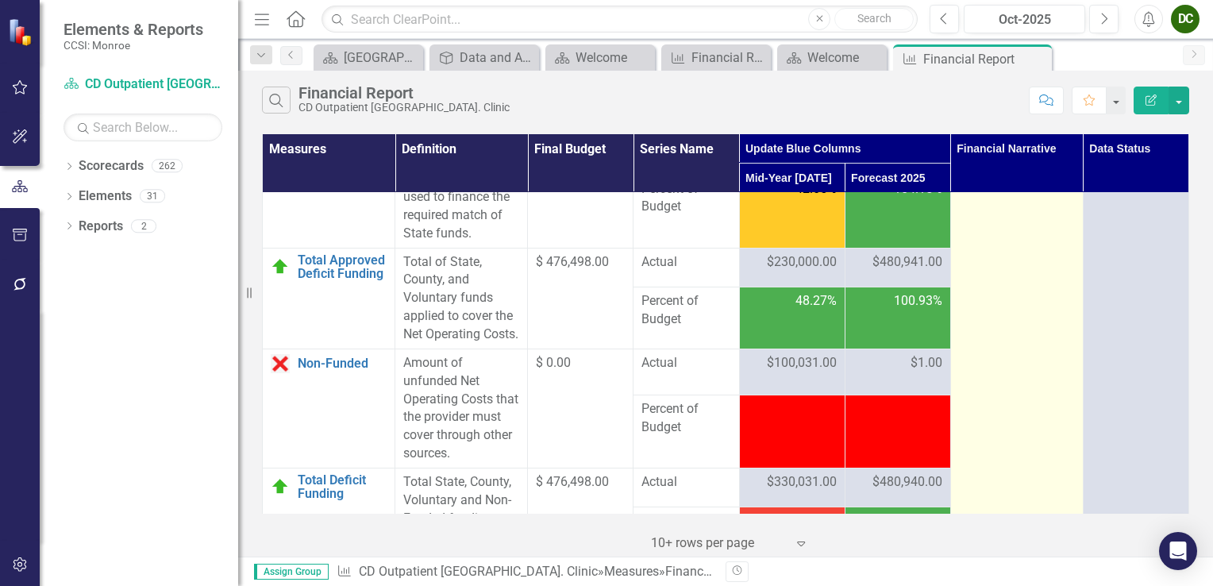
scroll to position [3007, 0]
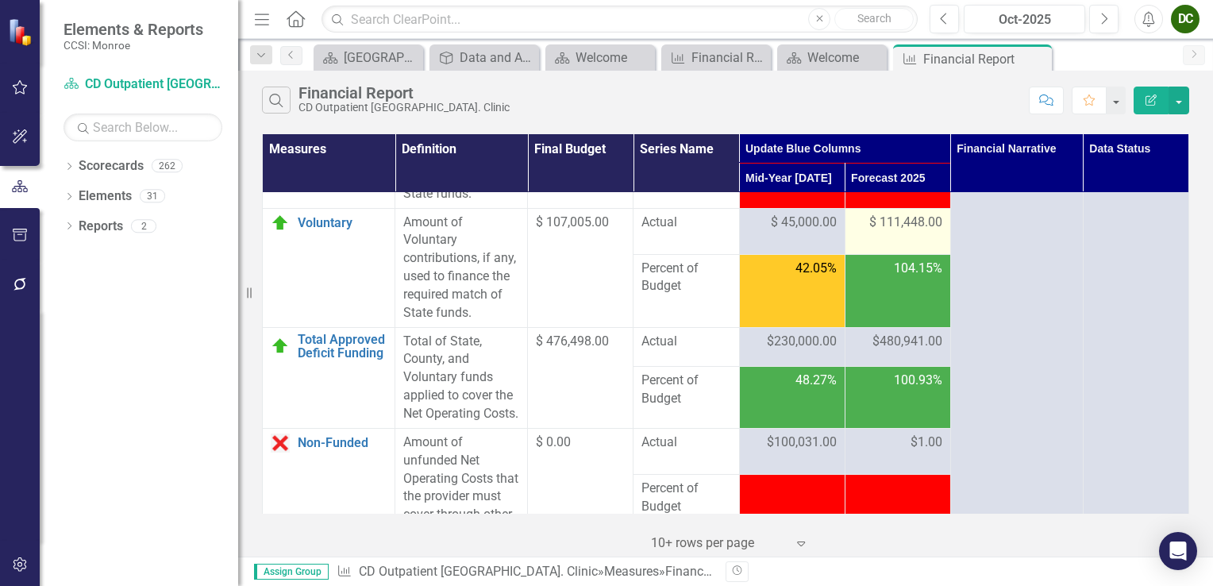
click at [906, 232] on span "$ 111,448.00" at bounding box center [906, 223] width 73 height 18
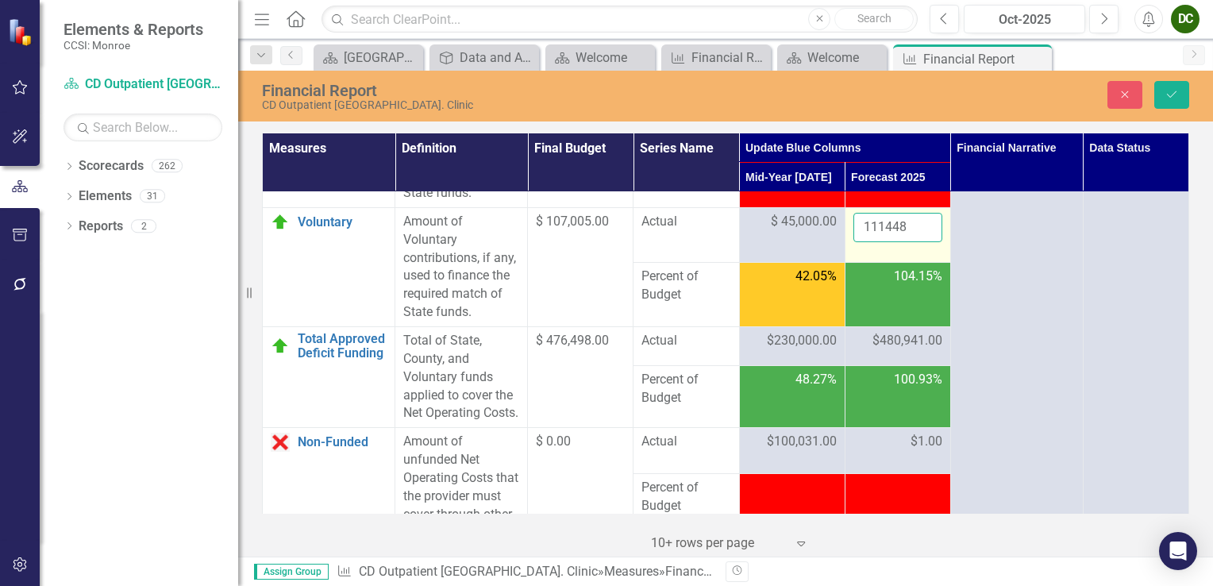
click at [910, 242] on input "111448" at bounding box center [898, 227] width 89 height 29
type input "111447"
click at [919, 242] on input "111447" at bounding box center [898, 227] width 89 height 29
click at [1167, 98] on icon "Save" at bounding box center [1172, 94] width 14 height 11
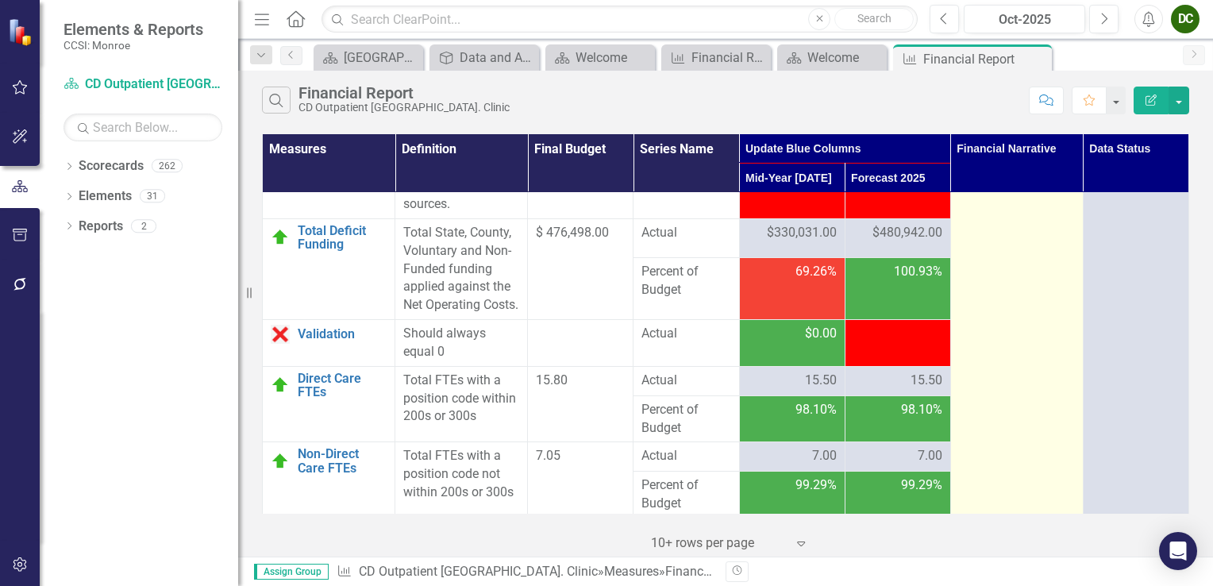
scroll to position [3483, 0]
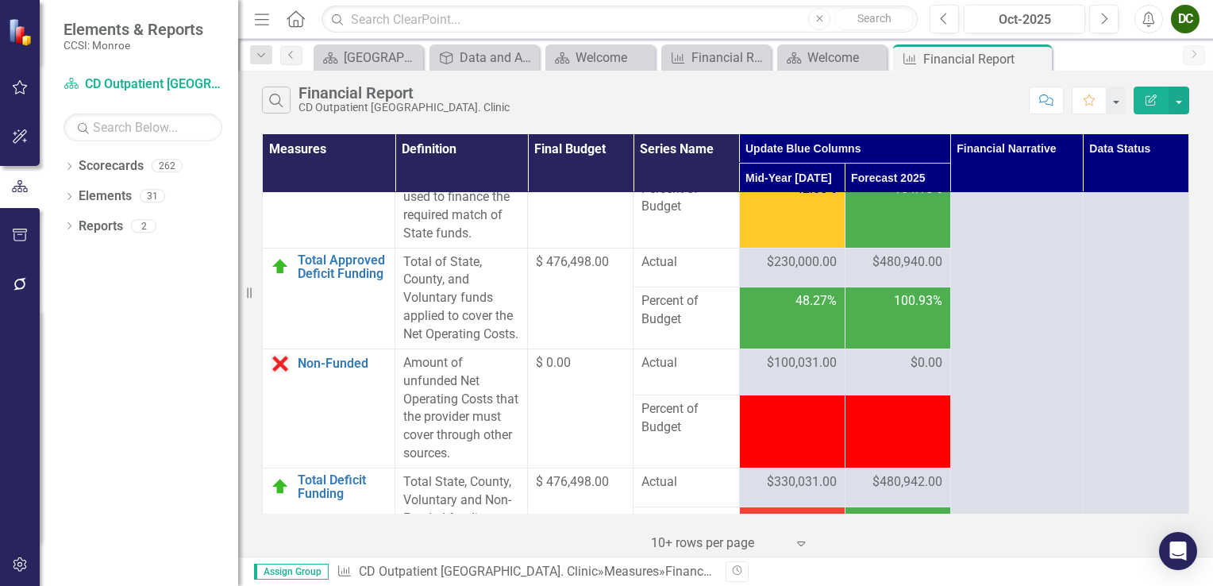
scroll to position [3007, 0]
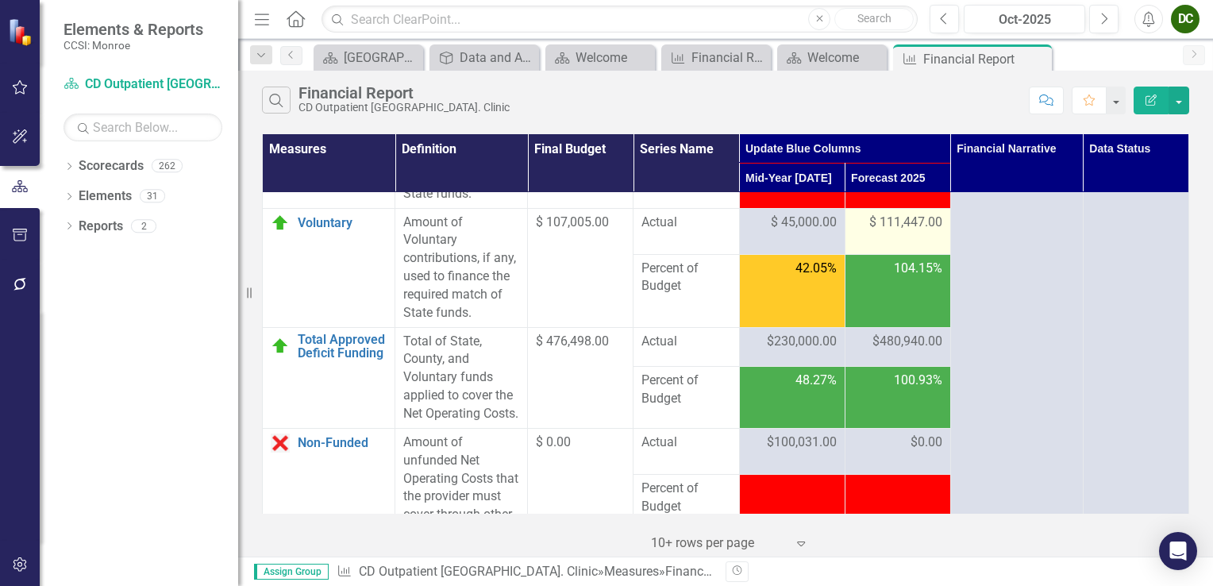
click at [912, 232] on span "$ 111,447.00" at bounding box center [906, 223] width 73 height 18
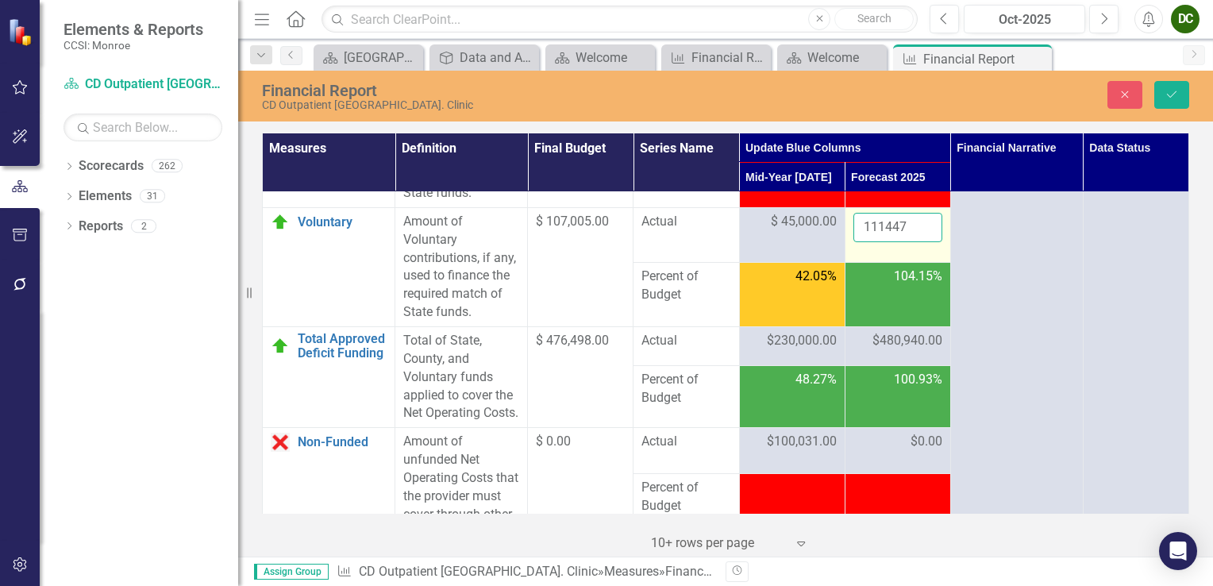
drag, startPoint x: 912, startPoint y: 256, endPoint x: 899, endPoint y: 259, distance: 13.1
click at [899, 242] on input "111447" at bounding box center [898, 227] width 89 height 29
type input "111448"
click at [915, 242] on input "111448" at bounding box center [898, 227] width 89 height 29
click at [1175, 81] on button "Save" at bounding box center [1172, 95] width 35 height 28
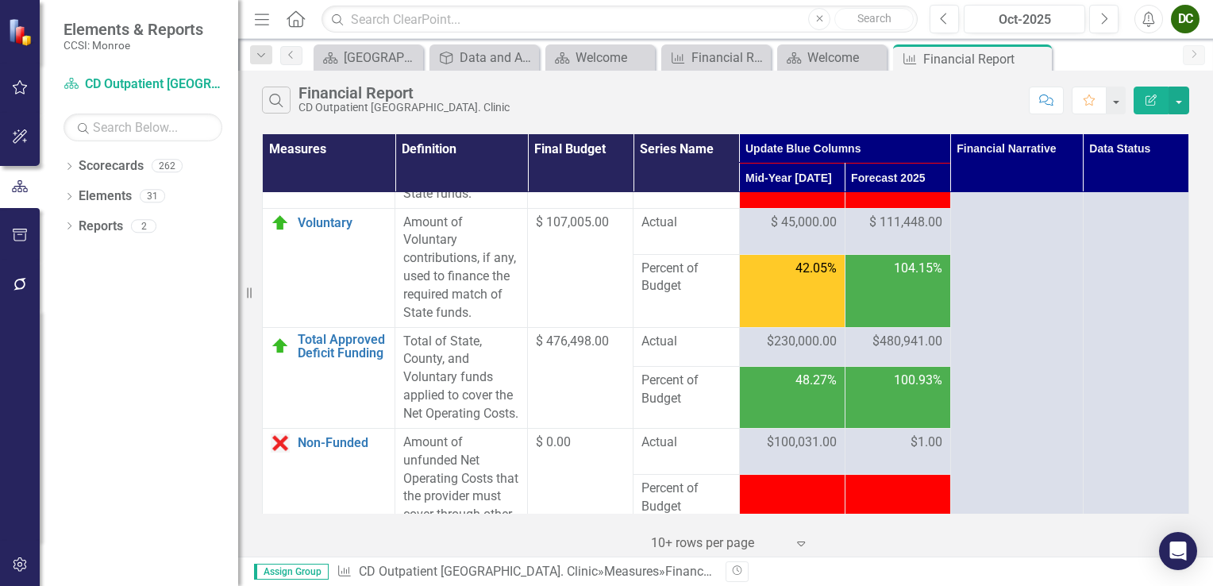
scroll to position [2927, 0]
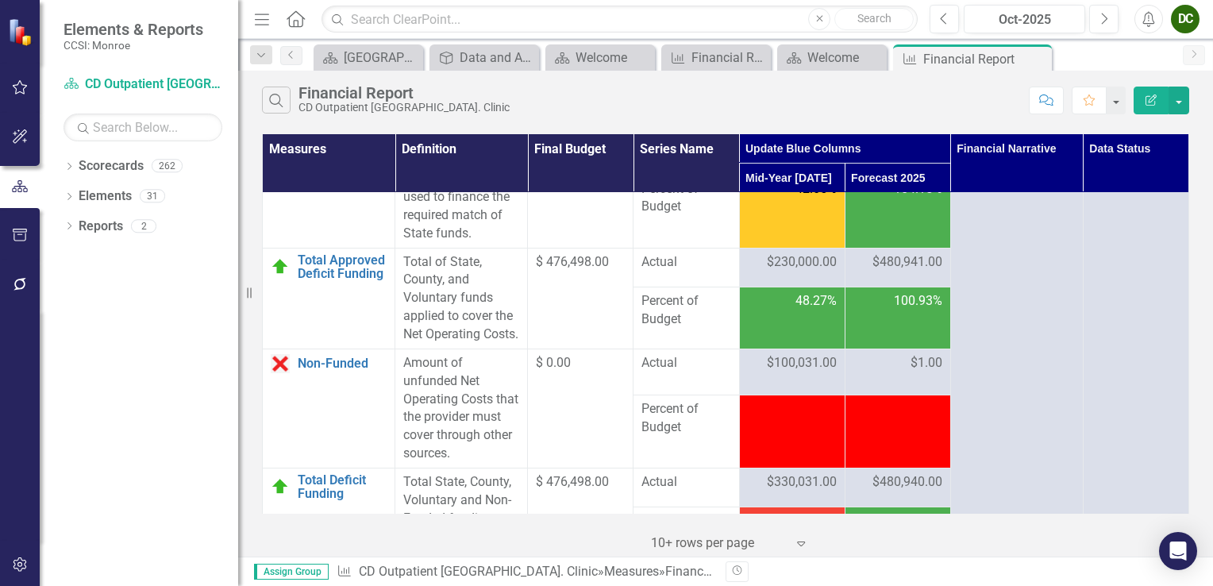
scroll to position [2927, 0]
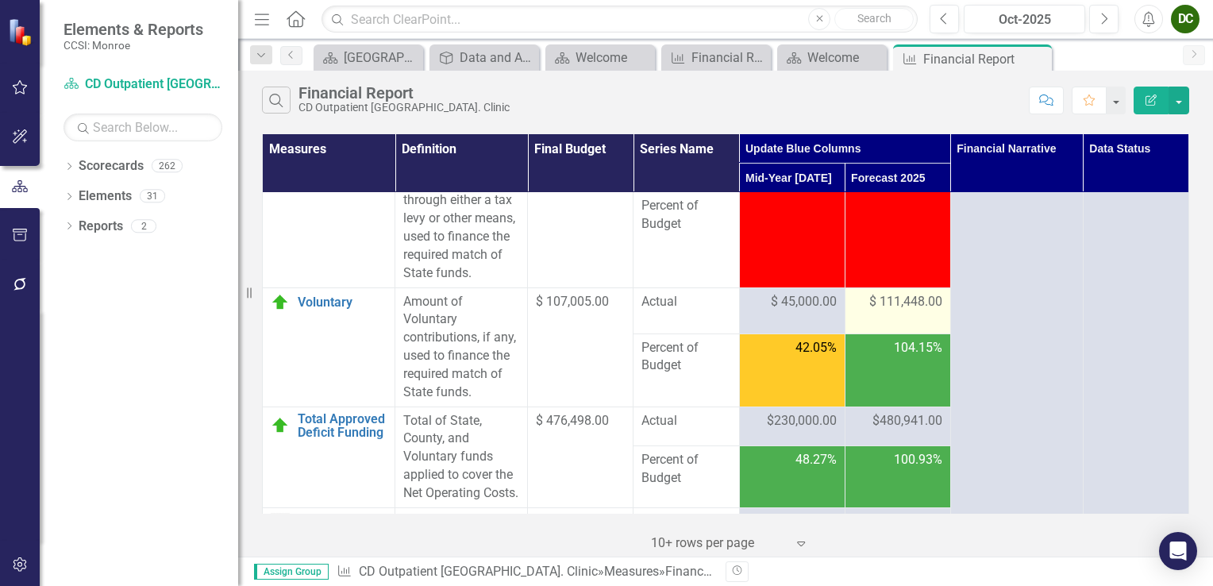
click at [909, 311] on span "$ 111,448.00" at bounding box center [906, 302] width 73 height 18
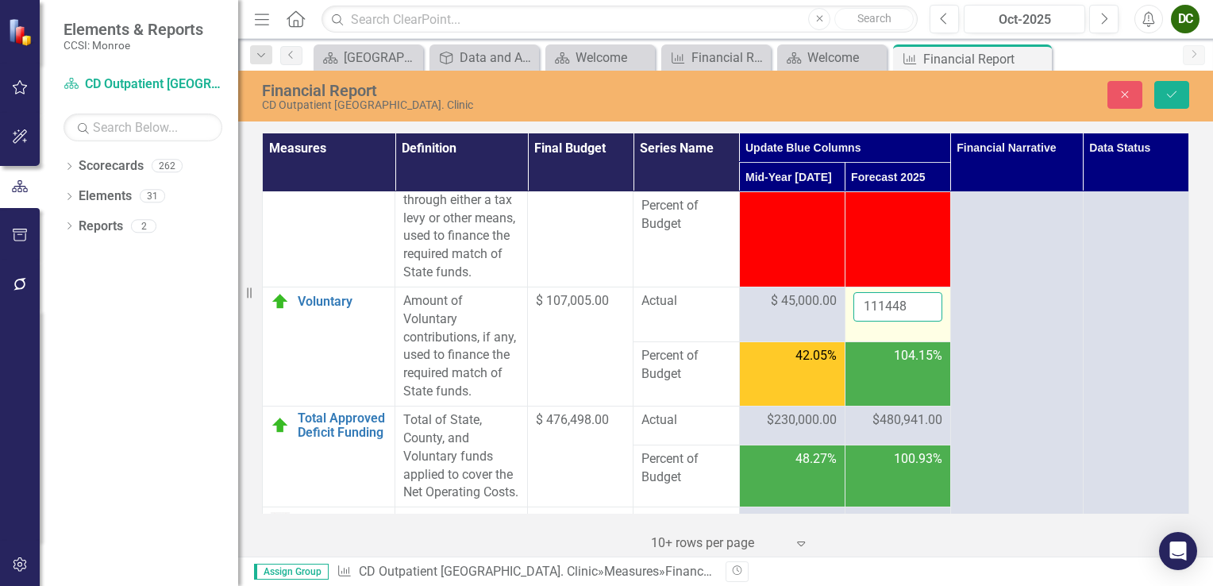
drag, startPoint x: 909, startPoint y: 335, endPoint x: 900, endPoint y: 335, distance: 8.7
click at [899, 322] on input "111448" at bounding box center [898, 306] width 89 height 29
type input "111447"
click at [920, 322] on input "111447" at bounding box center [898, 306] width 89 height 29
click at [1167, 96] on icon "Save" at bounding box center [1172, 94] width 14 height 11
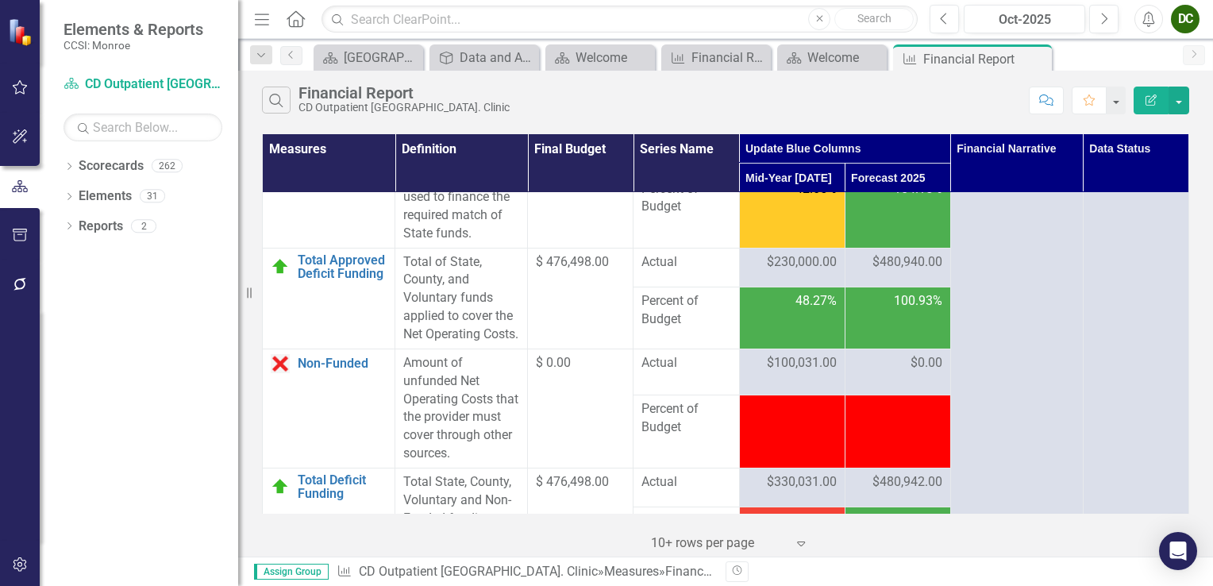
scroll to position [2927, 0]
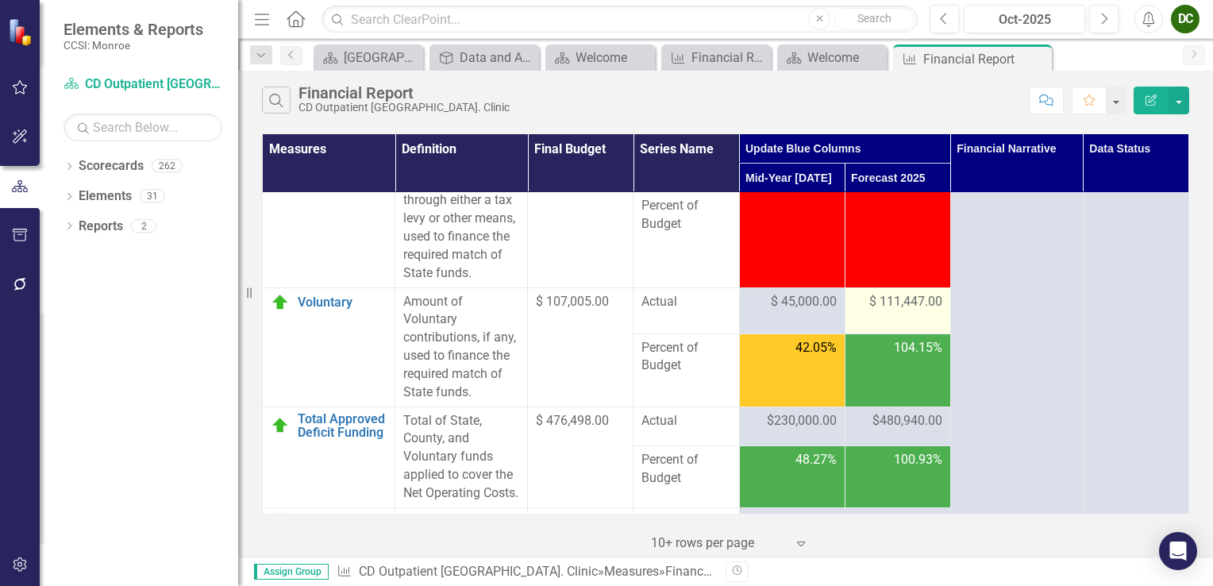
click at [910, 311] on span "$ 111,447.00" at bounding box center [906, 302] width 73 height 18
click at [909, 311] on span "$ 111,447.00" at bounding box center [906, 302] width 73 height 18
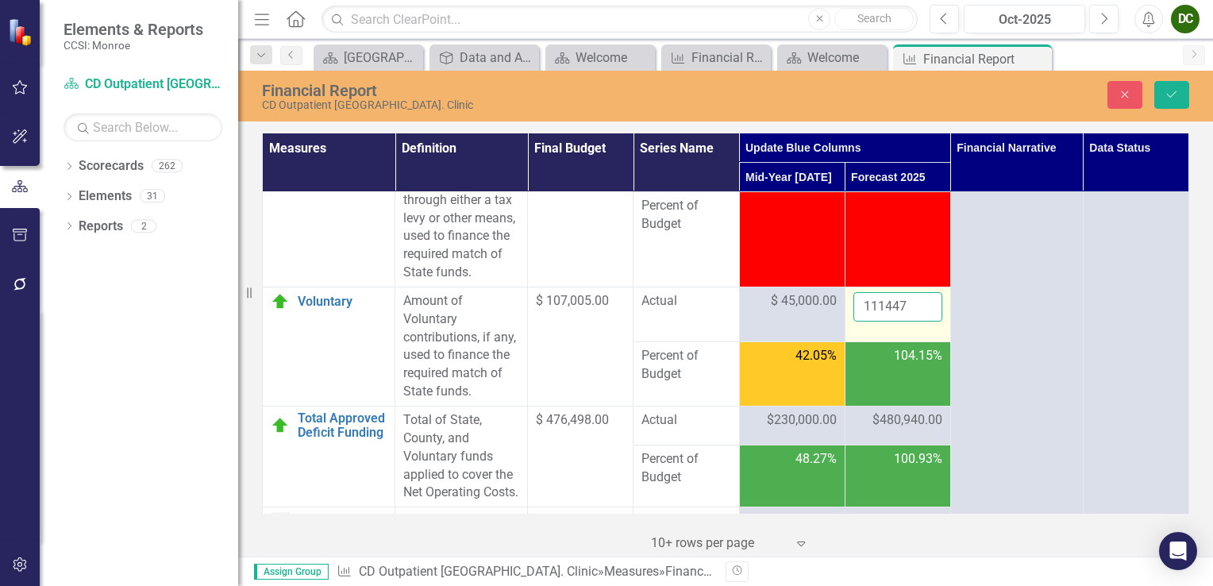
click at [905, 322] on input "111447" at bounding box center [898, 306] width 89 height 29
type input "111448"
click at [915, 322] on input "111448" at bounding box center [898, 306] width 89 height 29
click at [1163, 91] on button "Save" at bounding box center [1172, 95] width 35 height 28
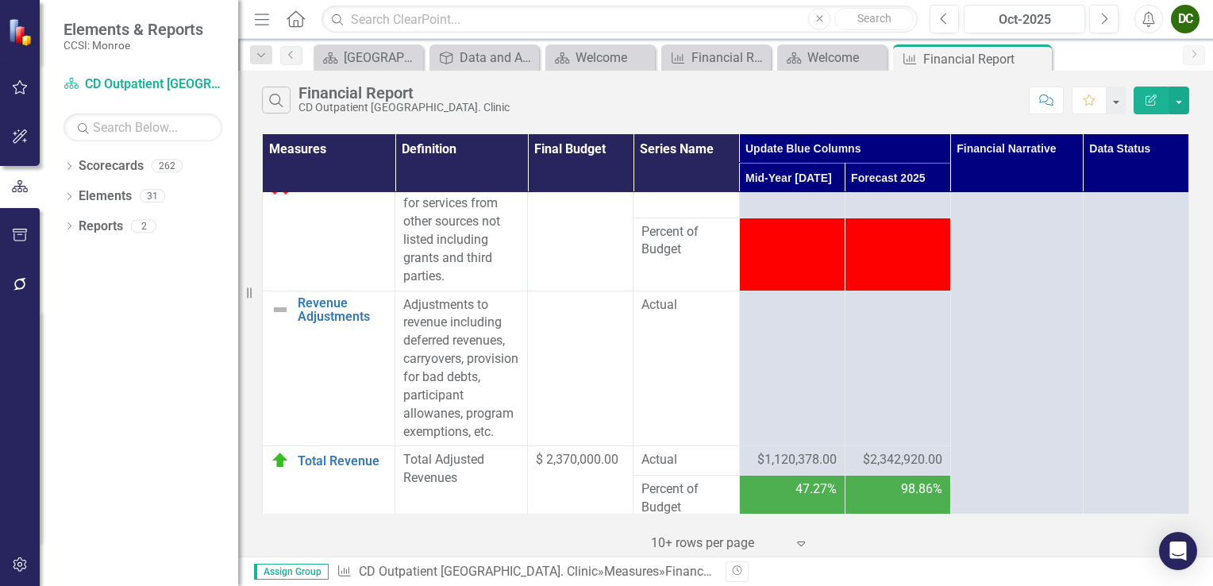
scroll to position [2213, 0]
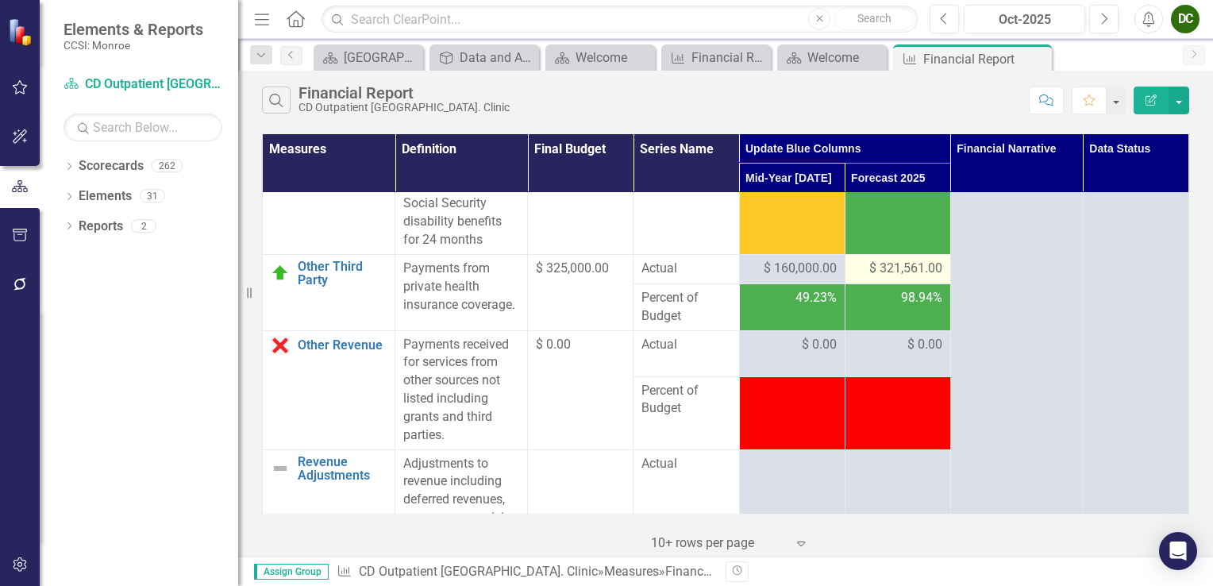
click at [912, 278] on span "$ 321,561.00" at bounding box center [906, 269] width 73 height 18
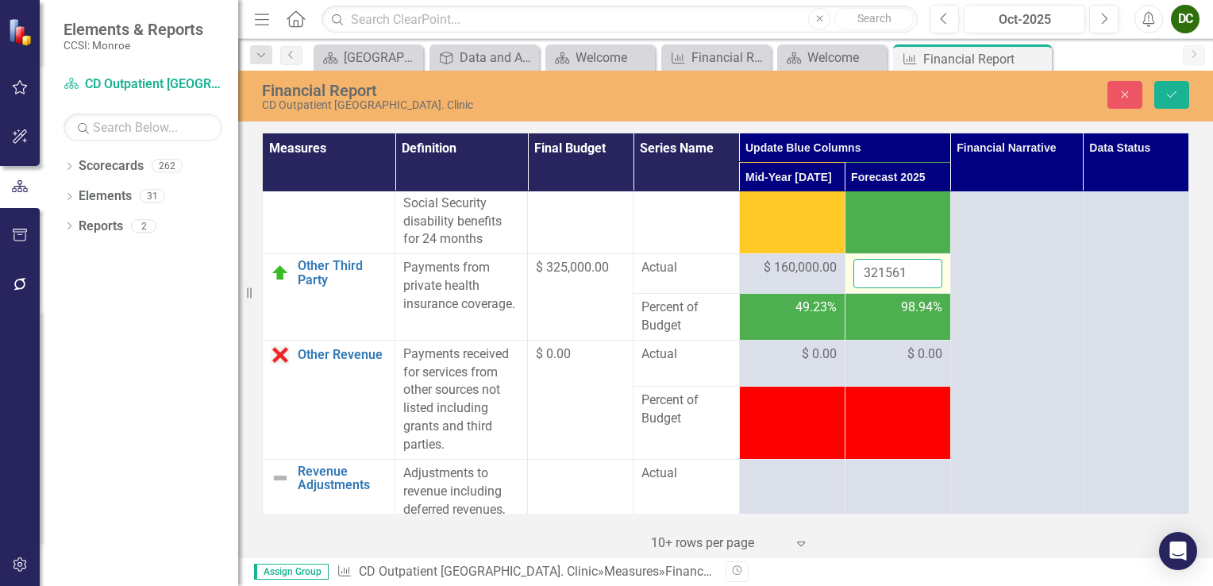
drag, startPoint x: 912, startPoint y: 287, endPoint x: 904, endPoint y: 289, distance: 8.1
click at [904, 288] on input "321561" at bounding box center [898, 273] width 89 height 29
type input "321560"
click at [916, 288] on input "321560" at bounding box center [898, 273] width 89 height 29
click at [1163, 100] on button "Save" at bounding box center [1172, 95] width 35 height 28
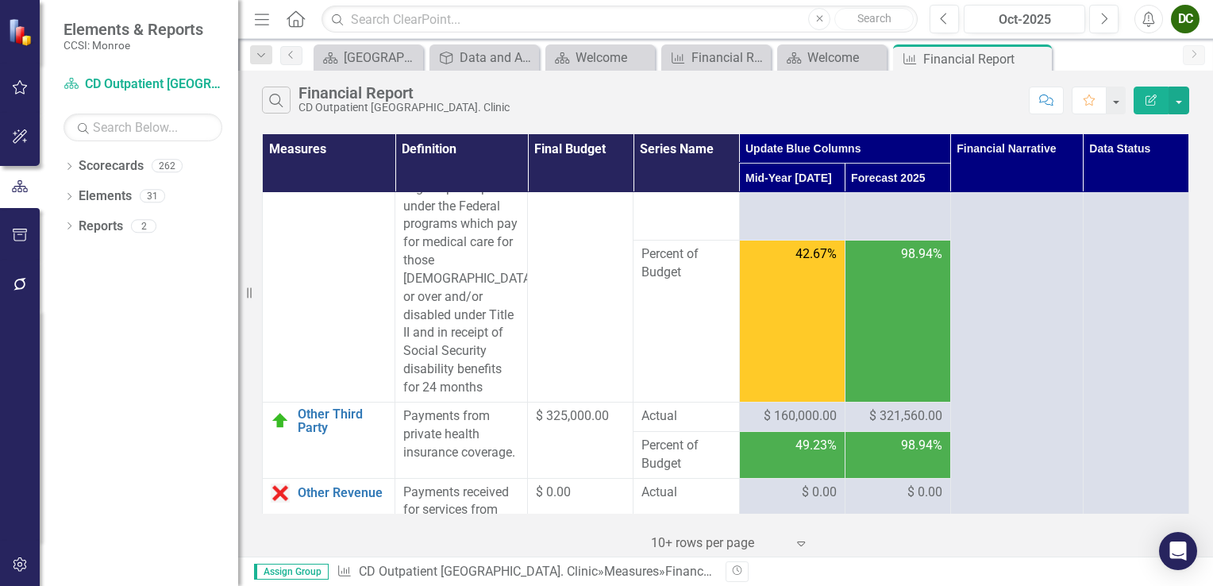
scroll to position [2144, 0]
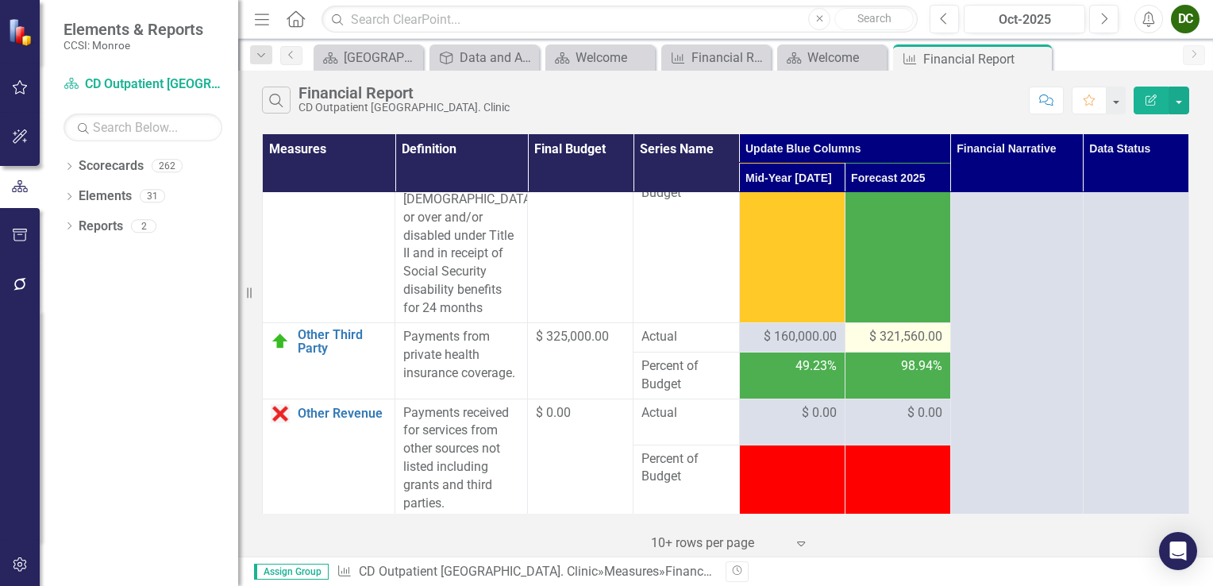
click at [888, 346] on span "$ 321,560.00" at bounding box center [906, 337] width 73 height 18
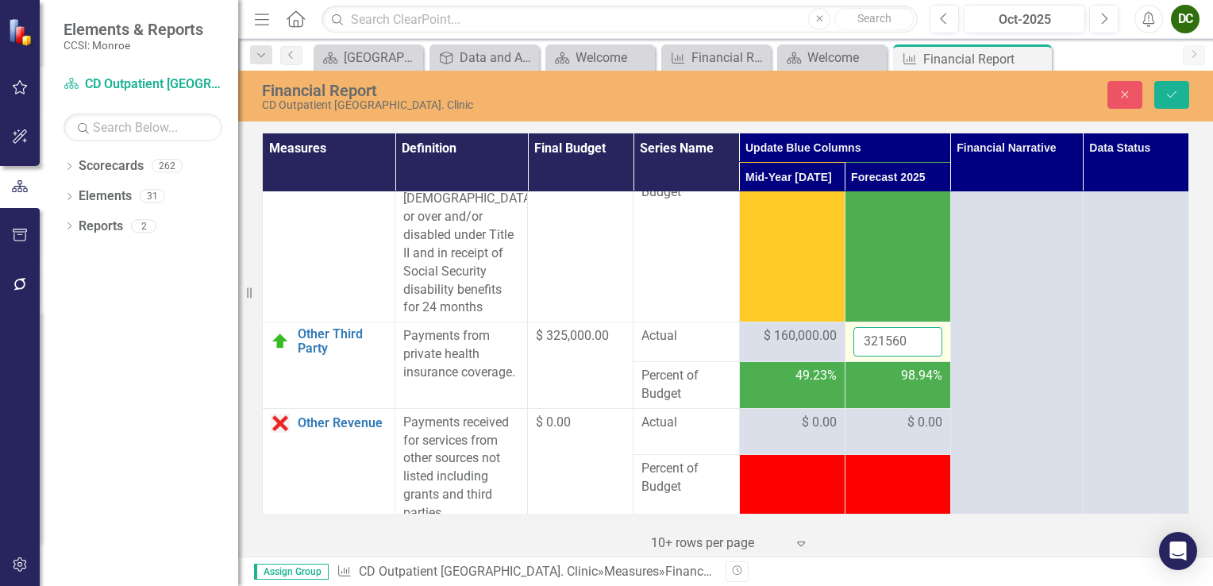
click at [892, 354] on input "321560" at bounding box center [898, 341] width 89 height 29
click at [902, 357] on input "321560" at bounding box center [898, 341] width 89 height 29
type input "321561"
click at [920, 350] on input "321561" at bounding box center [898, 341] width 89 height 29
click at [1171, 96] on icon "Save" at bounding box center [1172, 94] width 14 height 11
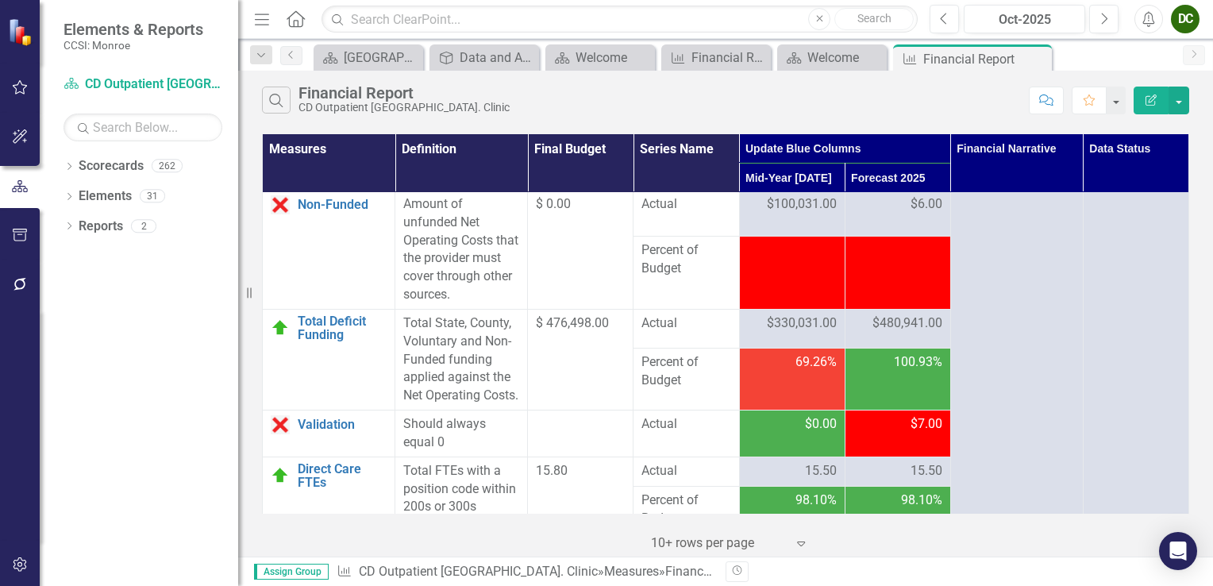
scroll to position [3166, 0]
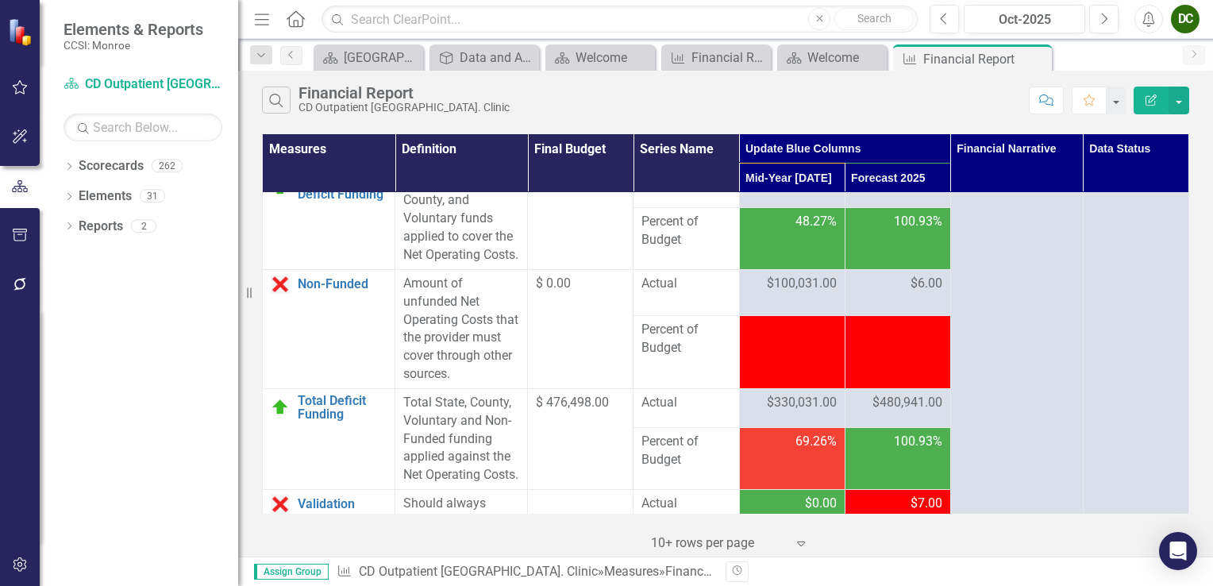
click at [896, 293] on div "$6.00" at bounding box center [898, 284] width 89 height 18
click at [921, 293] on span "$6.00" at bounding box center [927, 284] width 32 height 18
click at [900, 293] on div "$6.00" at bounding box center [898, 284] width 89 height 18
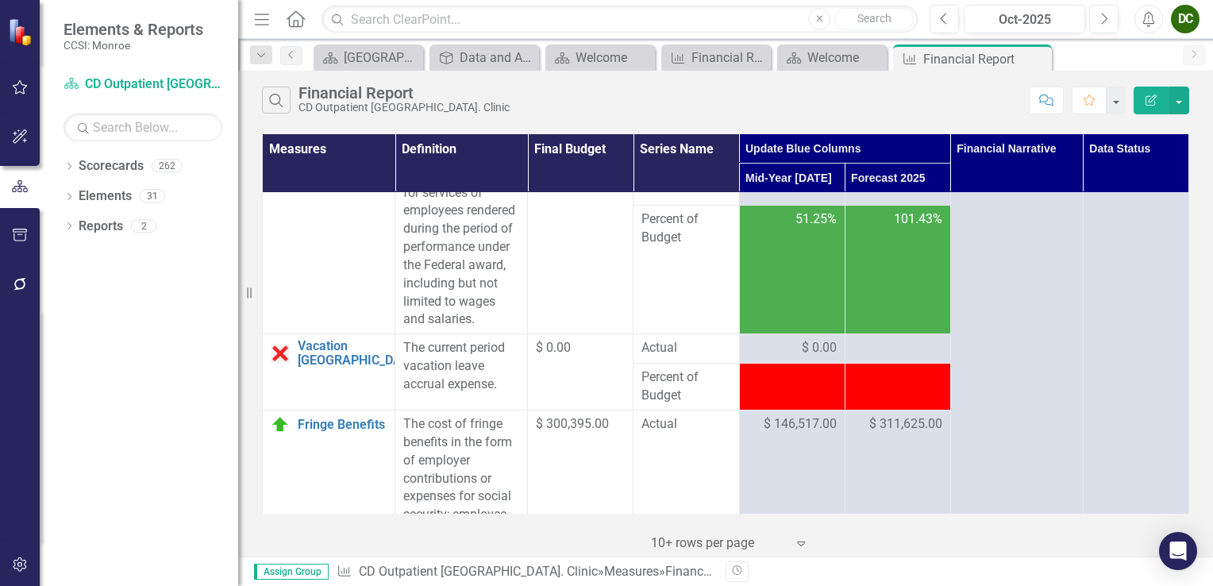
scroll to position [0, 0]
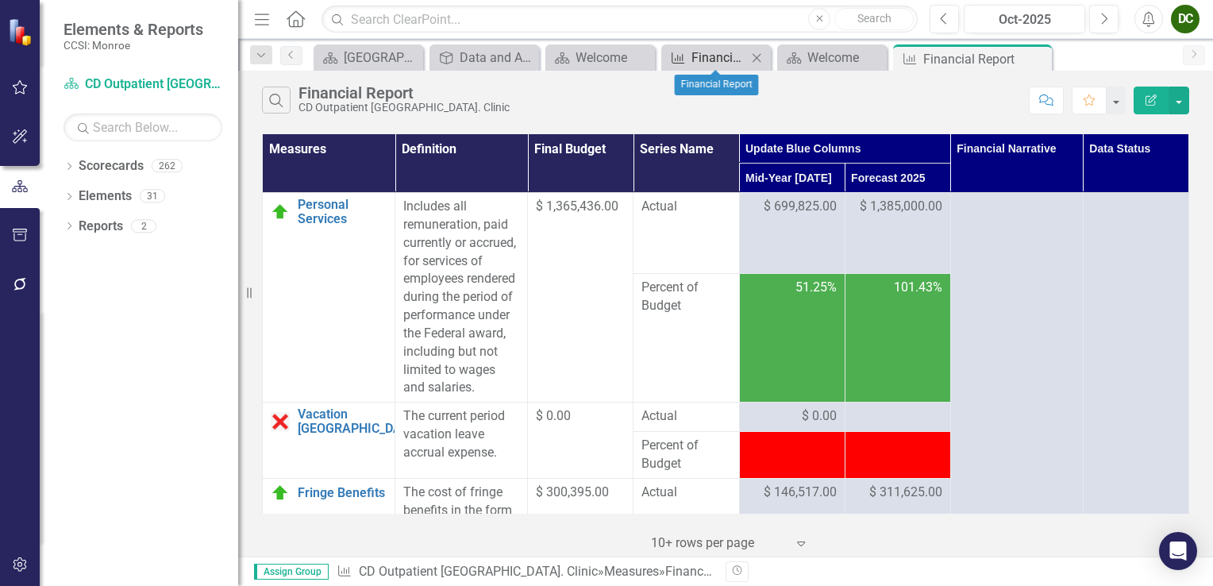
click at [690, 56] on link "Measure Financial Report" at bounding box center [707, 58] width 82 height 20
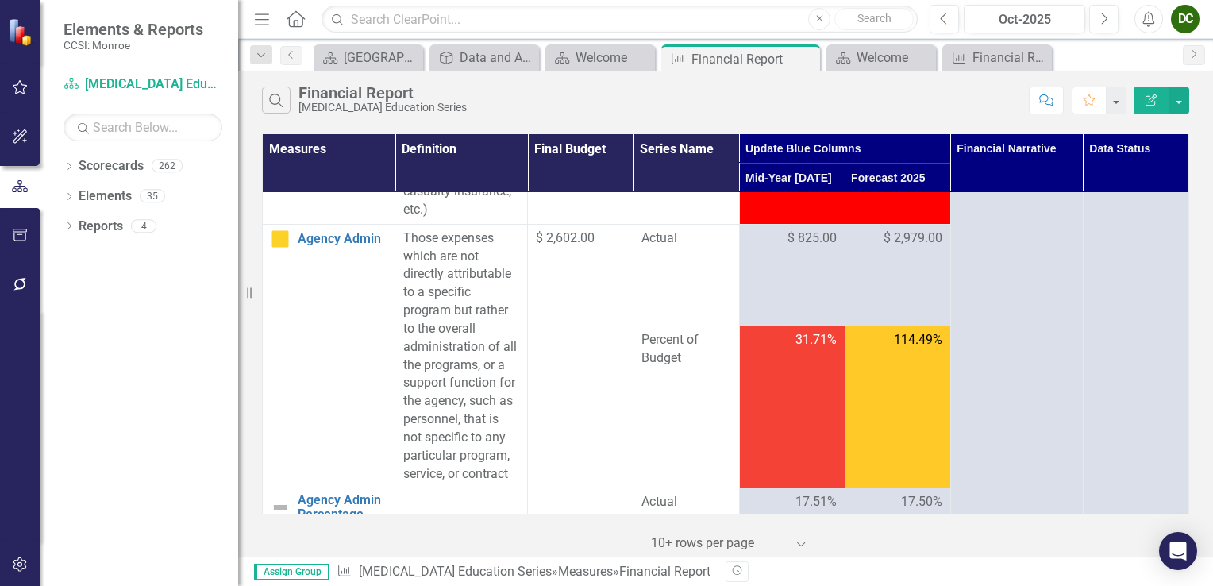
scroll to position [862, 0]
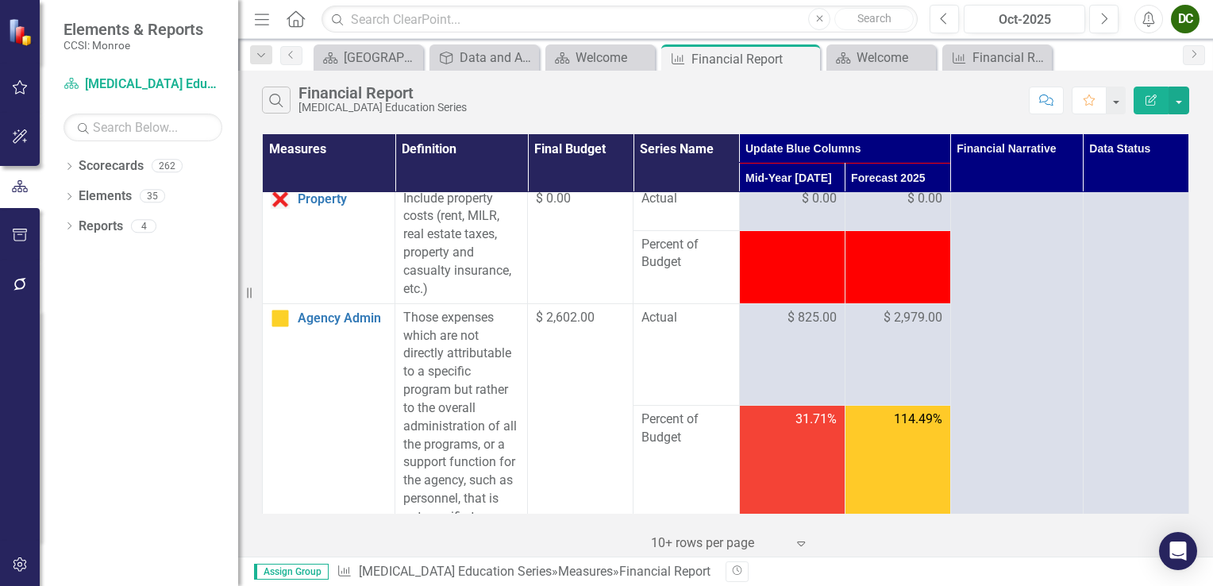
click at [899, 255] on div at bounding box center [898, 245] width 89 height 19
click at [896, 327] on span "$ 2,979.00" at bounding box center [913, 318] width 59 height 18
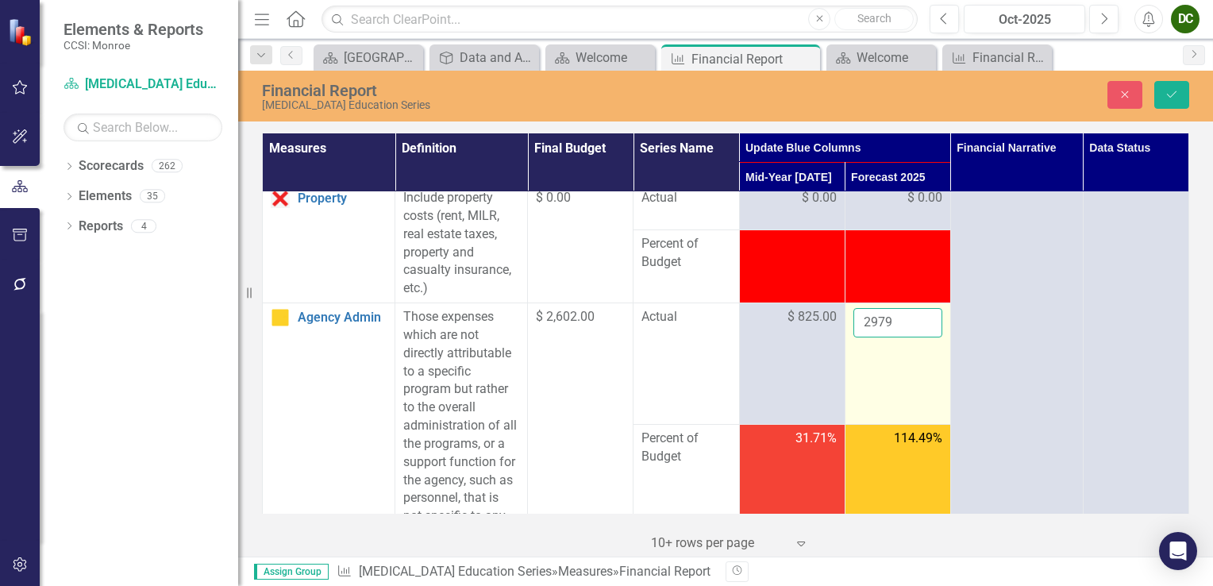
drag, startPoint x: 896, startPoint y: 346, endPoint x: 897, endPoint y: 355, distance: 8.8
click at [897, 338] on input "2979" at bounding box center [898, 322] width 89 height 29
type input "2978"
click at [916, 338] on input "2978" at bounding box center [898, 322] width 89 height 29
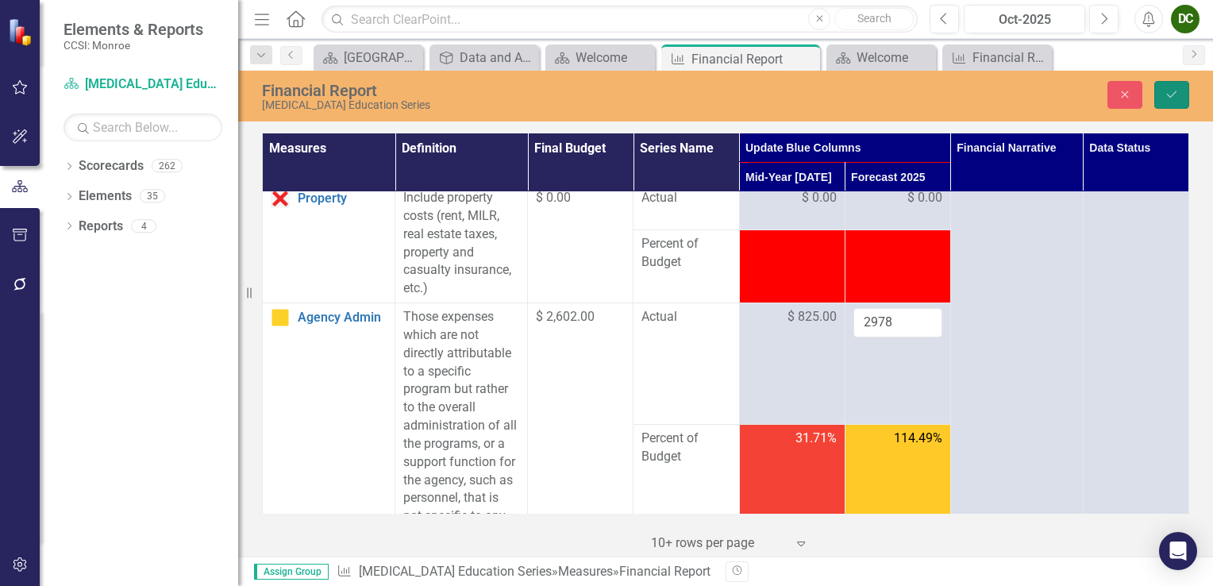
click at [1167, 95] on icon "Save" at bounding box center [1172, 94] width 14 height 11
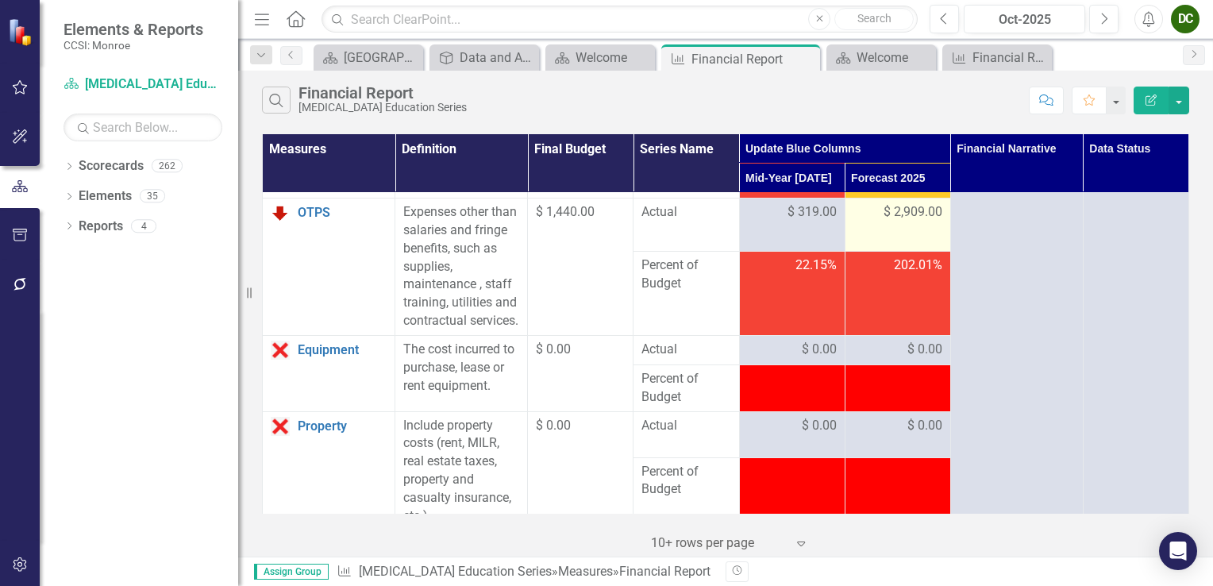
scroll to position [794, 0]
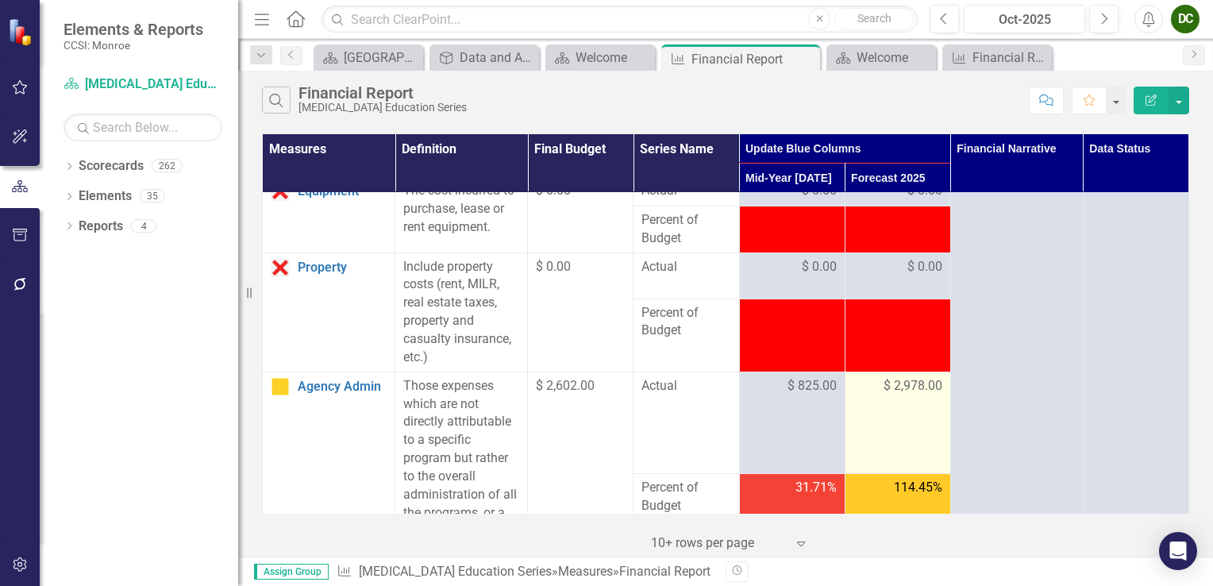
click at [903, 395] on span "$ 2,978.00" at bounding box center [913, 386] width 59 height 18
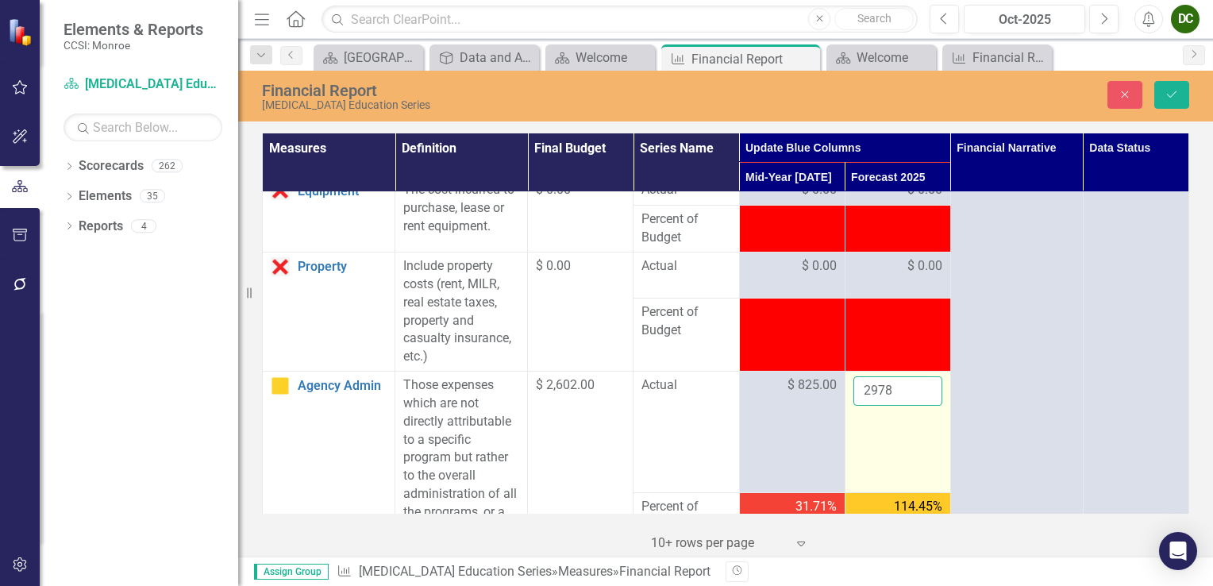
click at [897, 406] on input "2978" at bounding box center [898, 390] width 89 height 29
type input "2979"
click at [915, 406] on input "2979" at bounding box center [898, 390] width 89 height 29
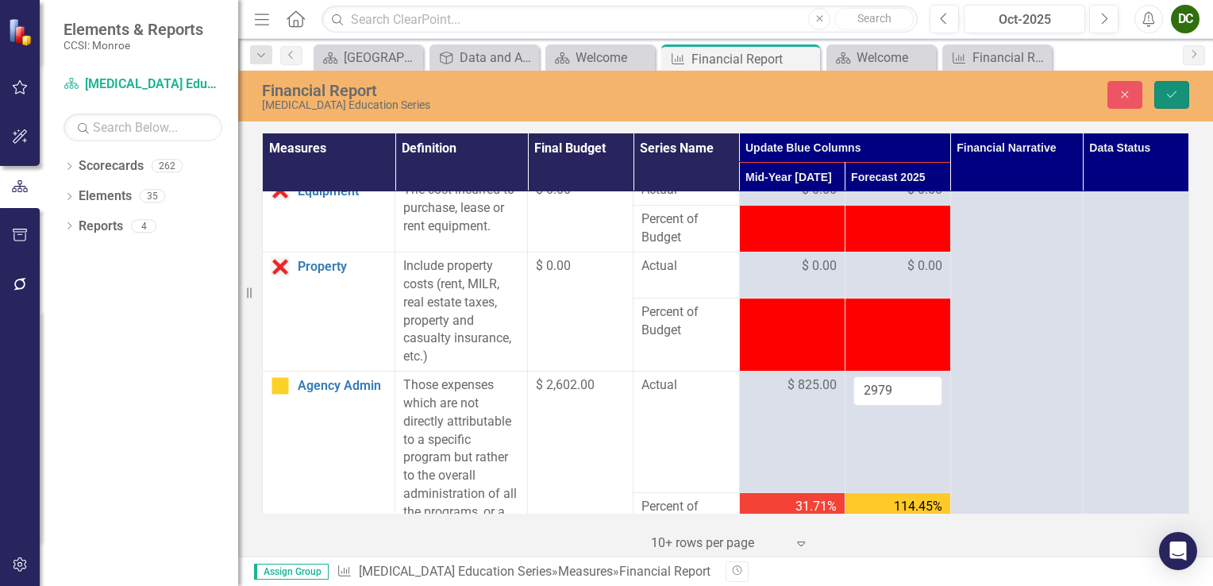
click at [1180, 91] on button "Save" at bounding box center [1172, 95] width 35 height 28
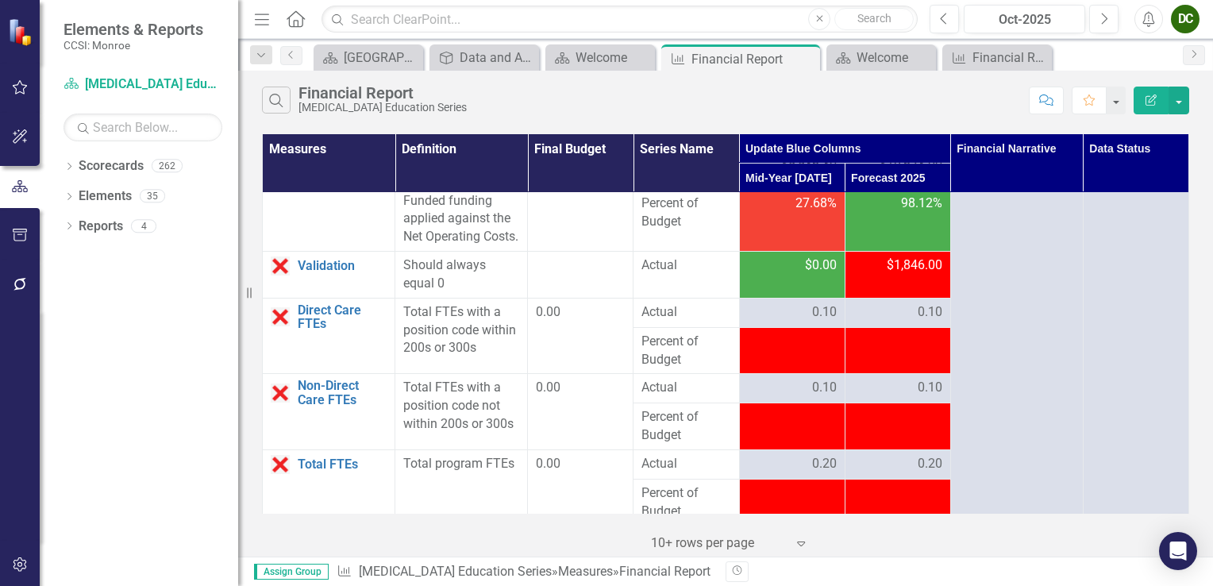
scroll to position [3483, 0]
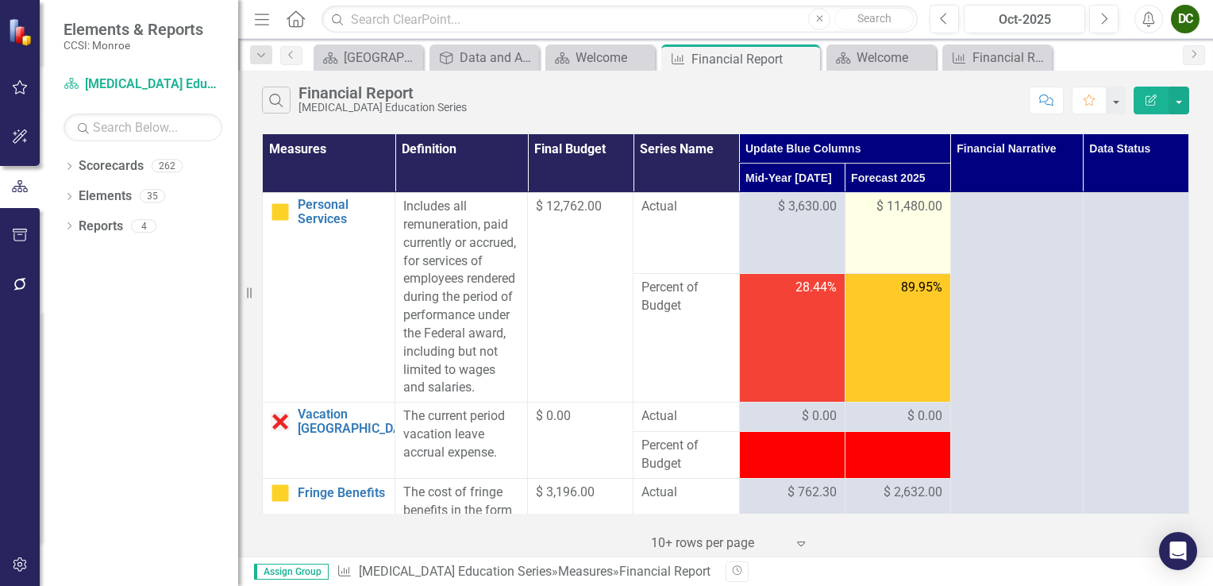
click at [905, 210] on span "$ 11,480.00" at bounding box center [910, 207] width 66 height 18
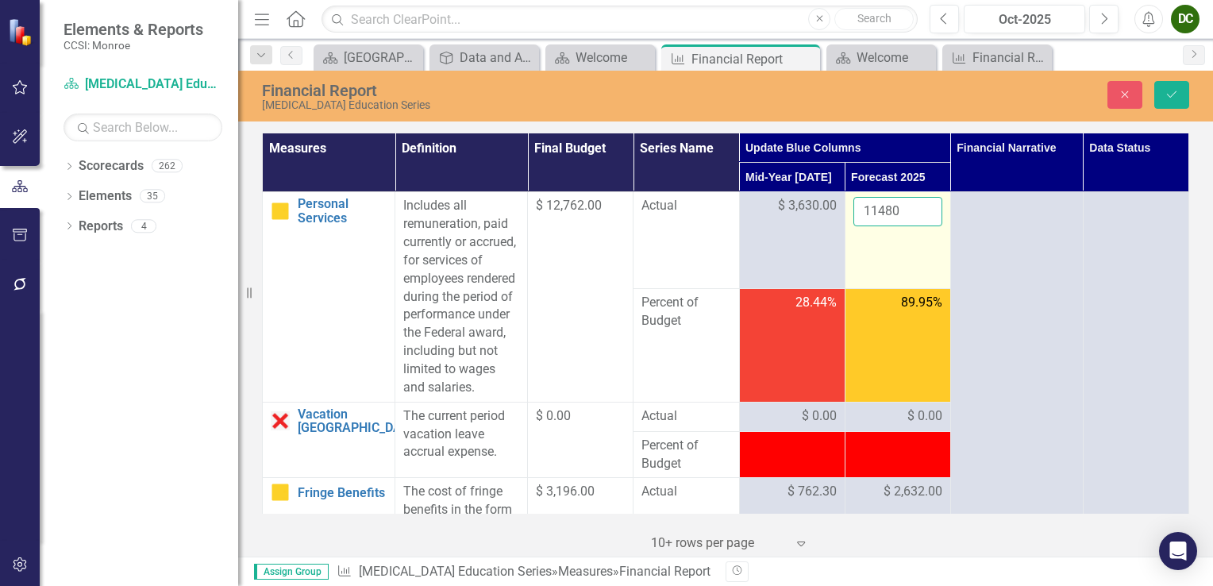
click at [899, 210] on input "11480" at bounding box center [898, 211] width 89 height 29
type input "11479"
click at [918, 214] on input "11479" at bounding box center [898, 211] width 89 height 29
click at [1180, 97] on button "Save" at bounding box center [1172, 95] width 35 height 28
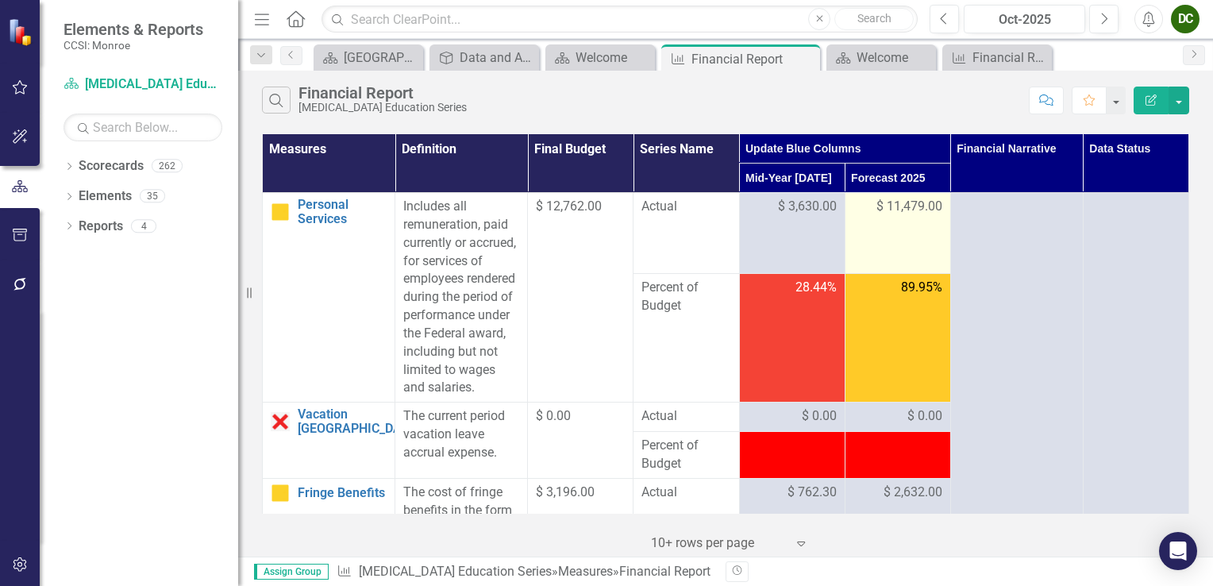
click at [901, 210] on span "$ 11,479.00" at bounding box center [910, 207] width 66 height 18
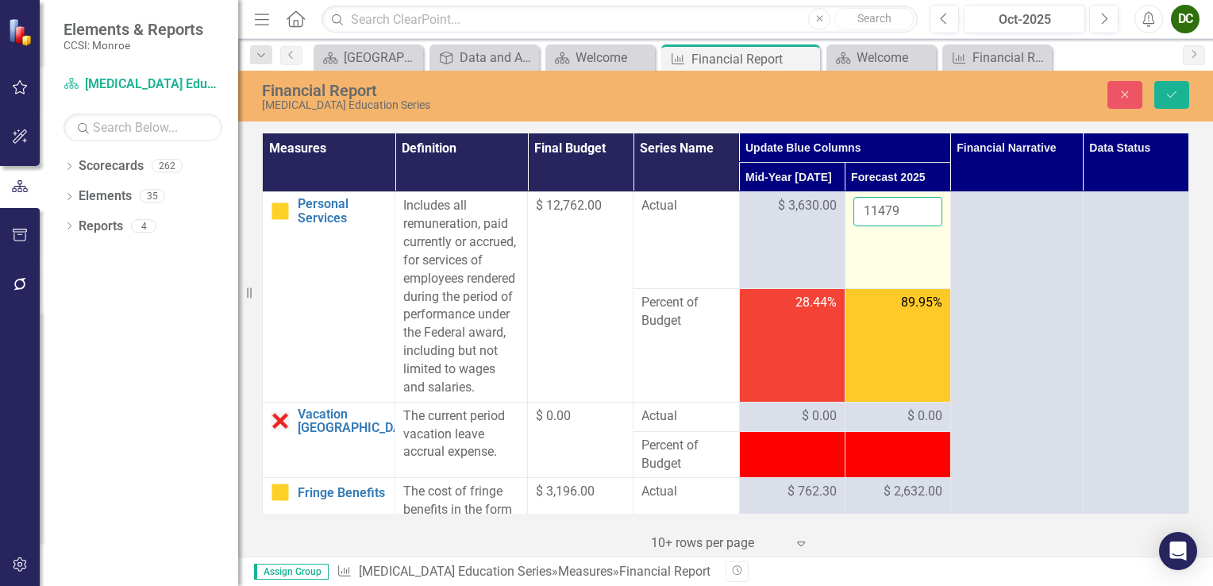
drag, startPoint x: 901, startPoint y: 210, endPoint x: 886, endPoint y: 212, distance: 15.2
click at [885, 212] on input "11479" at bounding box center [898, 211] width 89 height 29
click at [900, 211] on input "11479" at bounding box center [898, 211] width 89 height 29
type input "11480"
click at [914, 208] on input "11480" at bounding box center [898, 211] width 89 height 29
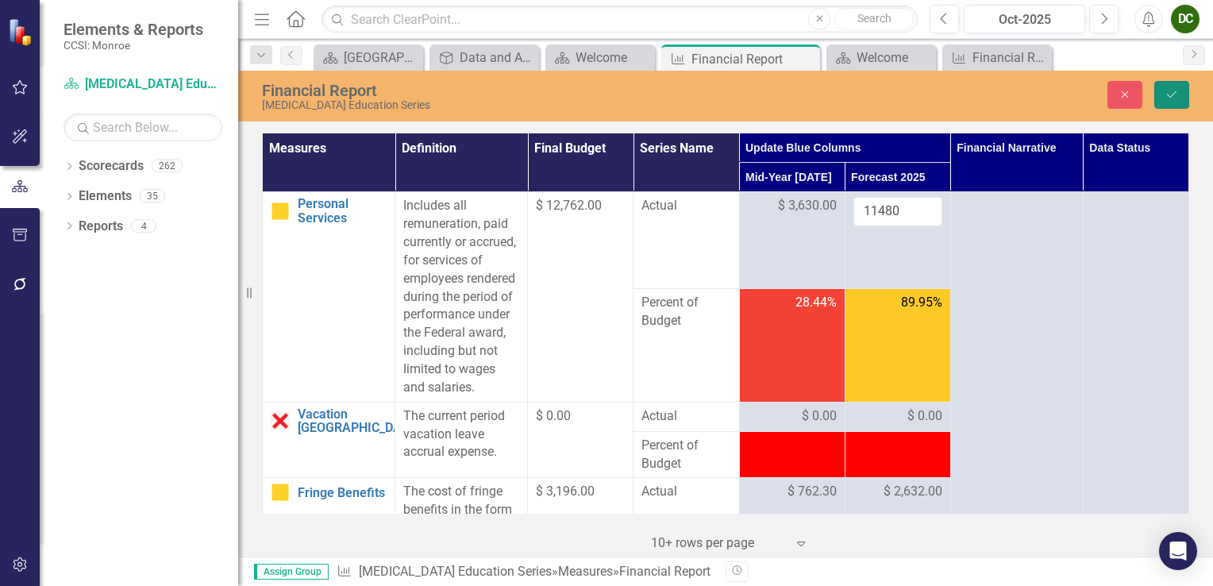
click at [1179, 97] on button "Save" at bounding box center [1172, 95] width 35 height 28
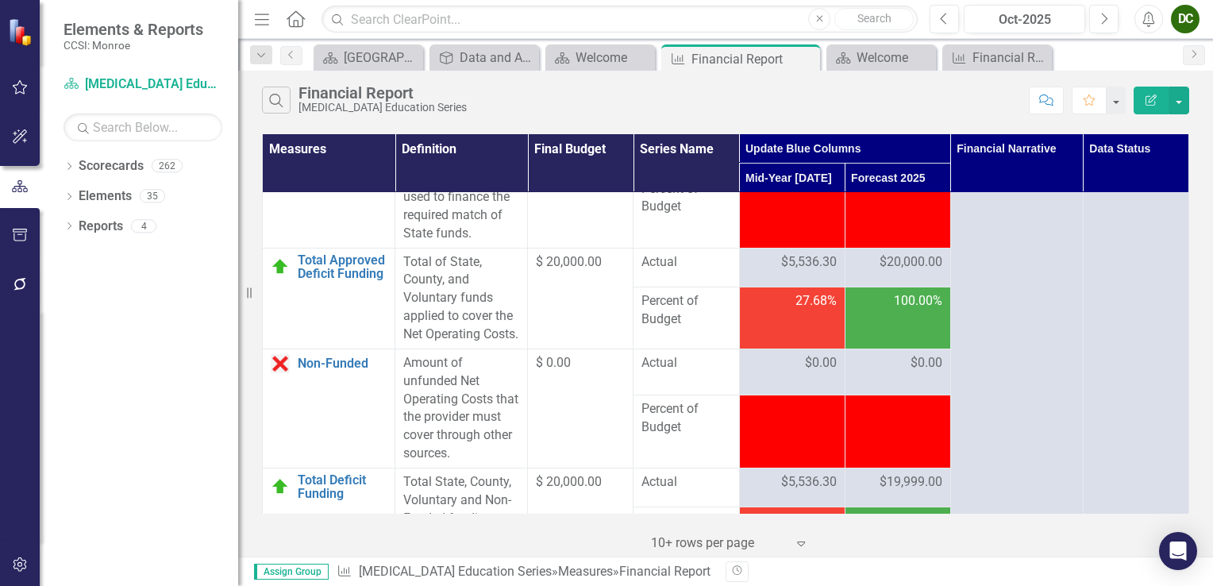
scroll to position [3483, 0]
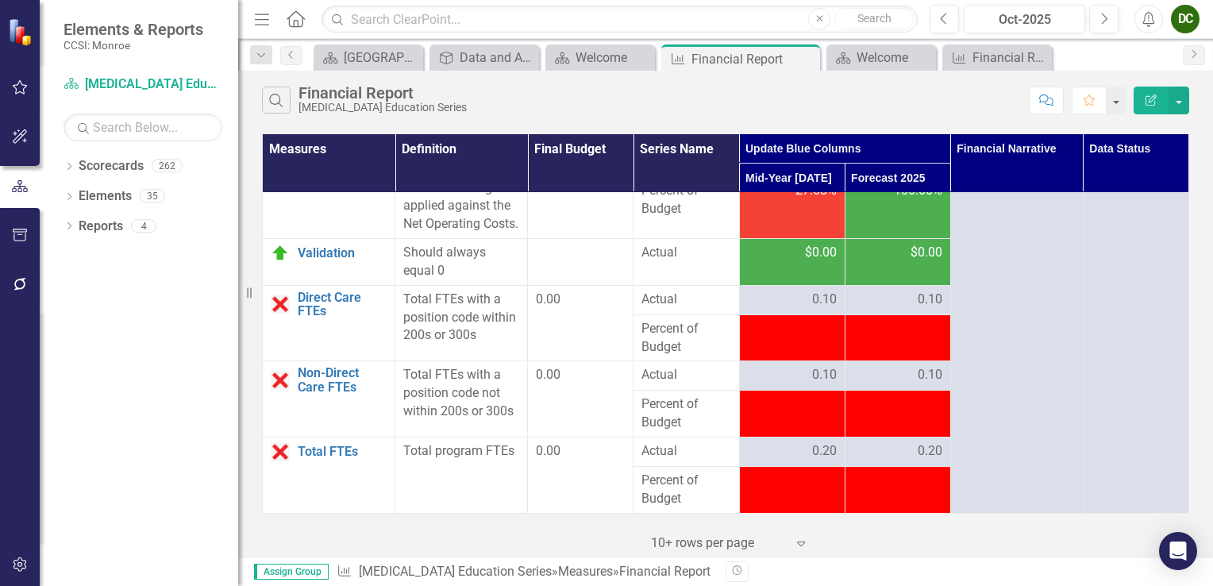
scroll to position [3404, 0]
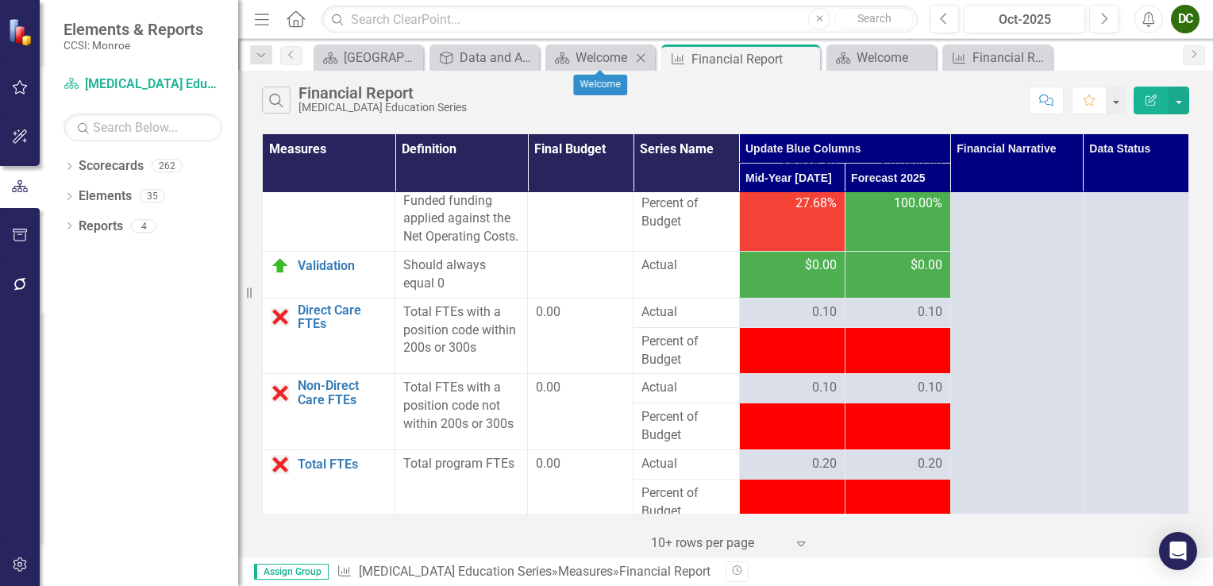
click at [641, 60] on icon "Close" at bounding box center [641, 58] width 16 height 13
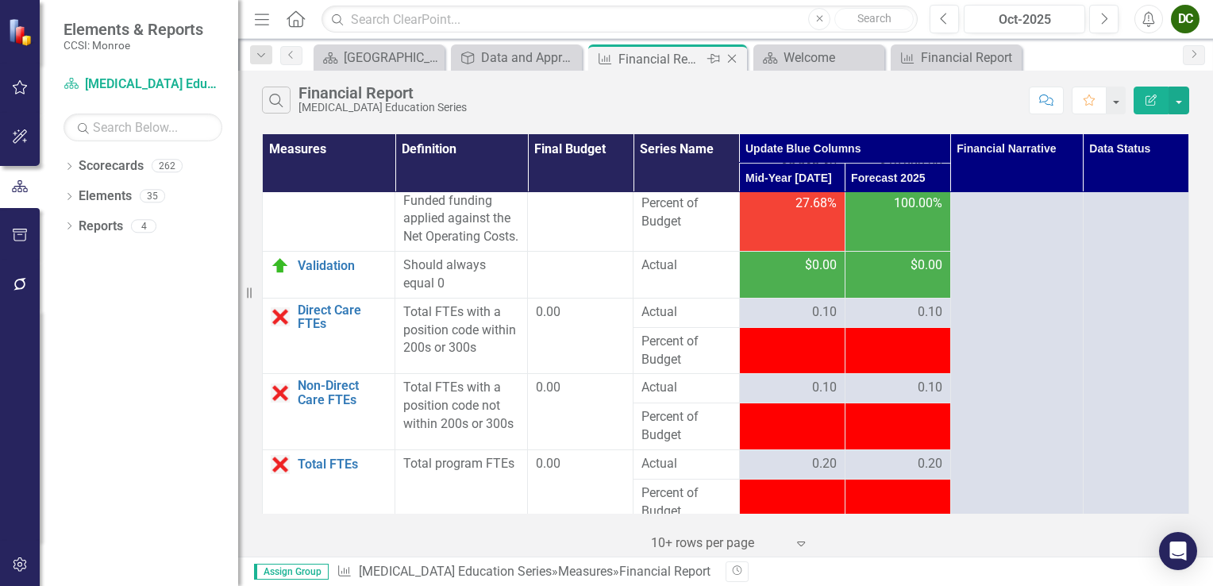
click at [733, 58] on icon "Close" at bounding box center [732, 58] width 16 height 13
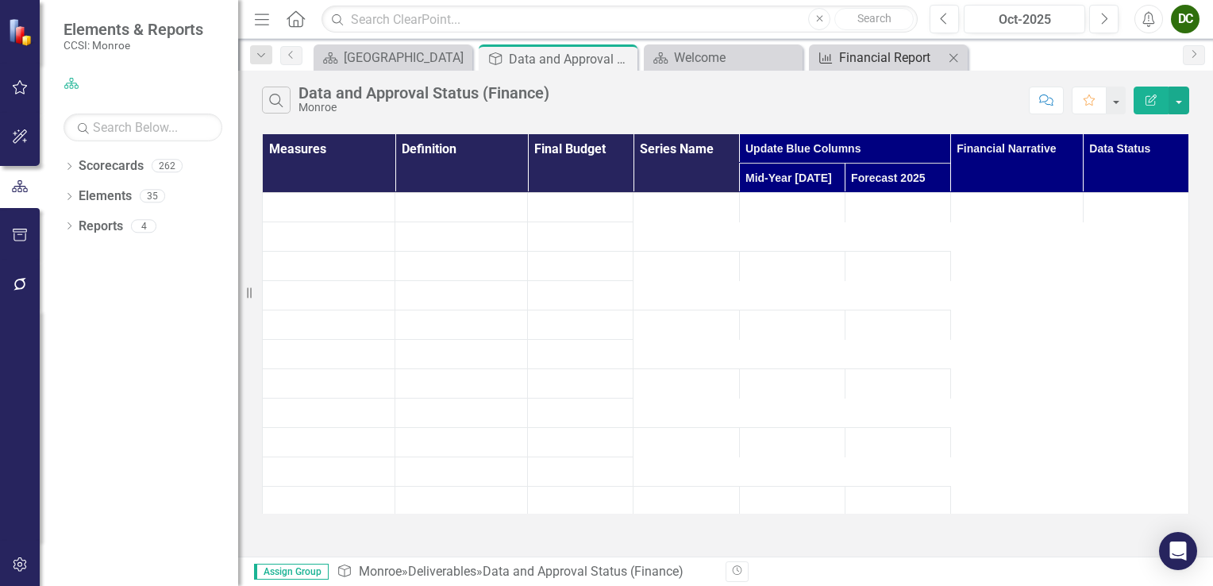
click at [841, 56] on div "Financial Report" at bounding box center [891, 58] width 105 height 20
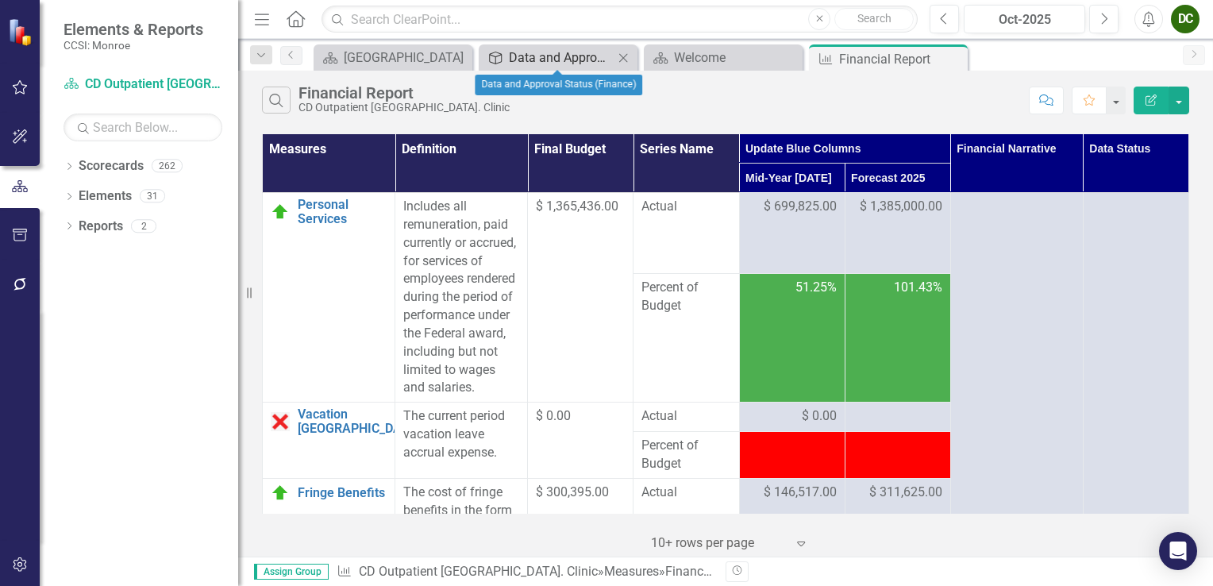
click at [538, 52] on div "Data and Approval Status (Finance)" at bounding box center [561, 58] width 105 height 20
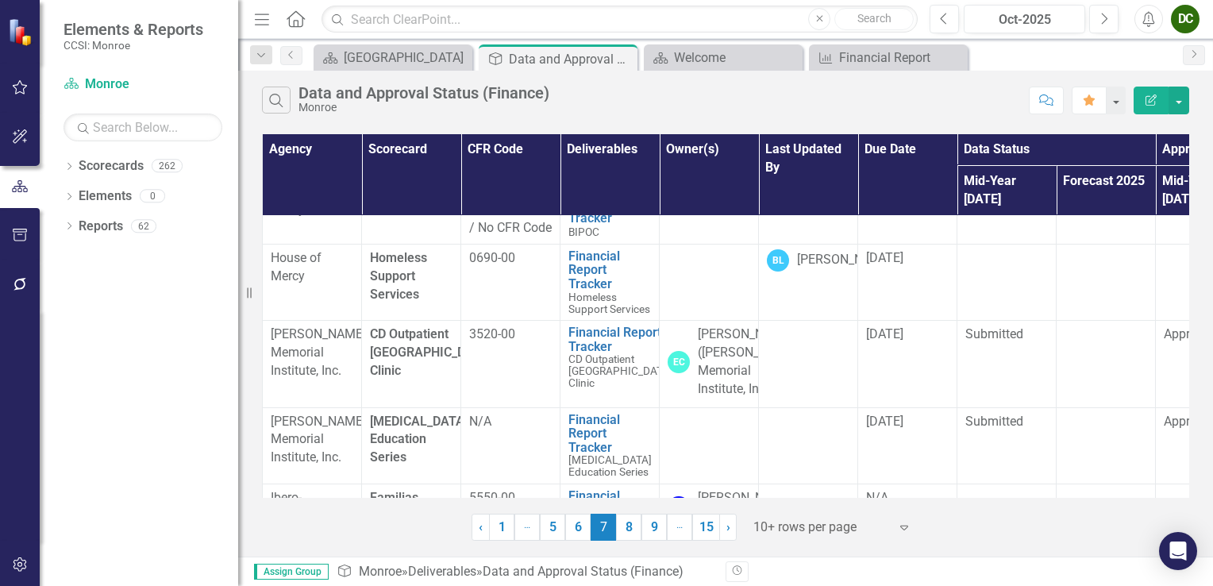
scroll to position [360, 0]
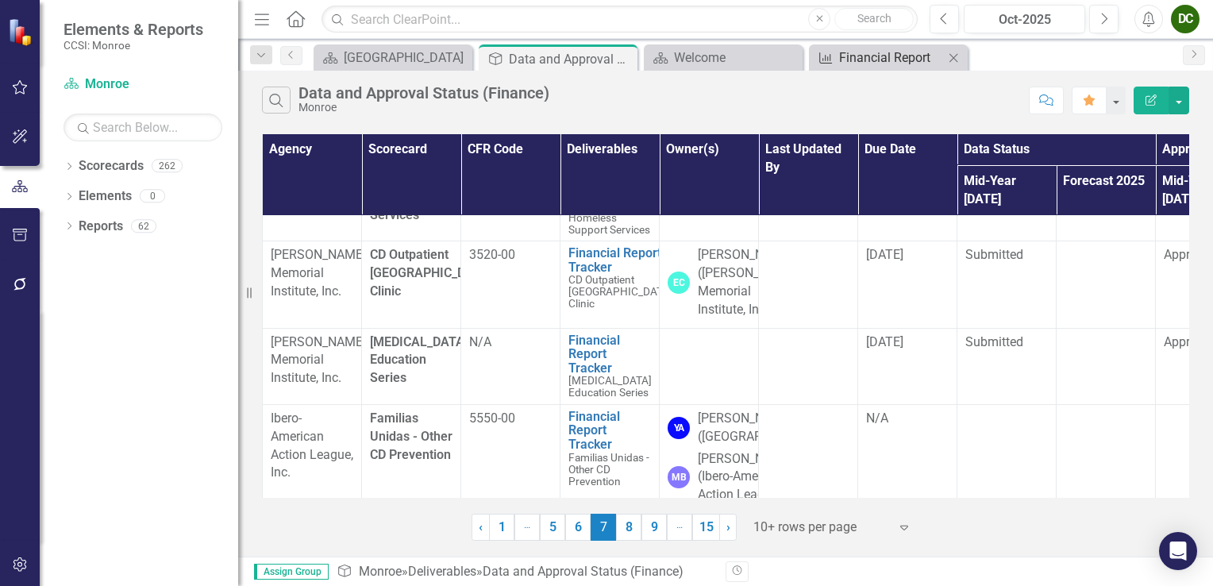
click at [886, 57] on div "Financial Report" at bounding box center [891, 58] width 105 height 20
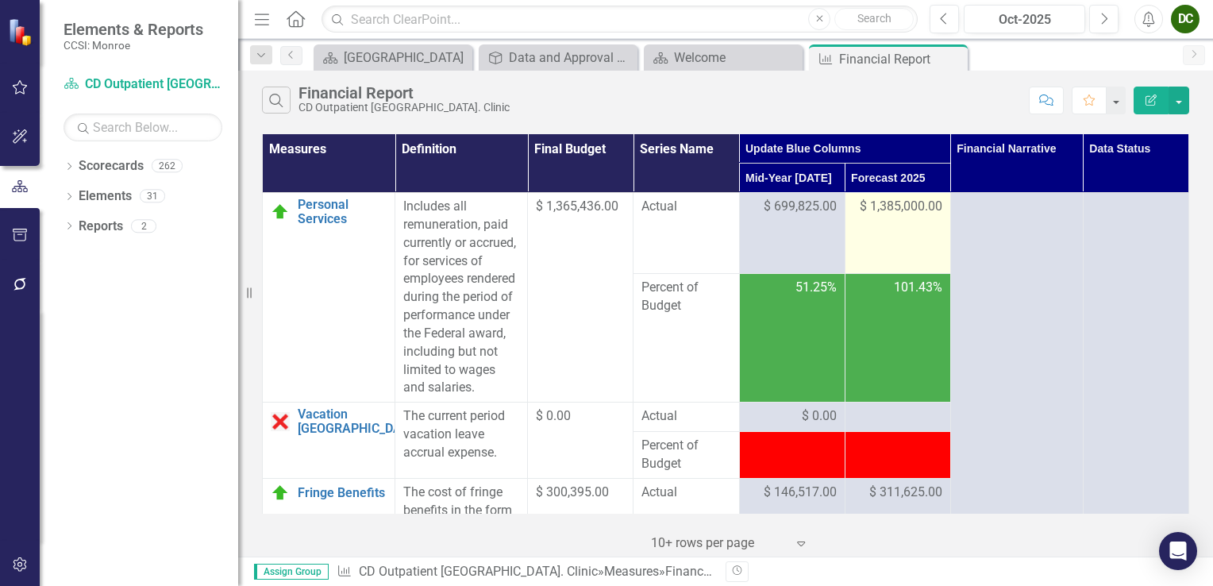
click at [905, 201] on span "$ 1,385,000.00" at bounding box center [901, 207] width 83 height 18
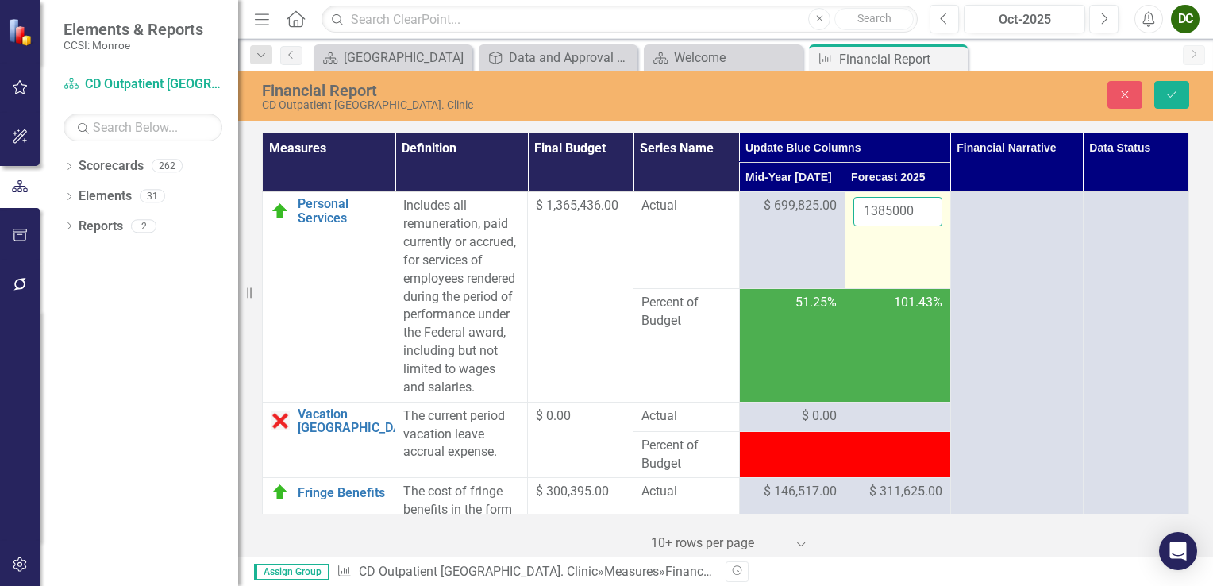
drag, startPoint x: 905, startPoint y: 201, endPoint x: 905, endPoint y: 210, distance: 9.6
click at [902, 210] on input "1385000" at bounding box center [898, 211] width 89 height 29
type input "1384999"
click at [914, 214] on input "1384999" at bounding box center [898, 211] width 89 height 29
click at [1179, 95] on icon "Save" at bounding box center [1172, 94] width 14 height 11
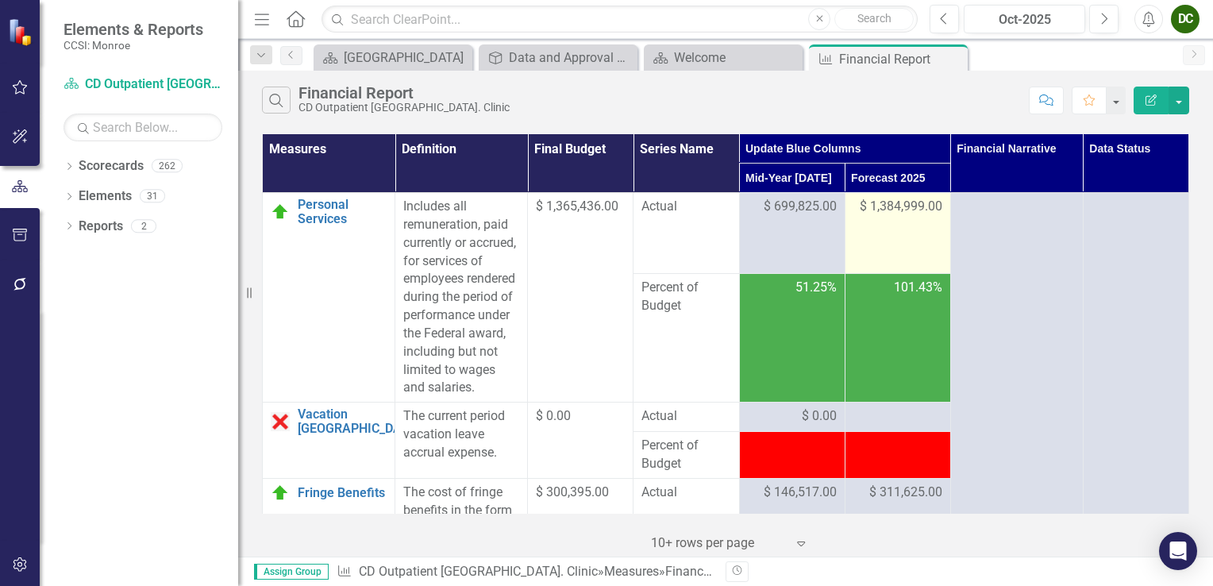
click at [896, 207] on span "$ 1,384,999.00" at bounding box center [901, 207] width 83 height 18
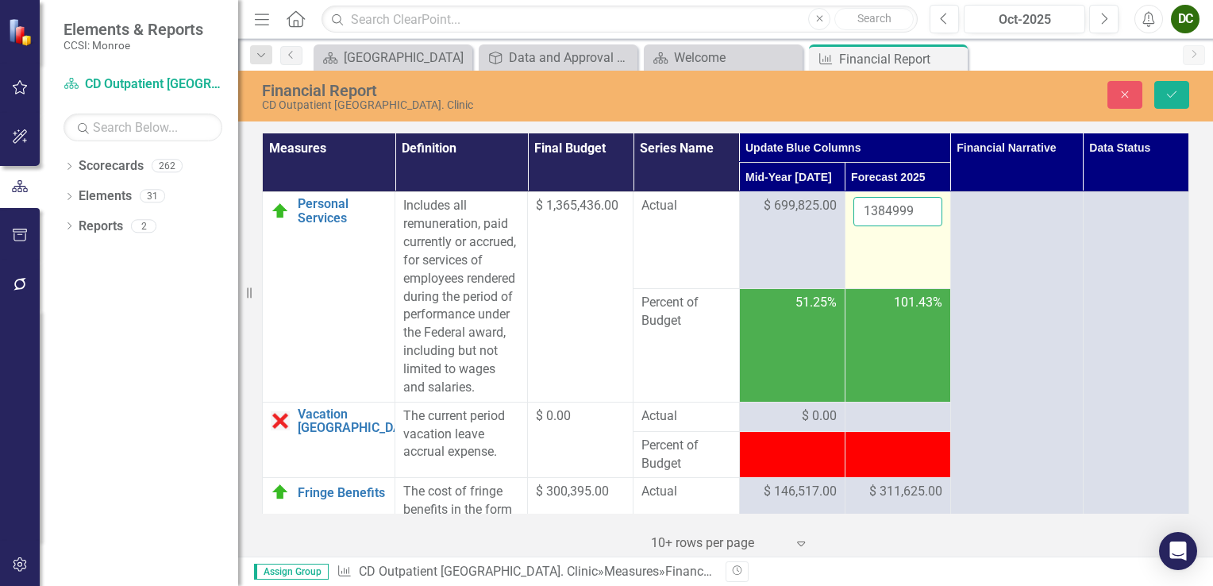
drag, startPoint x: 896, startPoint y: 207, endPoint x: 907, endPoint y: 211, distance: 11.8
click at [907, 211] on input "1384999" at bounding box center [898, 211] width 89 height 29
type input "1385000"
click at [918, 206] on input "1385000" at bounding box center [898, 211] width 89 height 29
click at [1190, 85] on div "Close Save" at bounding box center [1010, 95] width 383 height 28
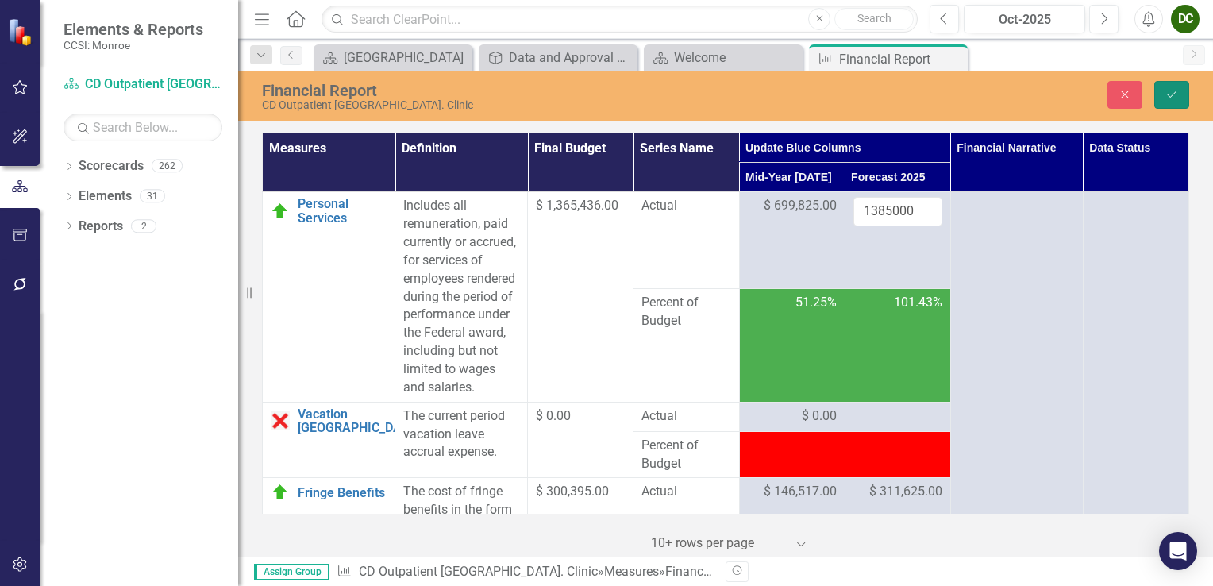
click at [1186, 88] on button "Save" at bounding box center [1172, 95] width 35 height 28
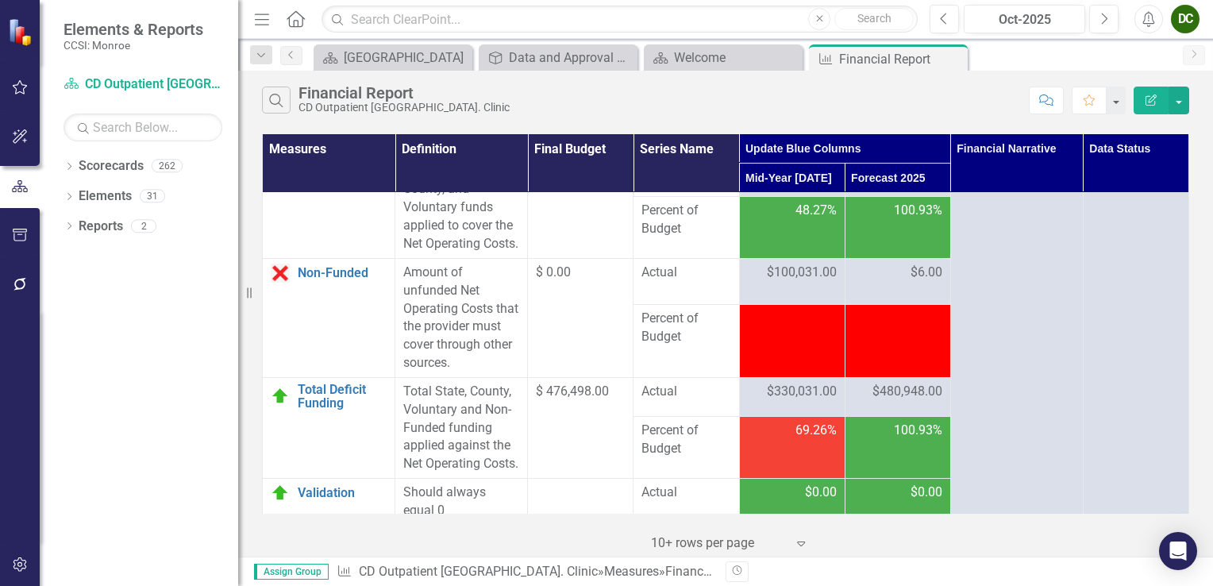
scroll to position [3483, 0]
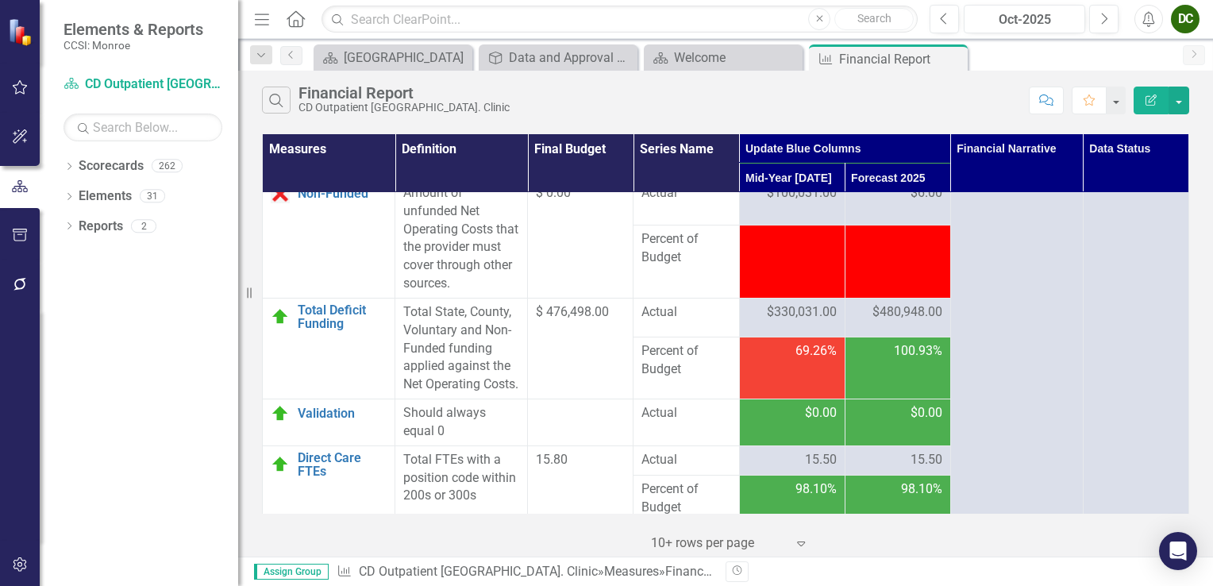
scroll to position [3483, 0]
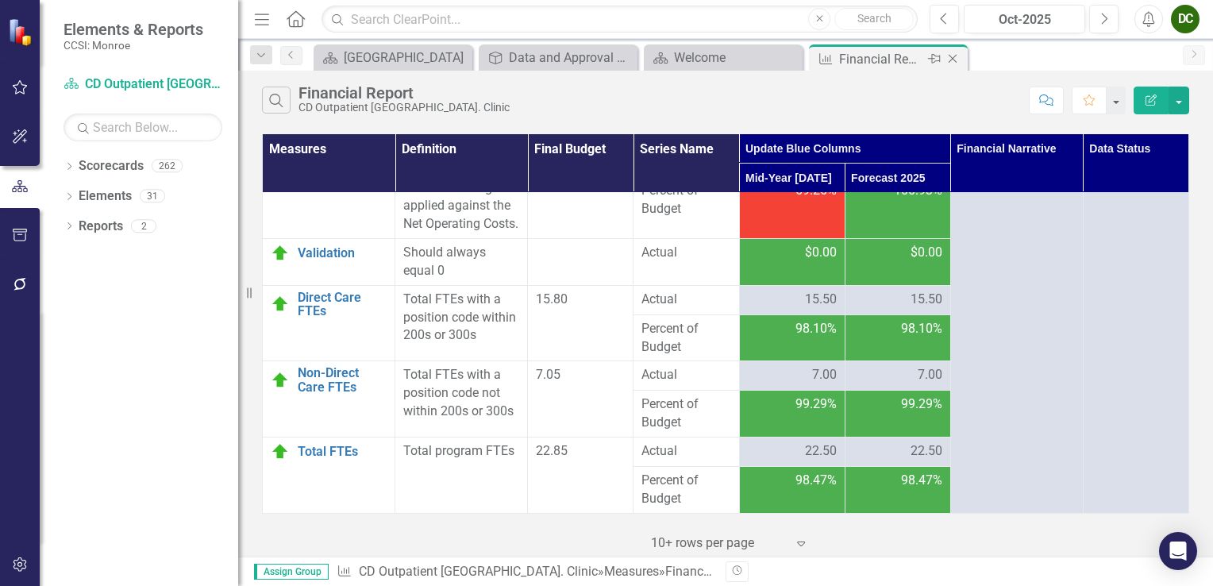
click at [955, 59] on icon "Close" at bounding box center [953, 58] width 16 height 13
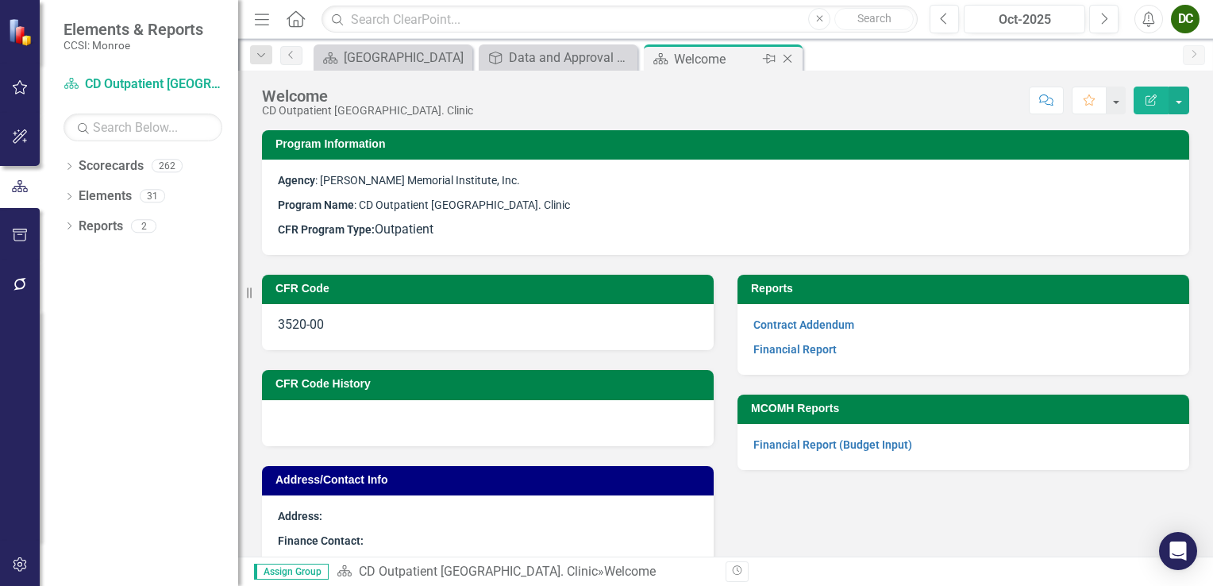
click at [788, 59] on icon at bounding box center [788, 59] width 9 height 9
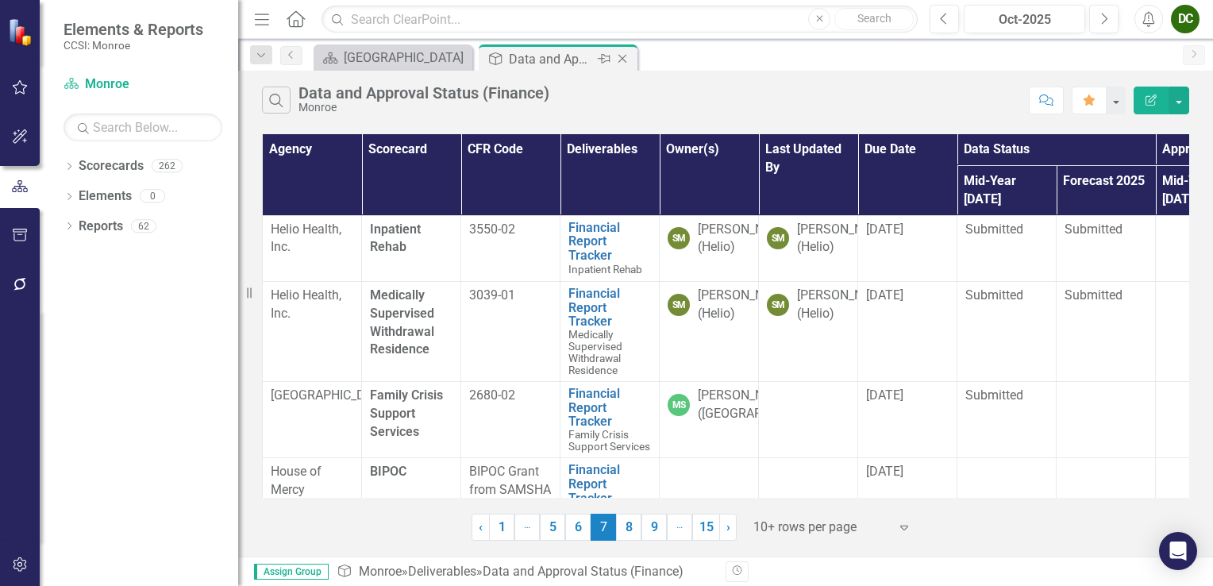
click at [627, 55] on icon "Close" at bounding box center [623, 58] width 16 height 13
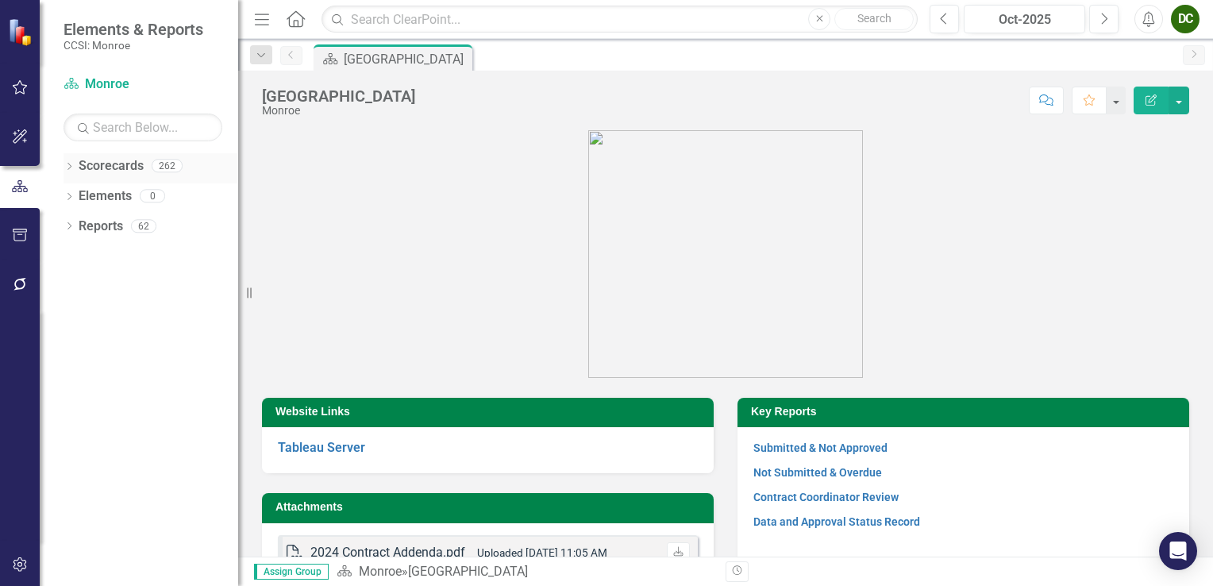
click at [69, 169] on icon "Dropdown" at bounding box center [69, 168] width 11 height 9
click at [77, 194] on icon "Dropdown" at bounding box center [77, 196] width 12 height 10
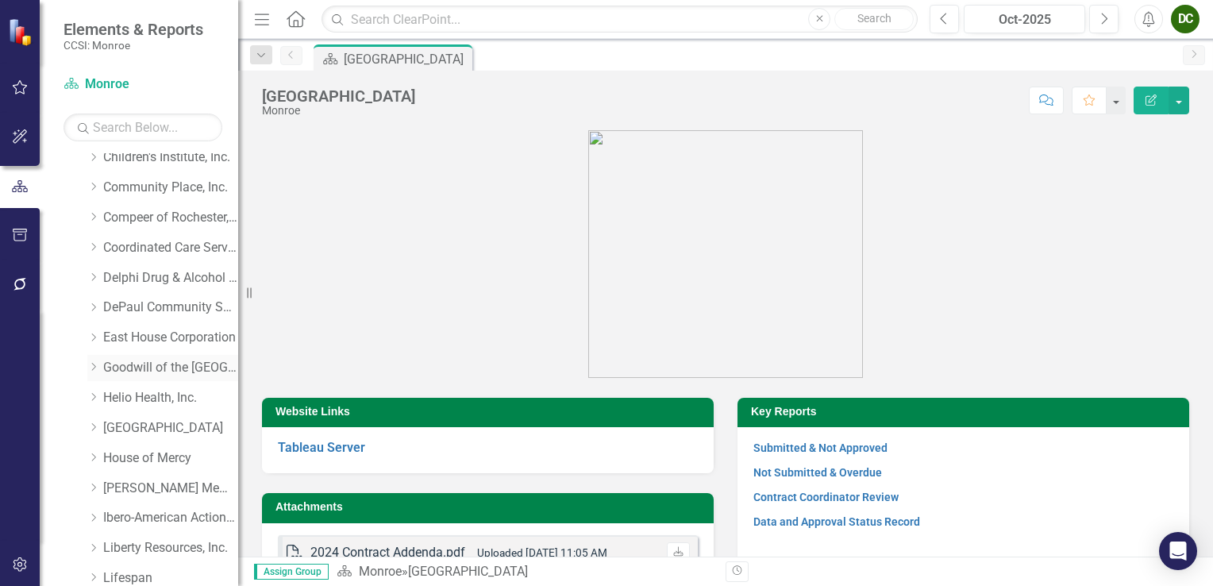
scroll to position [238, 0]
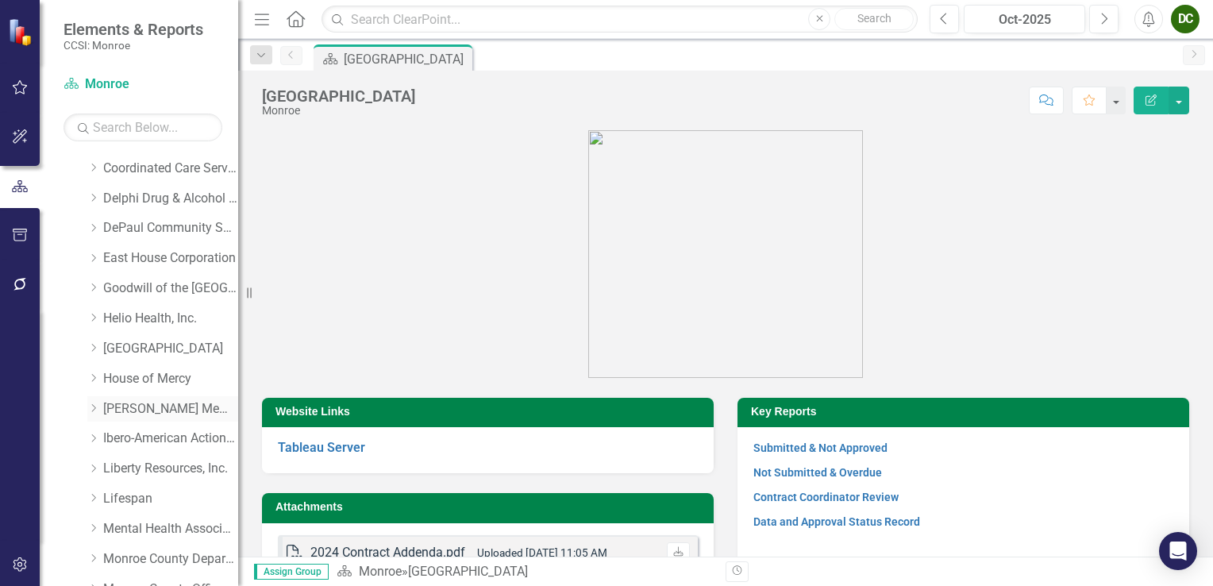
click at [91, 410] on icon "Dropdown" at bounding box center [93, 408] width 12 height 10
click at [150, 472] on link "CD Outpatient [GEOGRAPHIC_DATA]. Clinic" at bounding box center [178, 469] width 119 height 18
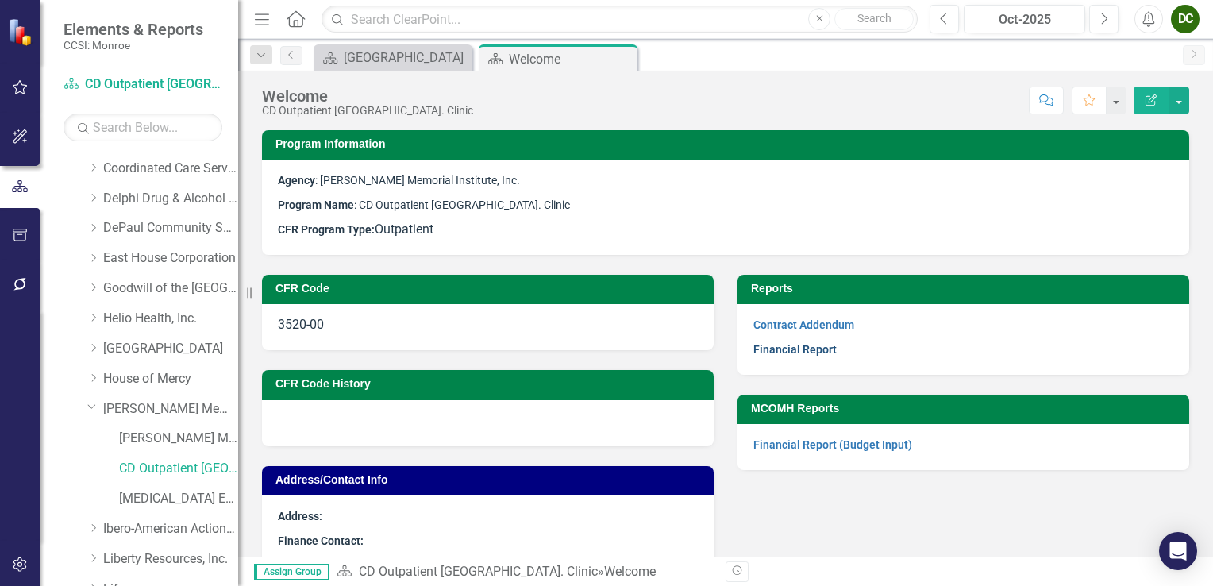
click at [804, 345] on link "Financial Report" at bounding box center [795, 349] width 83 height 13
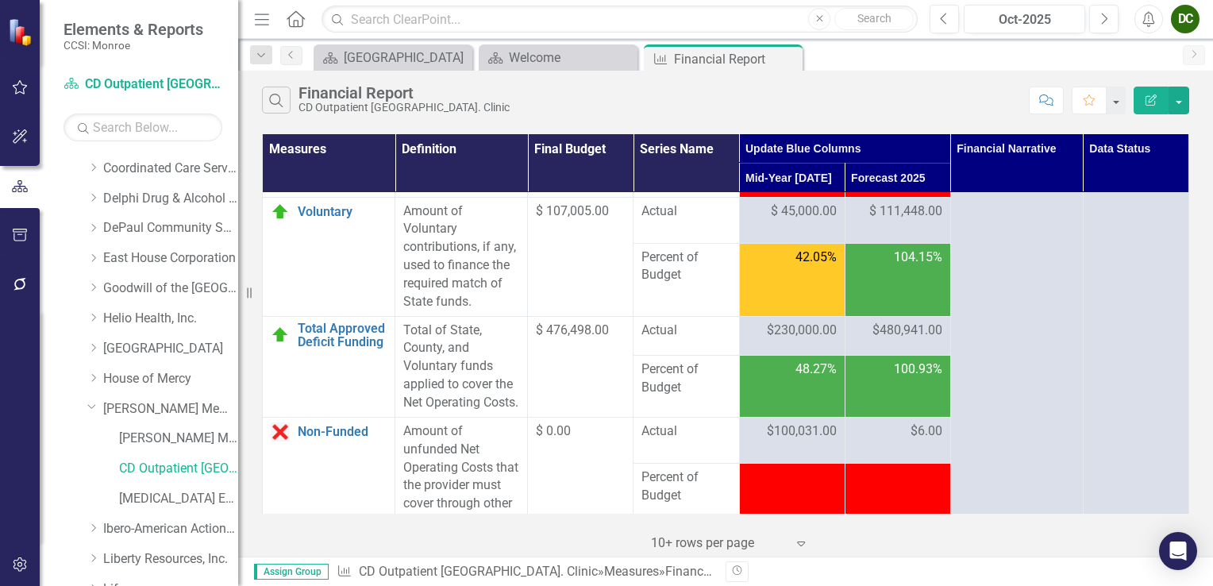
scroll to position [3483, 0]
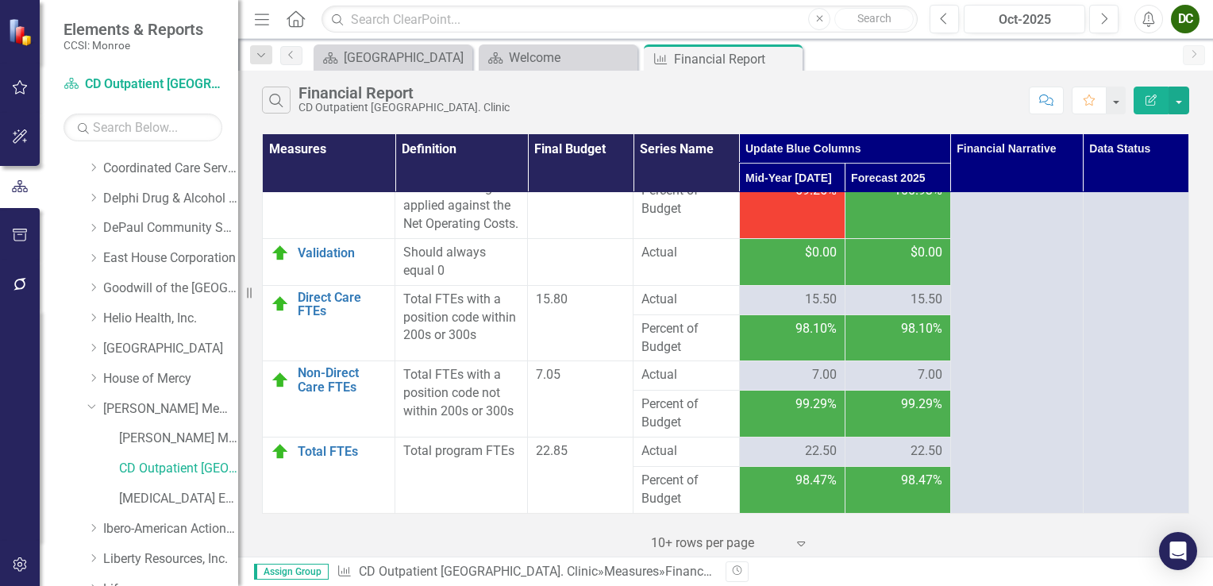
click at [0, 0] on icon "Close" at bounding box center [0, 0] width 0 height 0
